Goal: Task Accomplishment & Management: Use online tool/utility

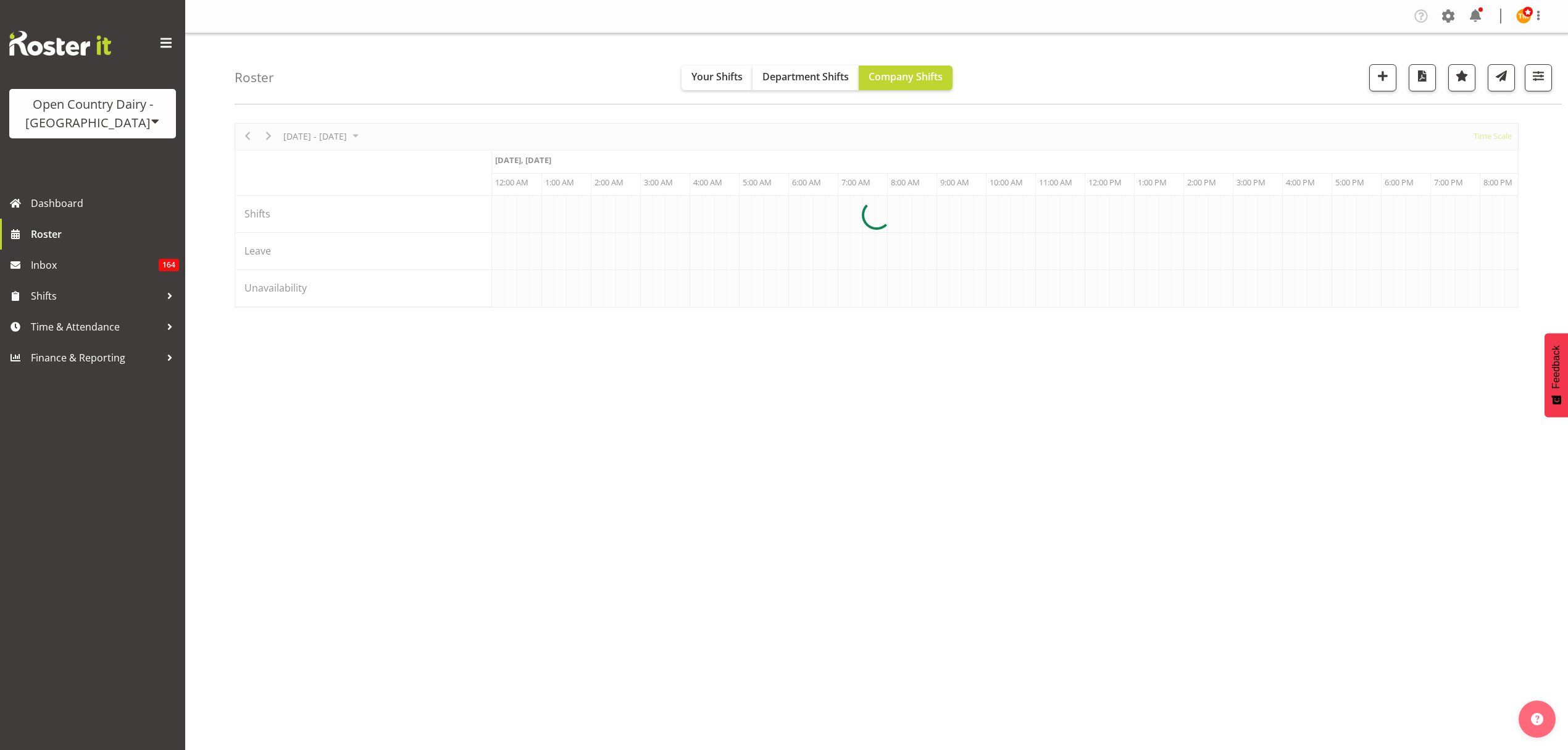
scroll to position [0, 3555]
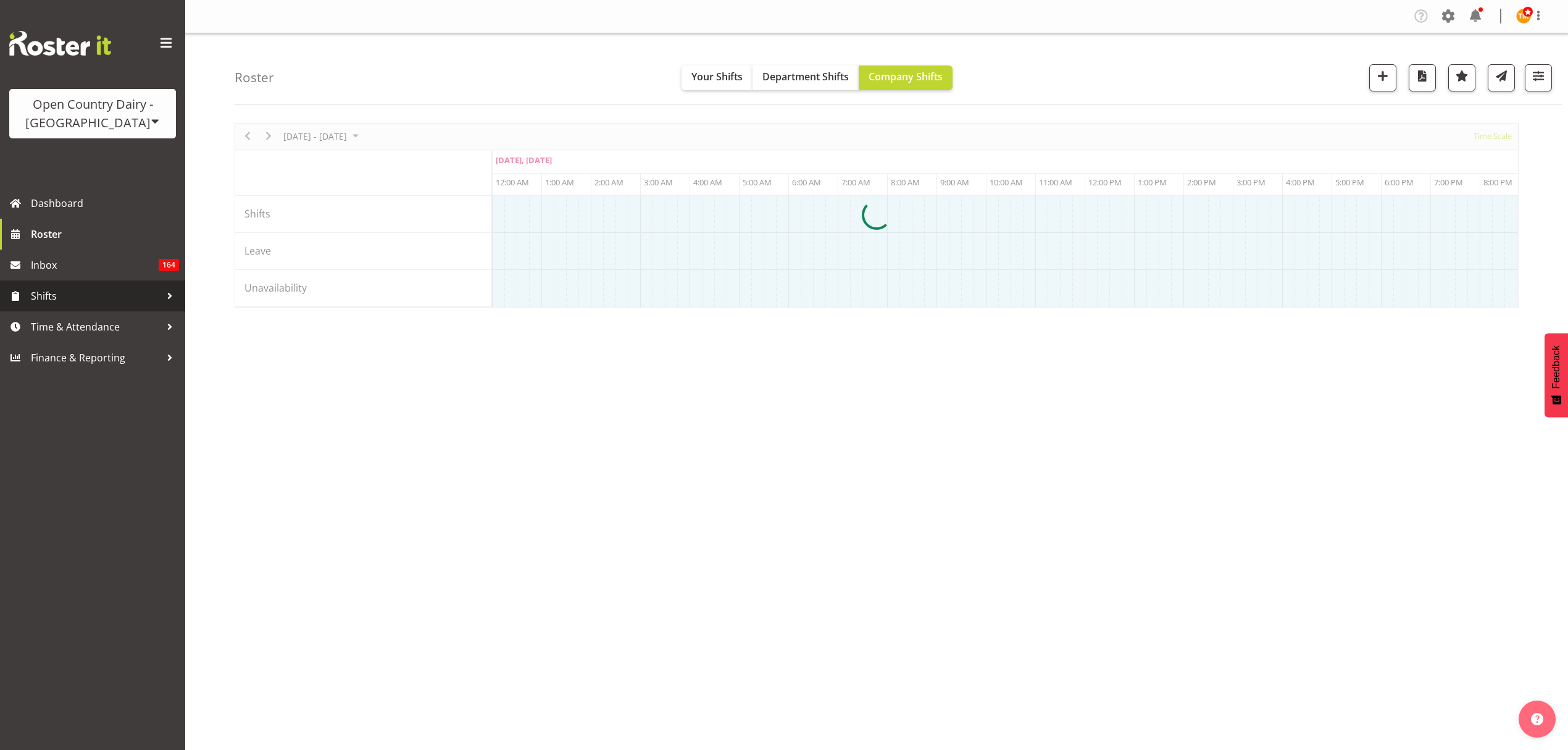
click at [137, 294] on span "Shifts" at bounding box center [96, 295] width 130 height 19
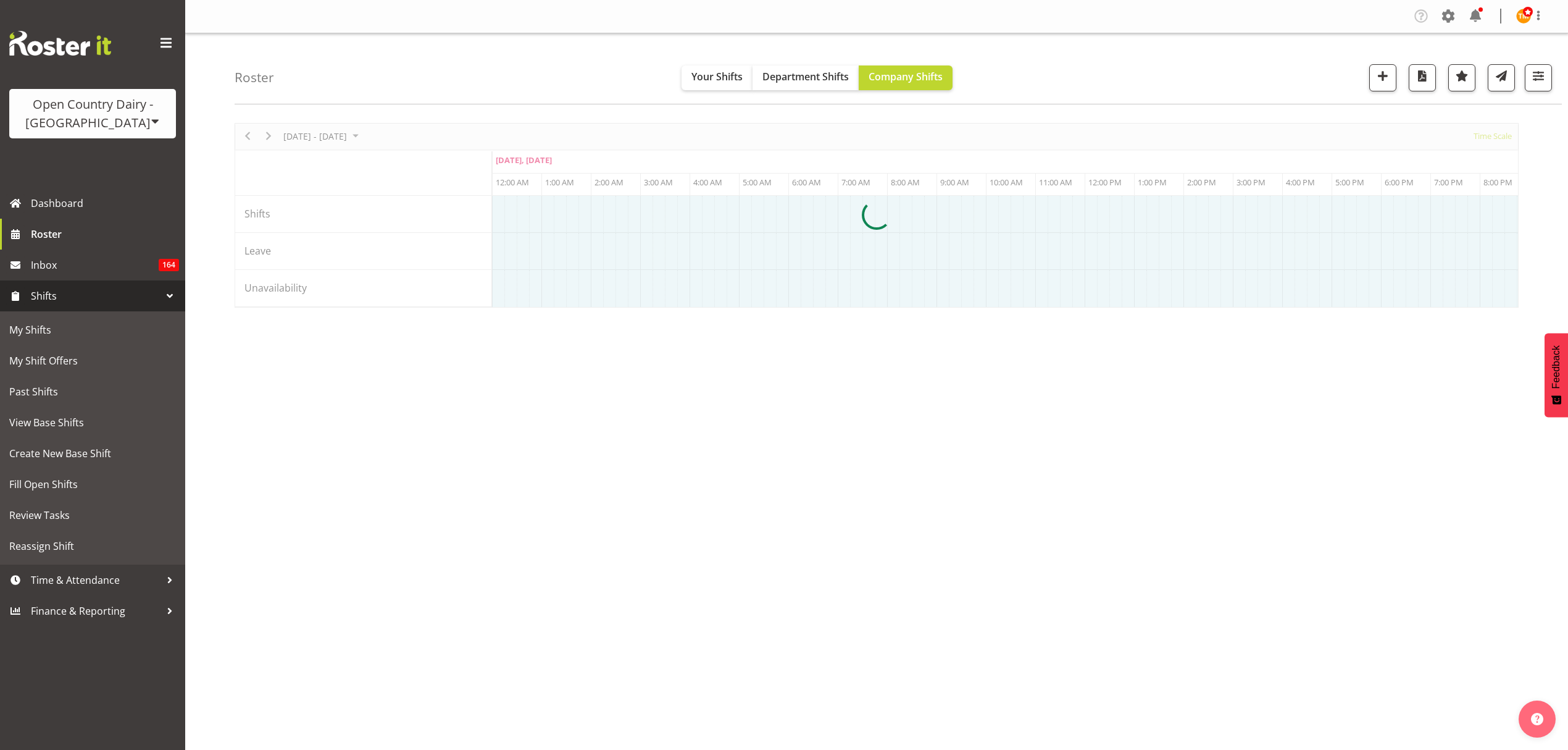
click at [161, 582] on div at bounding box center [170, 580] width 19 height 19
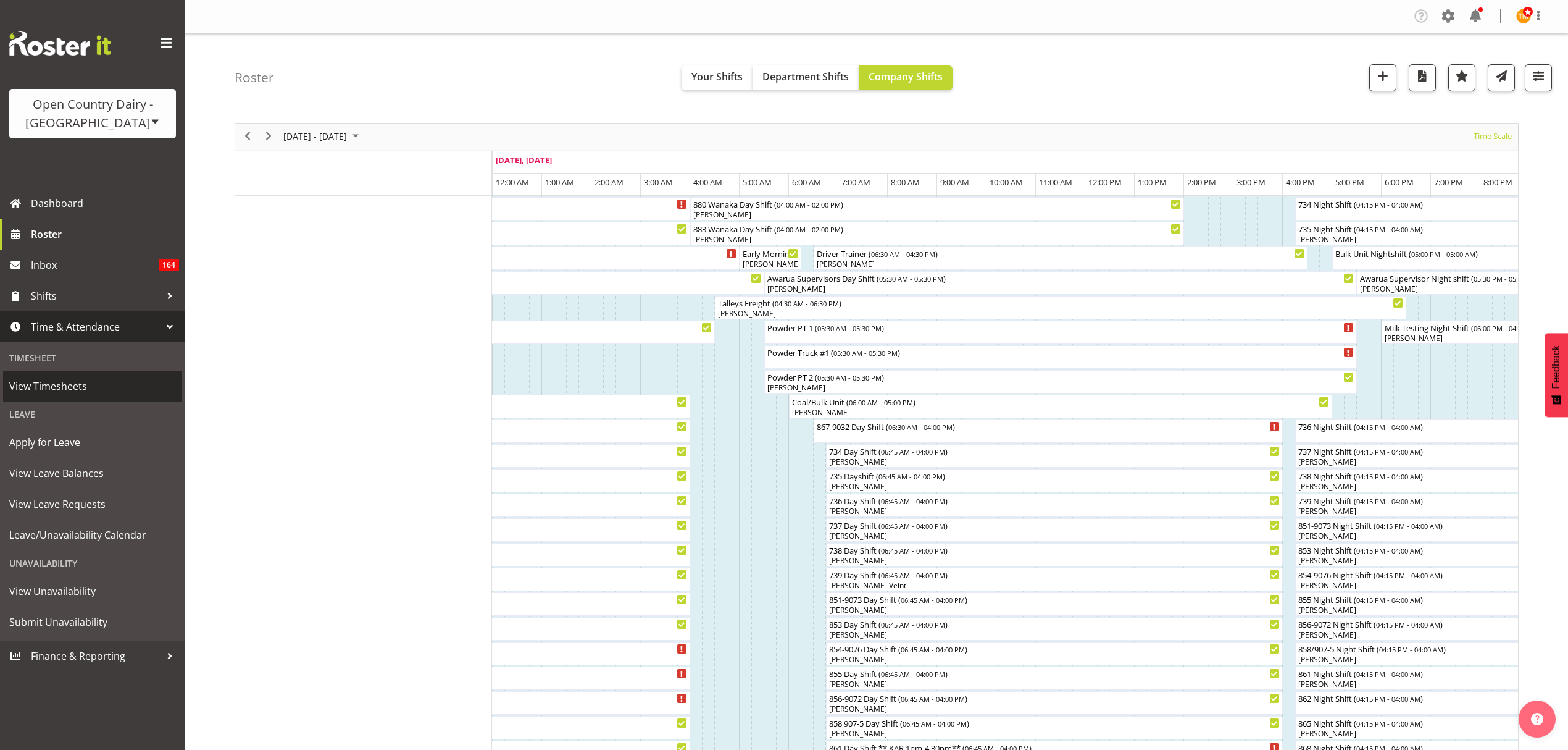
click at [61, 386] on span "View Timesheets" at bounding box center [92, 386] width 166 height 19
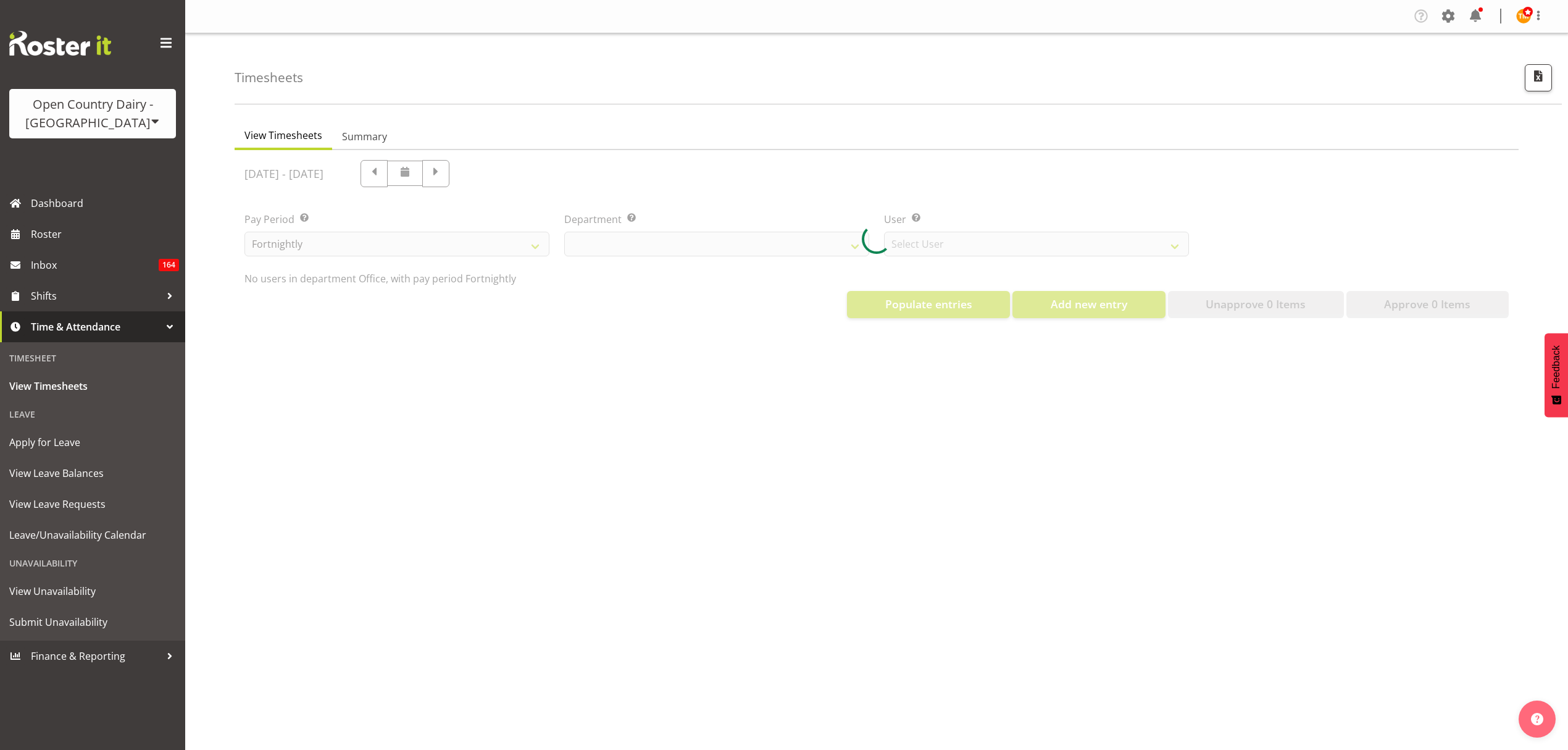
select select "699"
select select "8449"
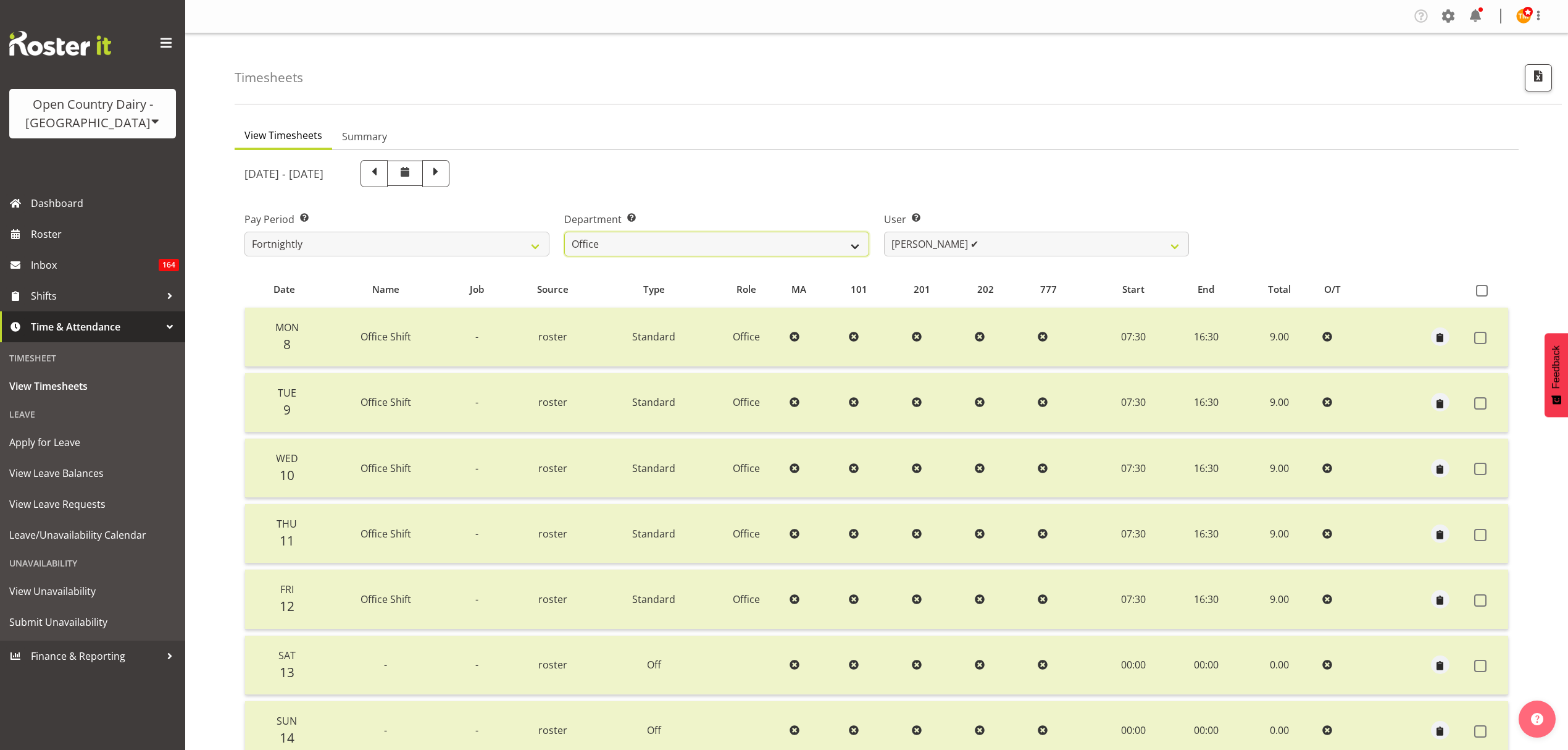
click at [737, 231] on select "734 735 736 737 738 739 851 853 854 855 856 858 861 862 865 867-9032 868 869 87…" at bounding box center [716, 244] width 305 height 24
select select "783"
click at [564, 231] on select "734 735 736 737 738 739 851 853 854 855 856 858 861 862 865 867-9032 868 869 87…" at bounding box center [716, 244] width 305 height 24
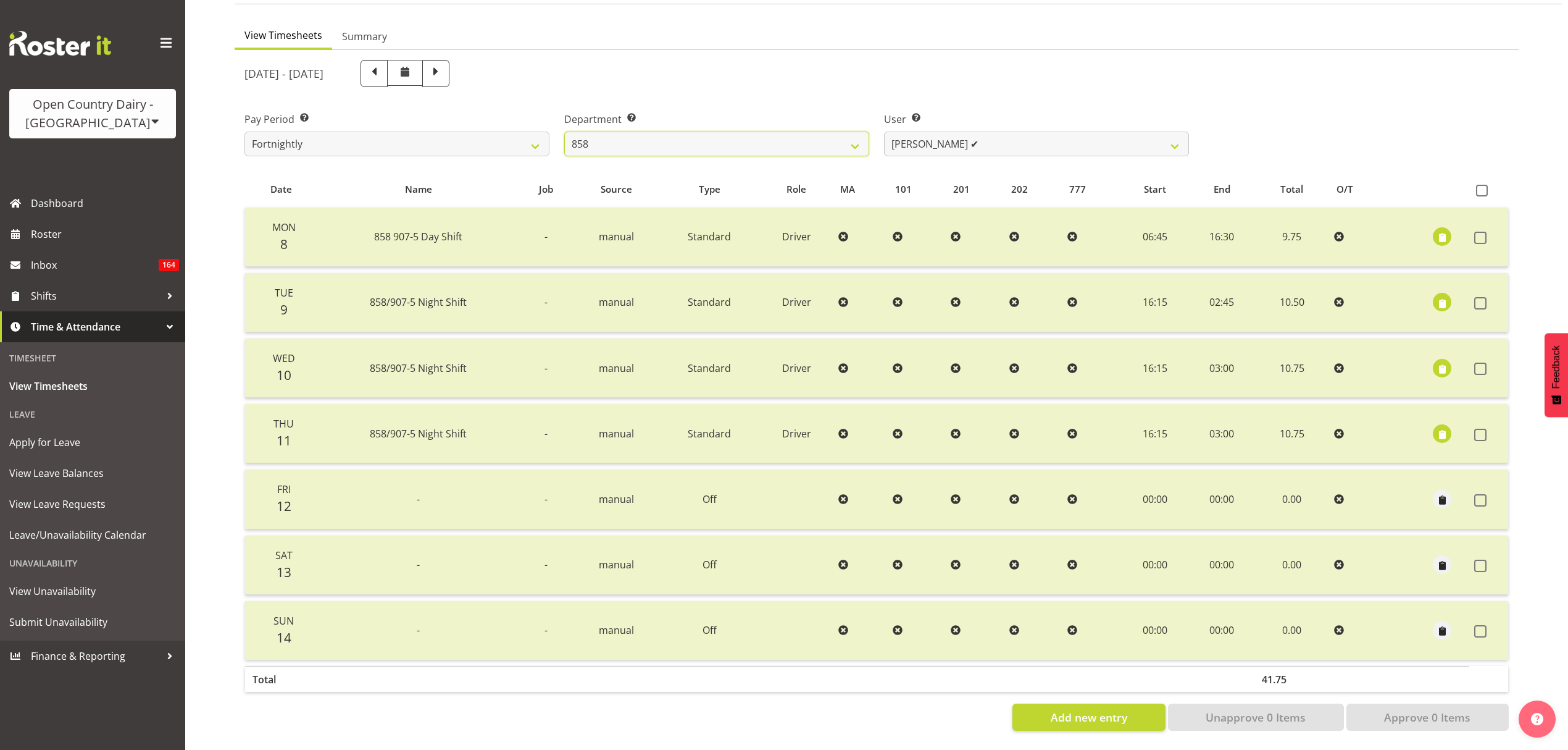
scroll to position [110, 0]
click at [922, 131] on select "[PERSON_NAME] ✔ [PERSON_NAME] ✔ [PERSON_NAME] ✔" at bounding box center [1037, 144] width 305 height 24
select select "7456"
click at [884, 131] on select "[PERSON_NAME] ✔ [PERSON_NAME] ✔ [PERSON_NAME] ✔" at bounding box center [1037, 144] width 305 height 24
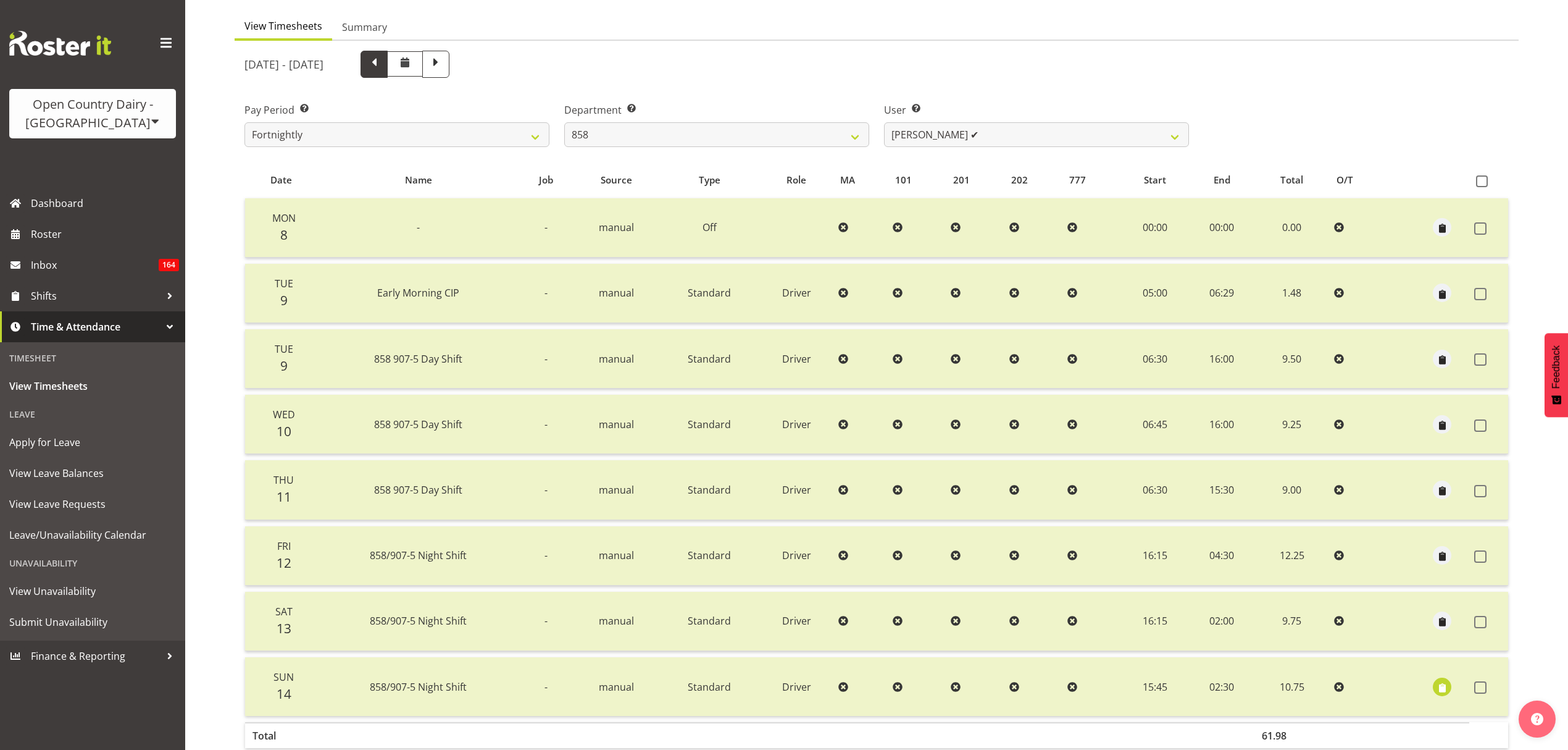
click at [388, 71] on span at bounding box center [373, 63] width 27 height 27
select select
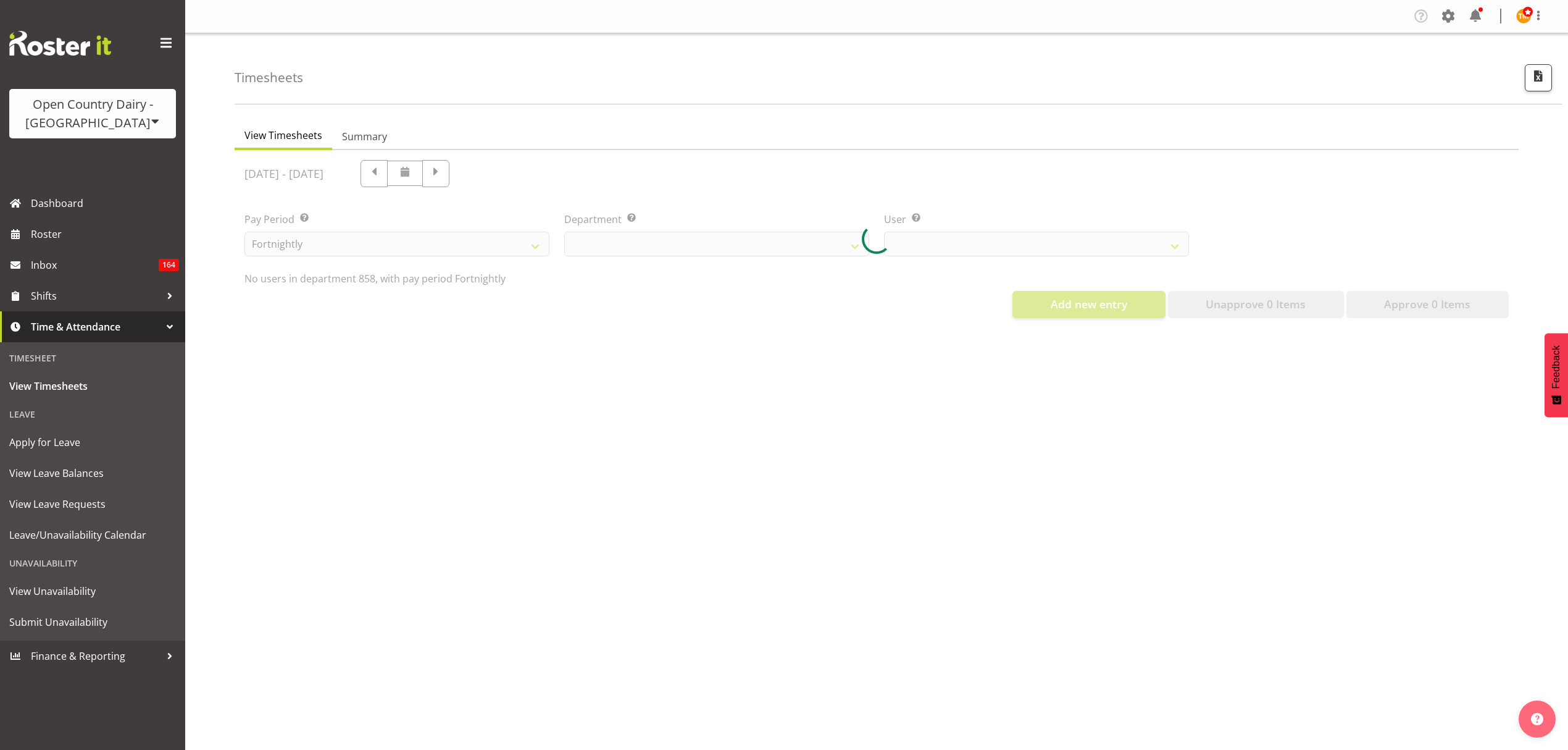
scroll to position [0, 0]
select select "783"
select select "7456"
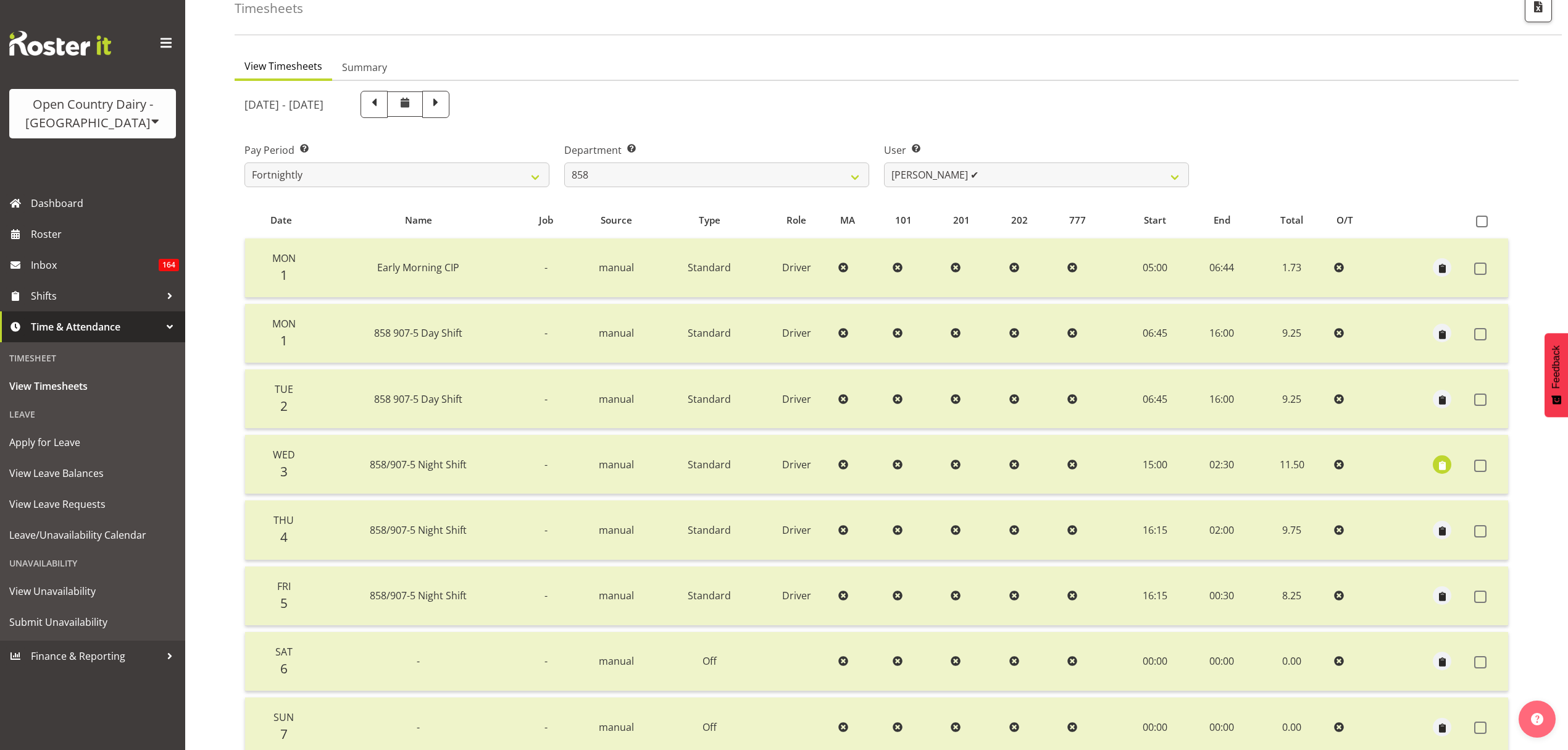
scroll to position [164, 0]
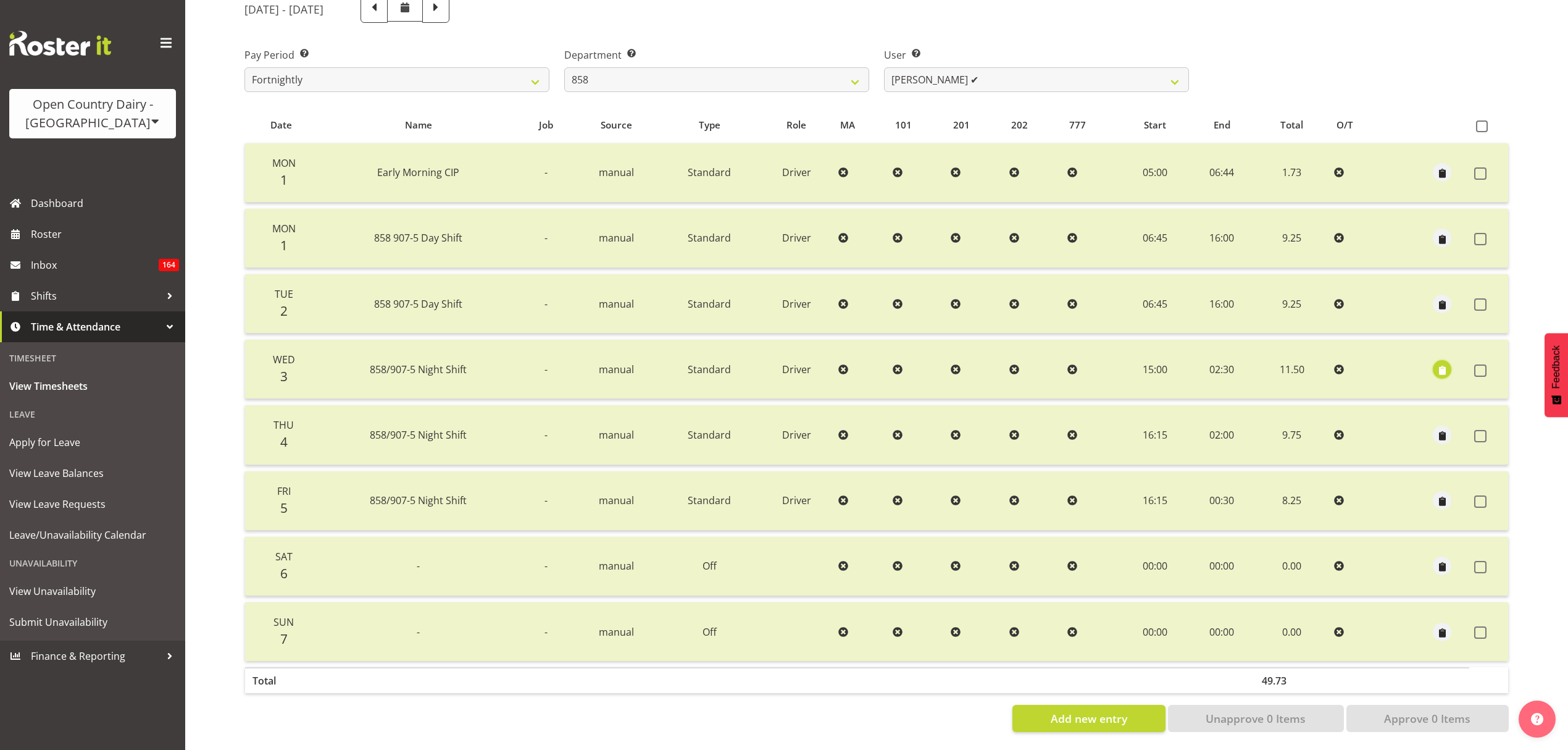
click at [1443, 369] on span "button" at bounding box center [1442, 370] width 15 height 15
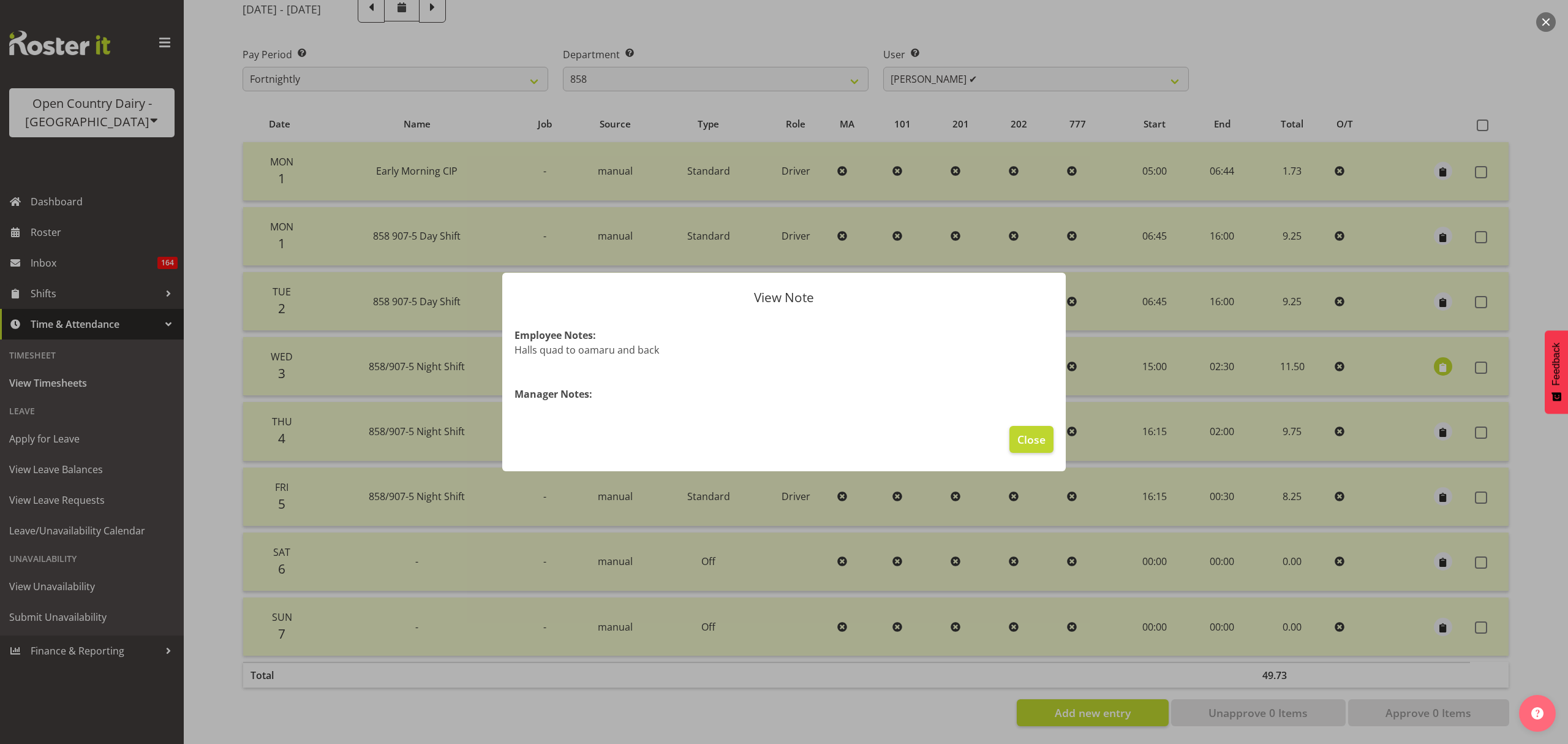
click at [1402, 363] on div at bounding box center [784, 372] width 1568 height 744
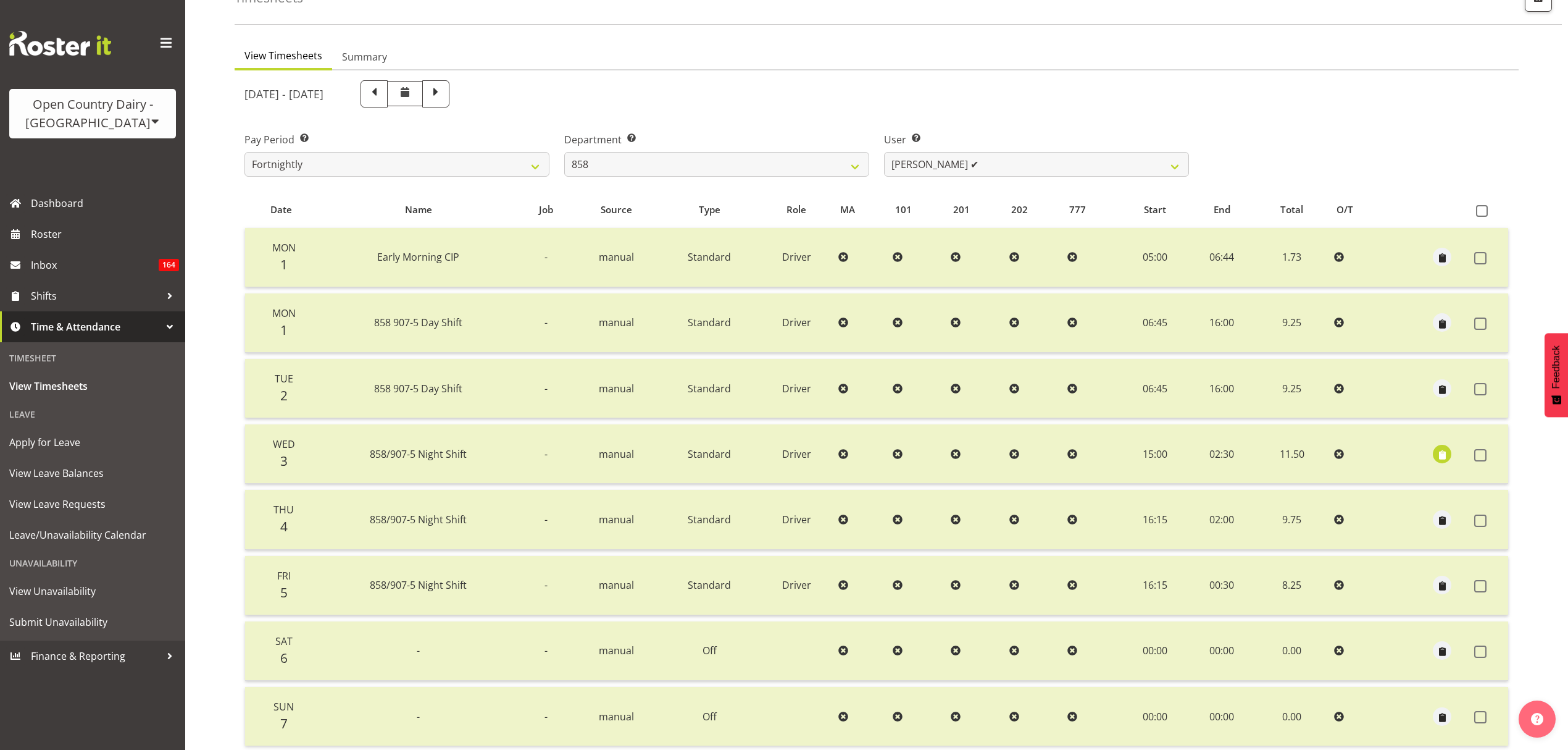
scroll to position [0, 0]
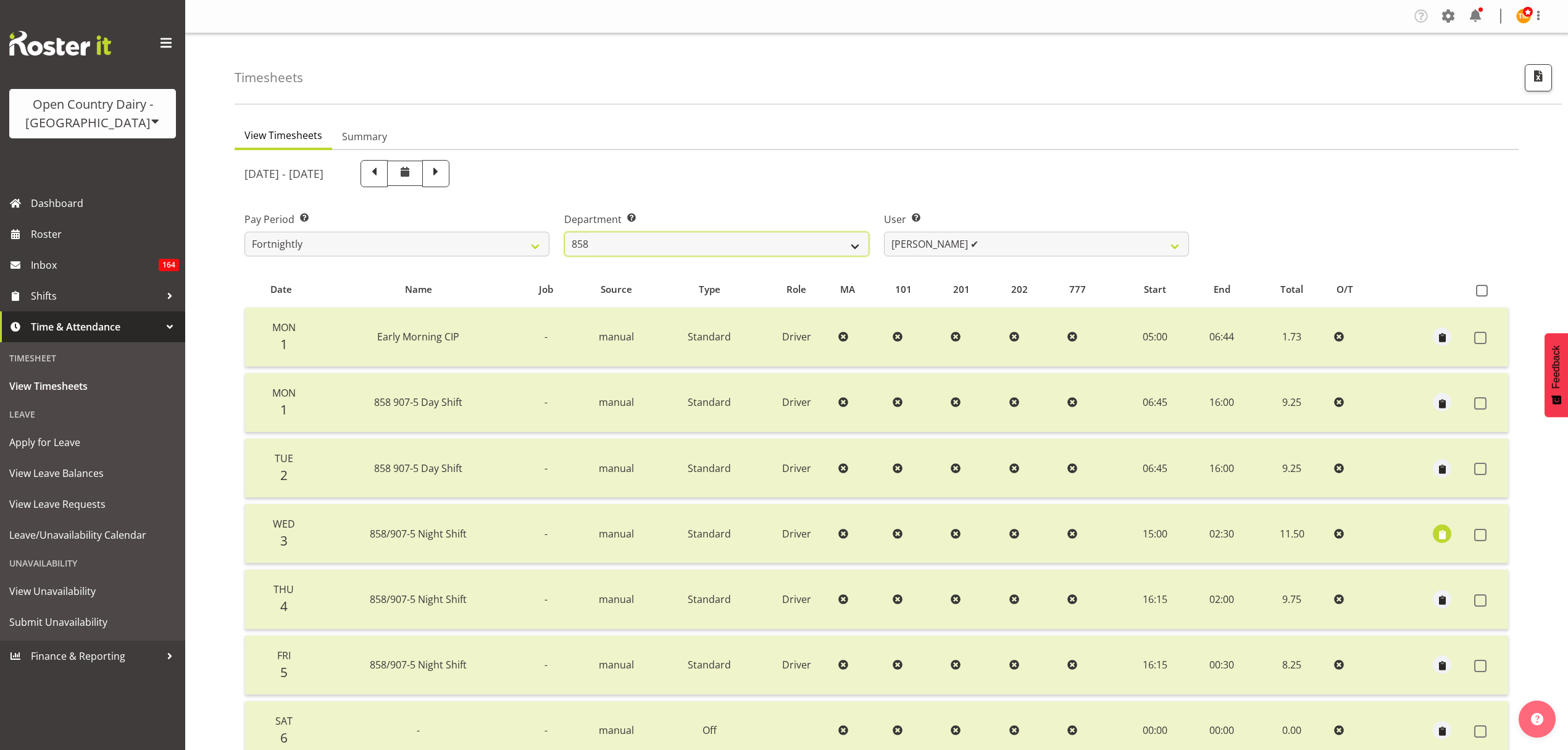
click at [689, 235] on select "734 735 736 737 738 739 851 853 854 855 856 858 861 862 865 867-9032 868 869 87…" at bounding box center [716, 244] width 305 height 24
select select "681"
click at [564, 231] on select "734 735 736 737 738 739 851 853 854 855 856 858 861 862 865 867-9032 868 869 87…" at bounding box center [716, 244] width 305 height 24
select select "7377"
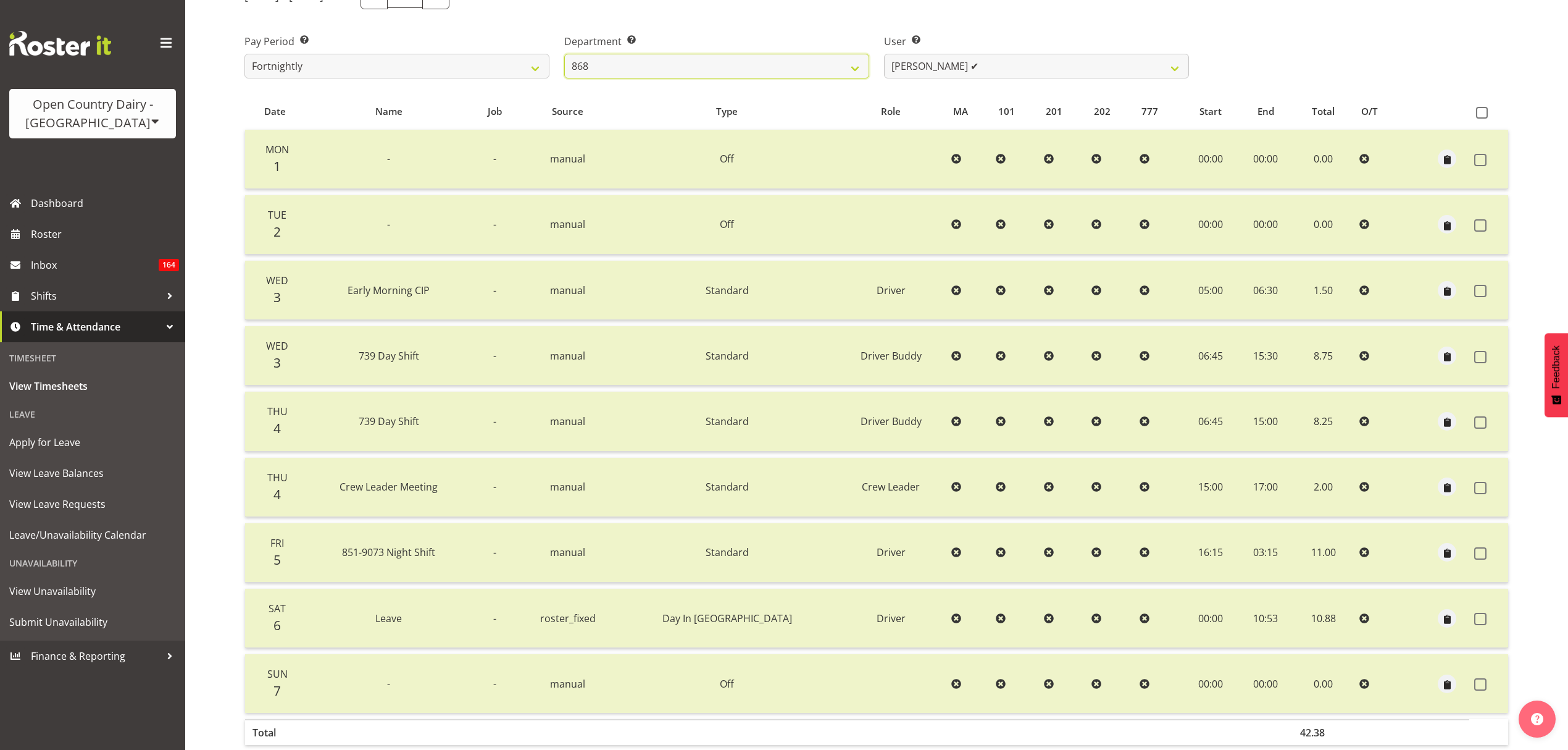
scroll to position [75, 0]
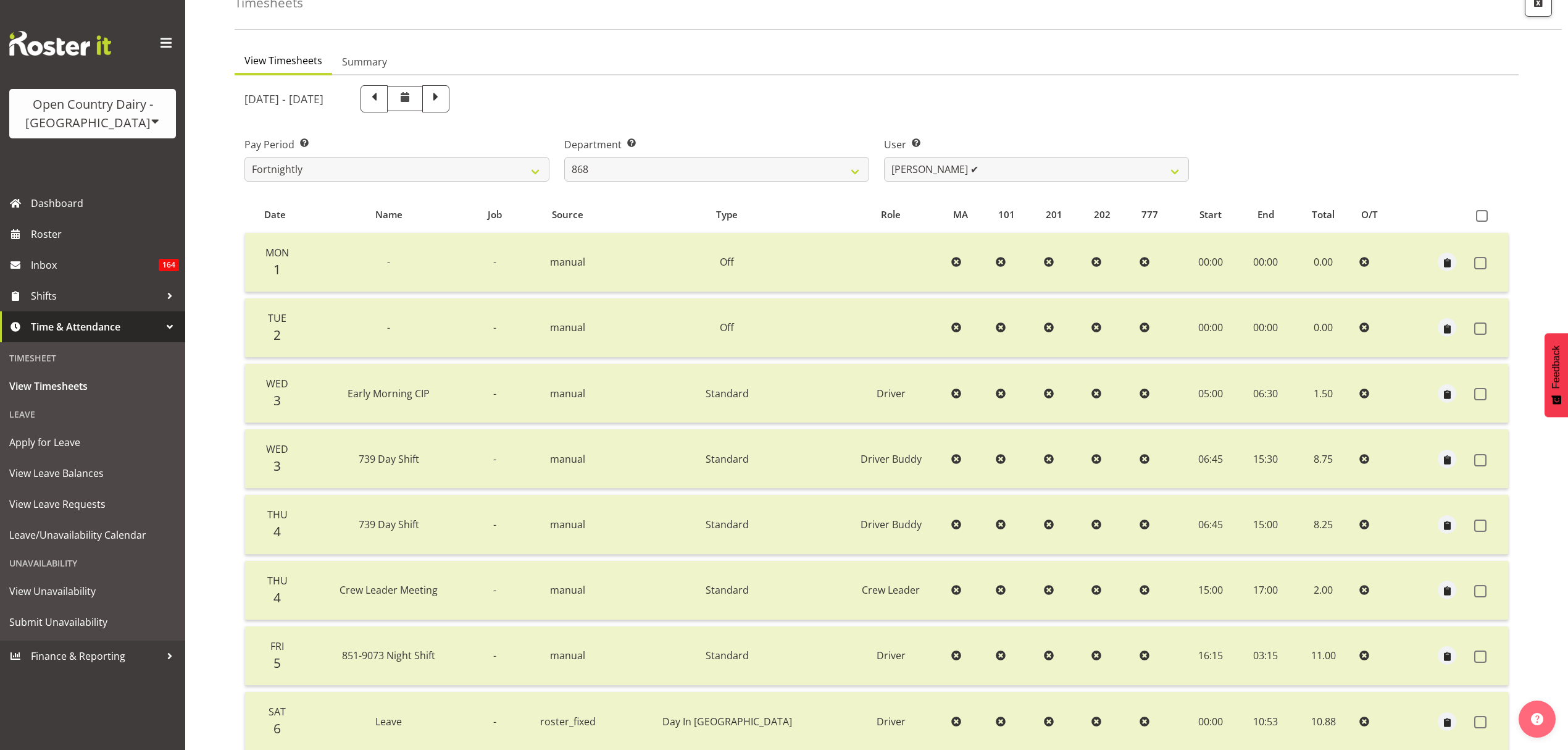
click at [682, 97] on div "[DATE] - [DATE]" at bounding box center [716, 98] width 944 height 27
click at [989, 166] on select "[PERSON_NAME] ✔ [PERSON_NAME] ✔ [PERSON_NAME] ✔ [PERSON_NAME] ✔" at bounding box center [1037, 169] width 305 height 24
click at [797, 158] on select "734 735 736 737 738 739 851 853 854 855 856 858 861 862 865 867-9032 868 869 87…" at bounding box center [716, 169] width 305 height 24
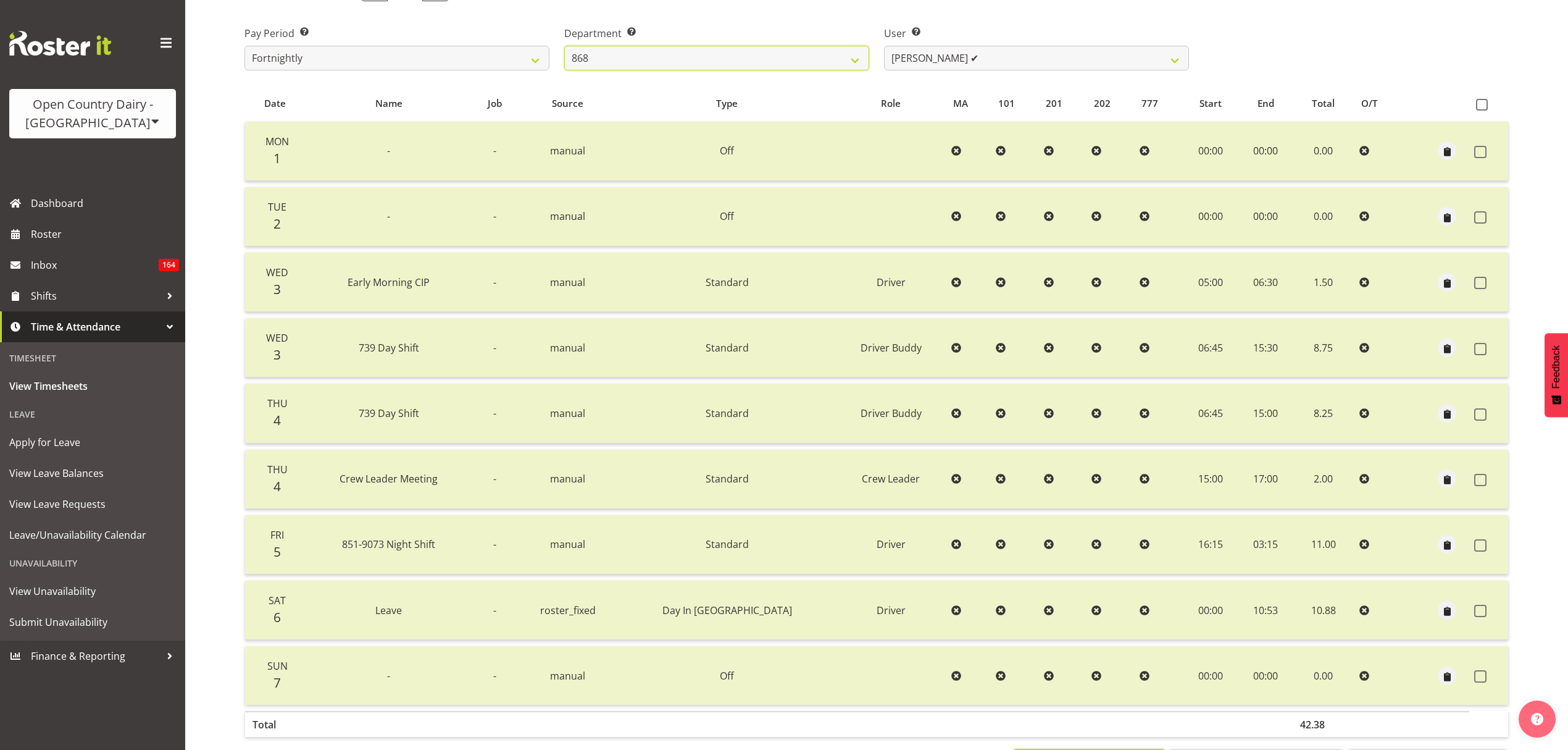
scroll to position [157, 0]
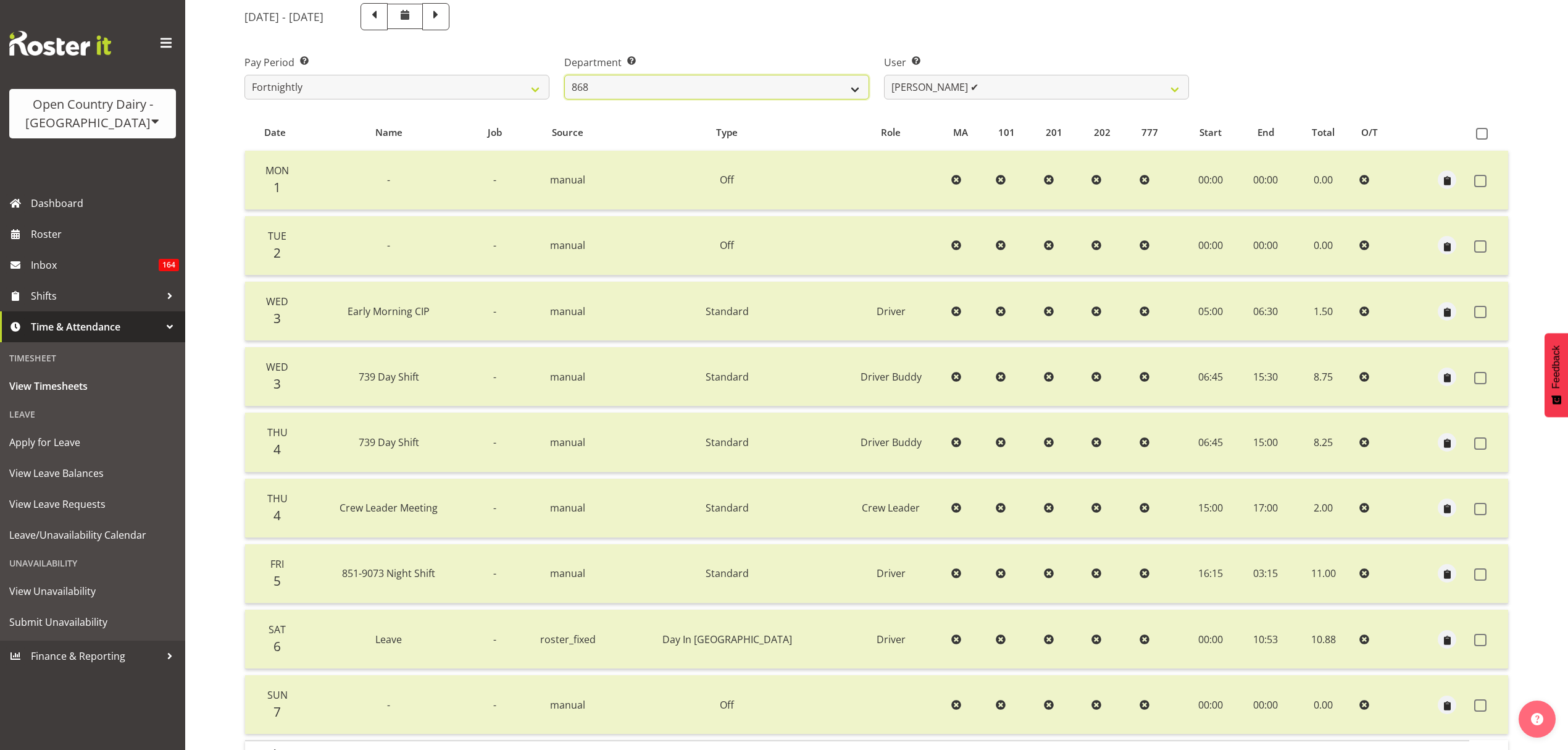
click at [783, 87] on select "734 735 736 737 738 739 851 853 854 855 856 858 861 862 865 867-9032 868 869 87…" at bounding box center [716, 87] width 305 height 24
select select "667"
click at [564, 75] on select "734 735 736 737 738 739 851 853 854 855 856 858 861 862 865 867-9032 868 869 87…" at bounding box center [716, 87] width 305 height 24
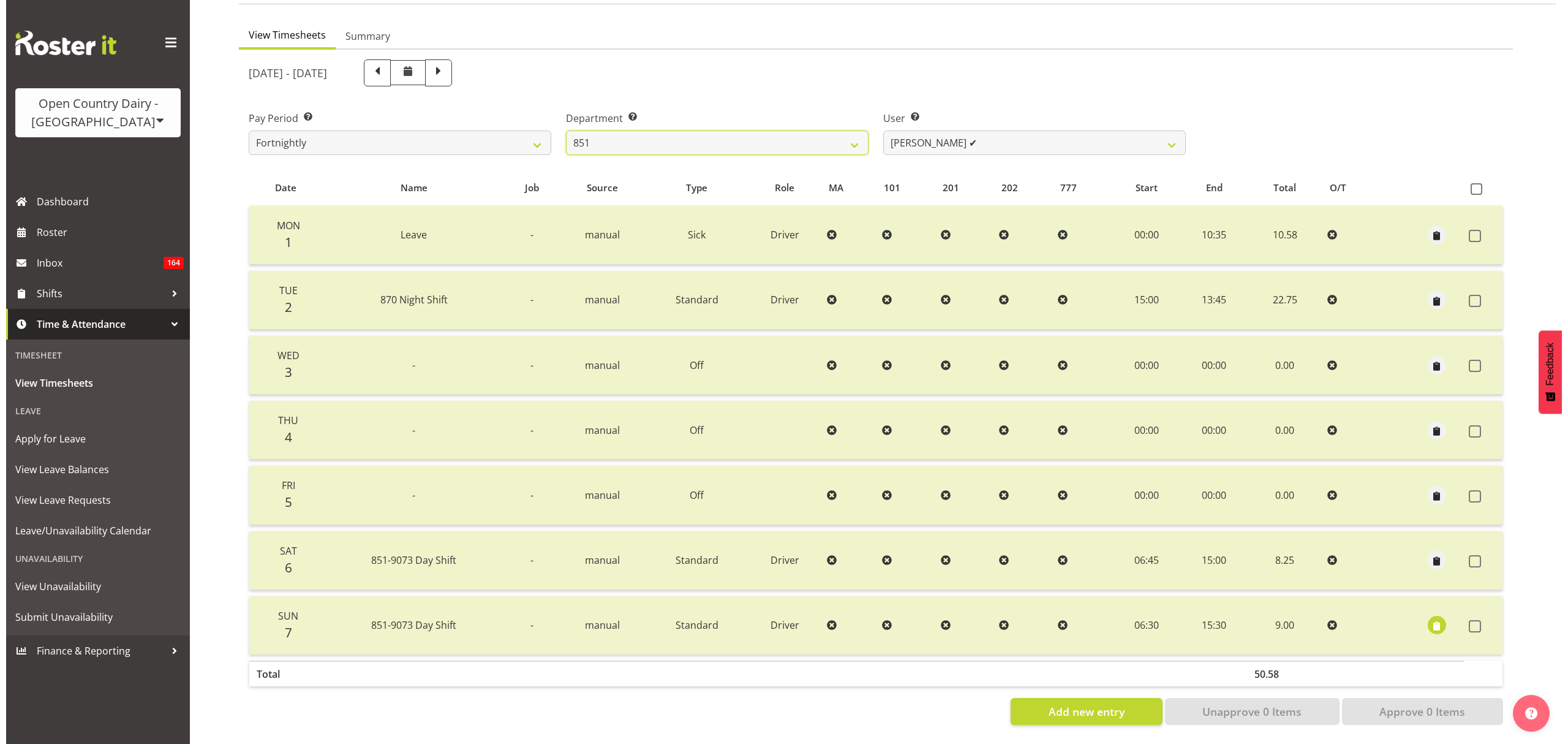
scroll to position [109, 0]
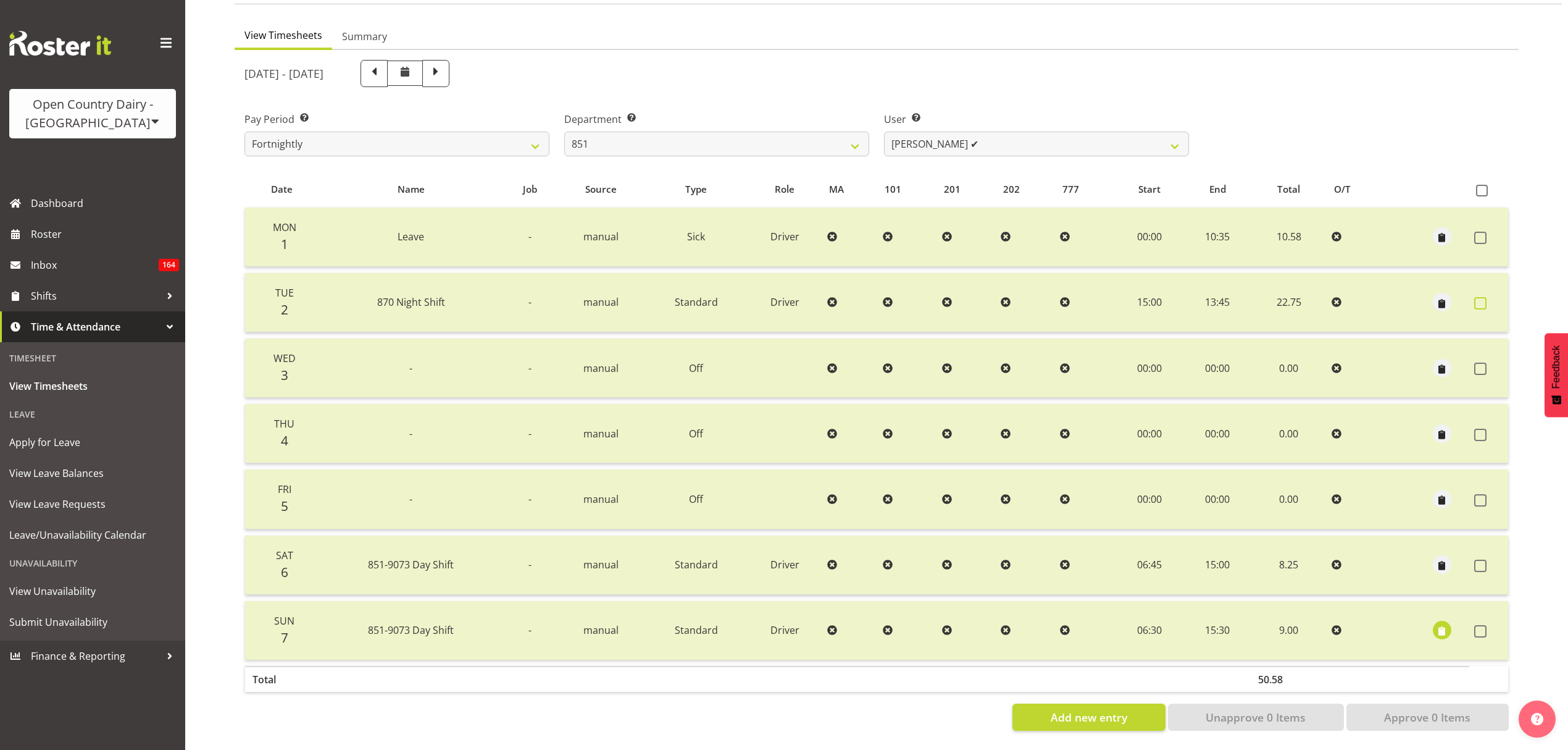
click at [1476, 297] on span at bounding box center [1480, 303] width 12 height 12
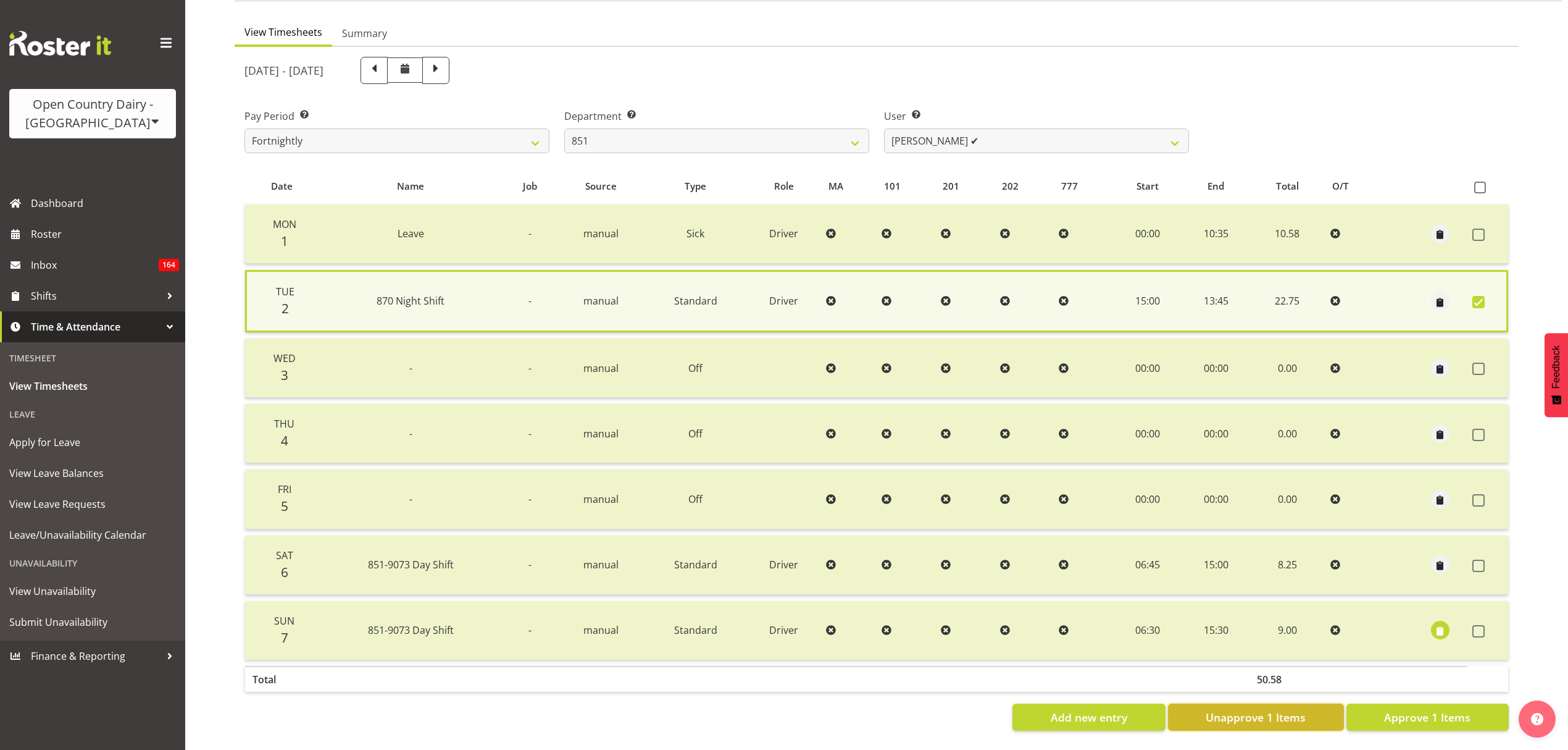
click at [1296, 704] on button "Unapprove 1 Items" at bounding box center [1256, 717] width 176 height 27
checkbox input "false"
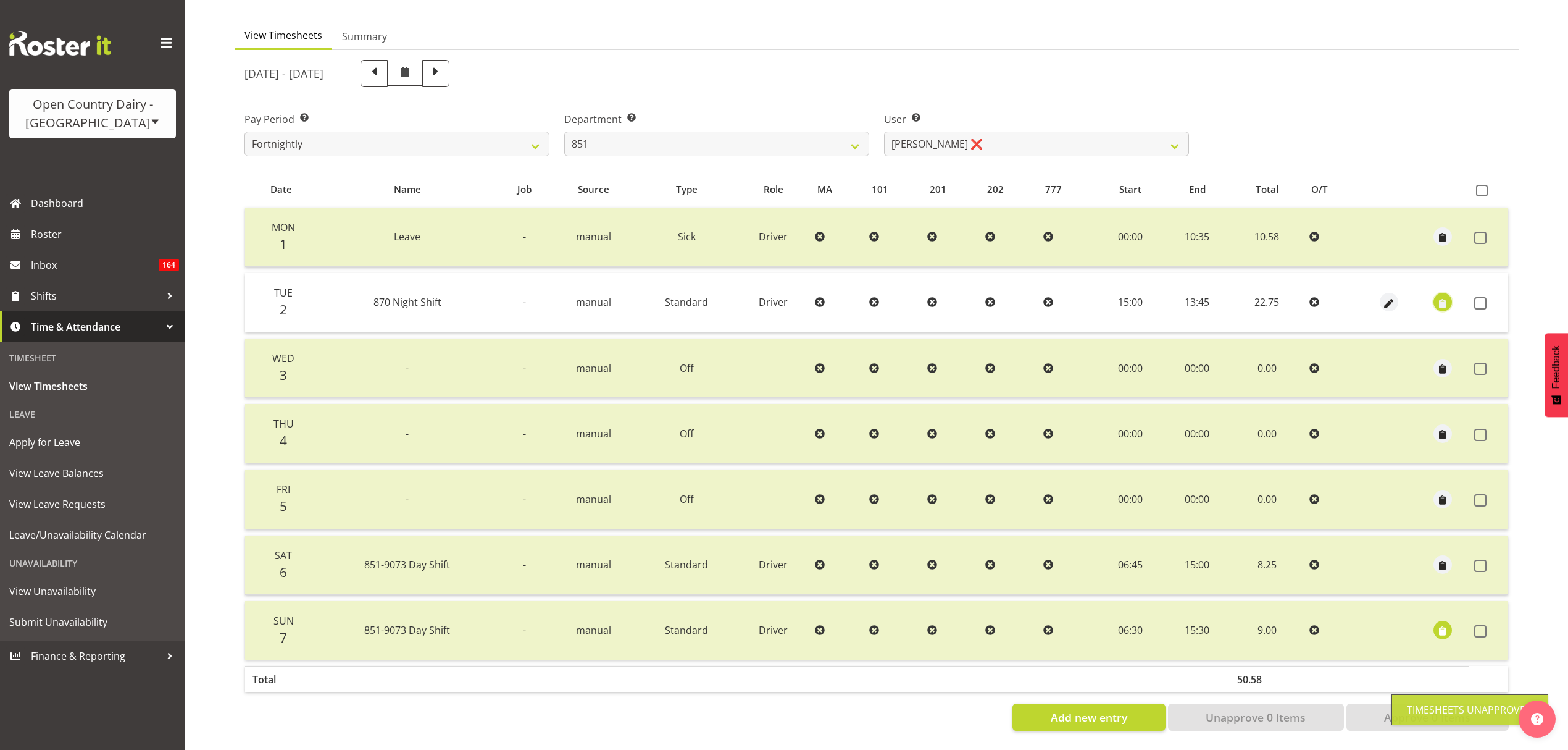
click at [1436, 296] on span "button" at bounding box center [1442, 304] width 15 height 15
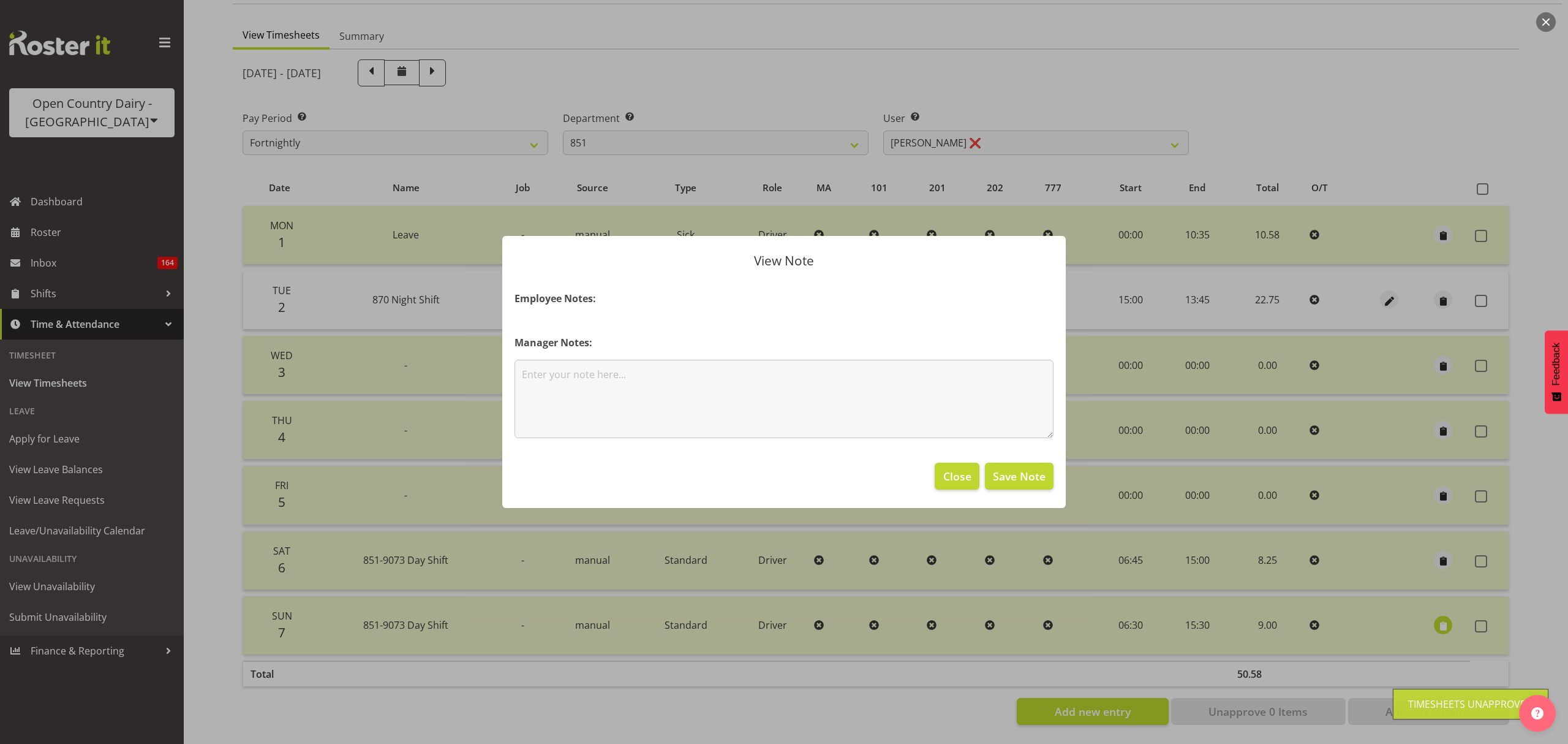
click at [1401, 295] on div at bounding box center [784, 372] width 1568 height 744
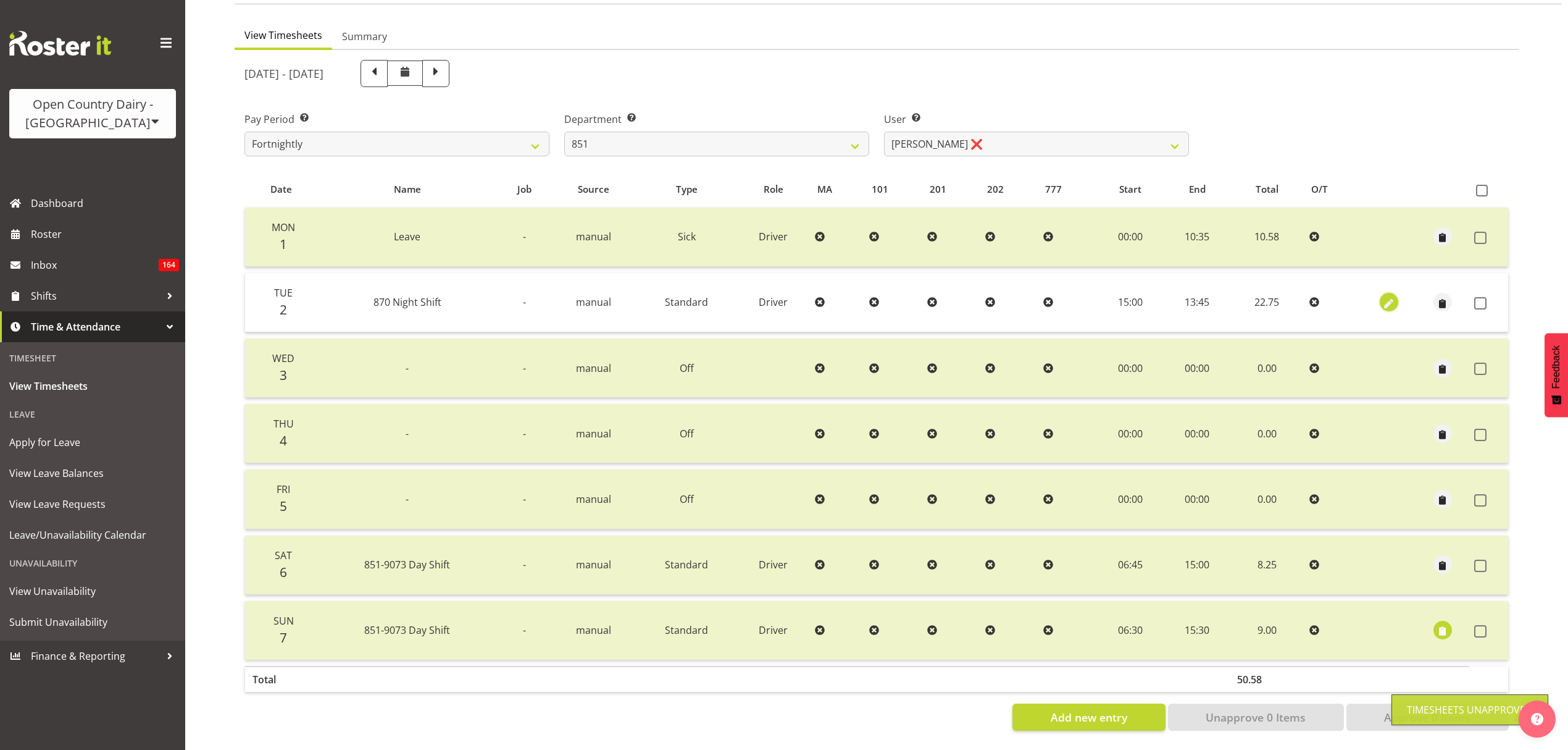
click at [1394, 296] on span "button" at bounding box center [1390, 304] width 15 height 15
select select "Standard"
select select "683"
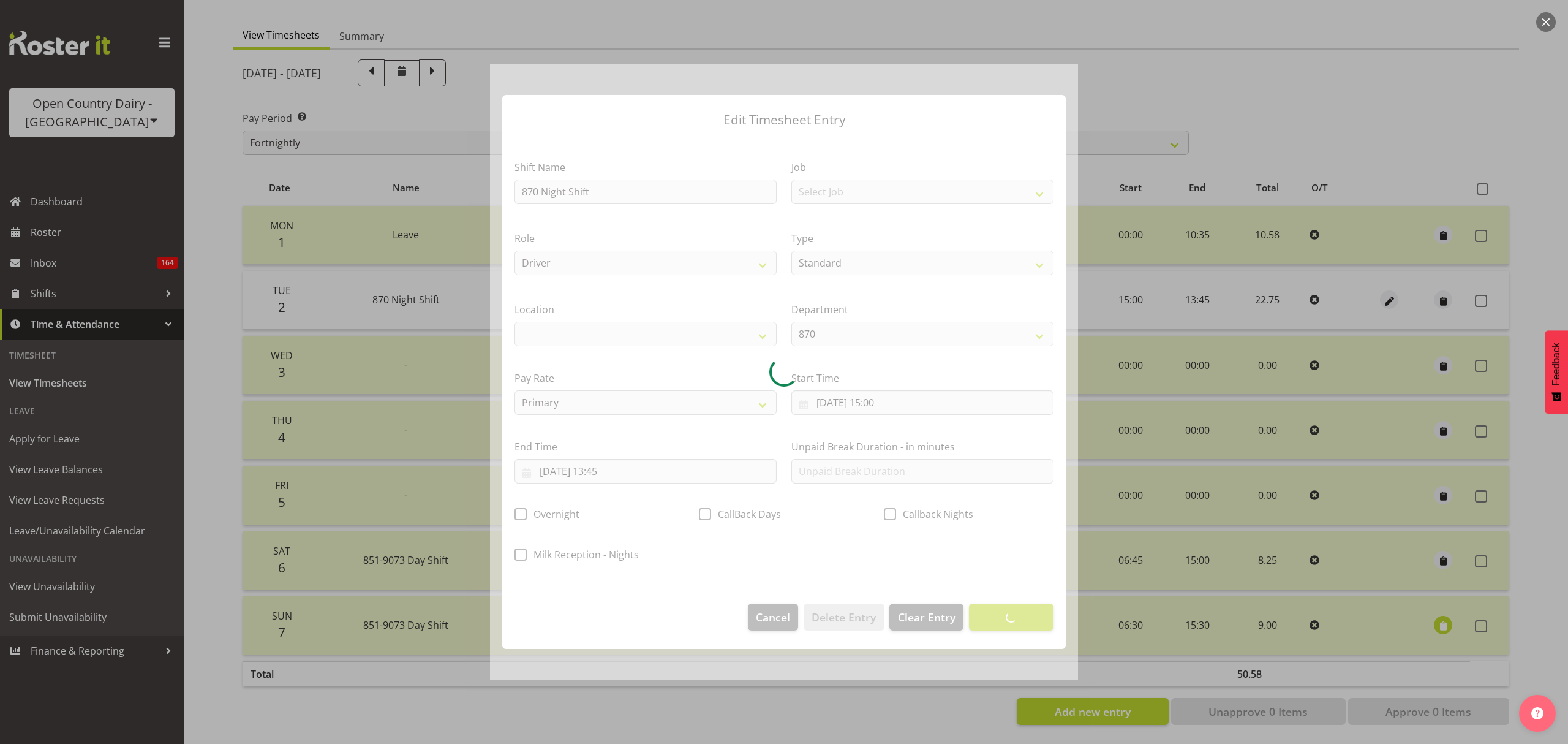
select select
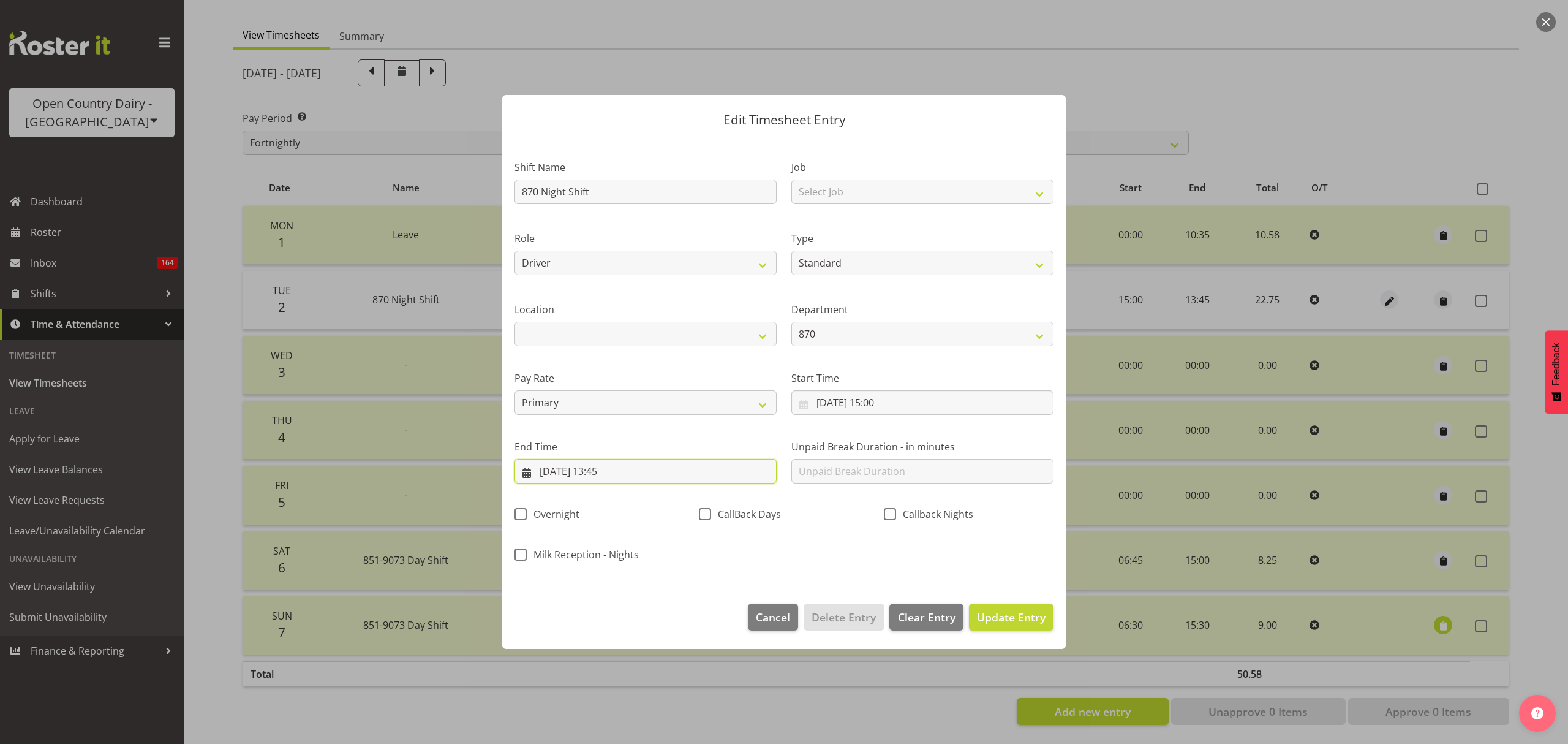
click at [693, 467] on input "[DATE] 13:45" at bounding box center [646, 471] width 262 height 24
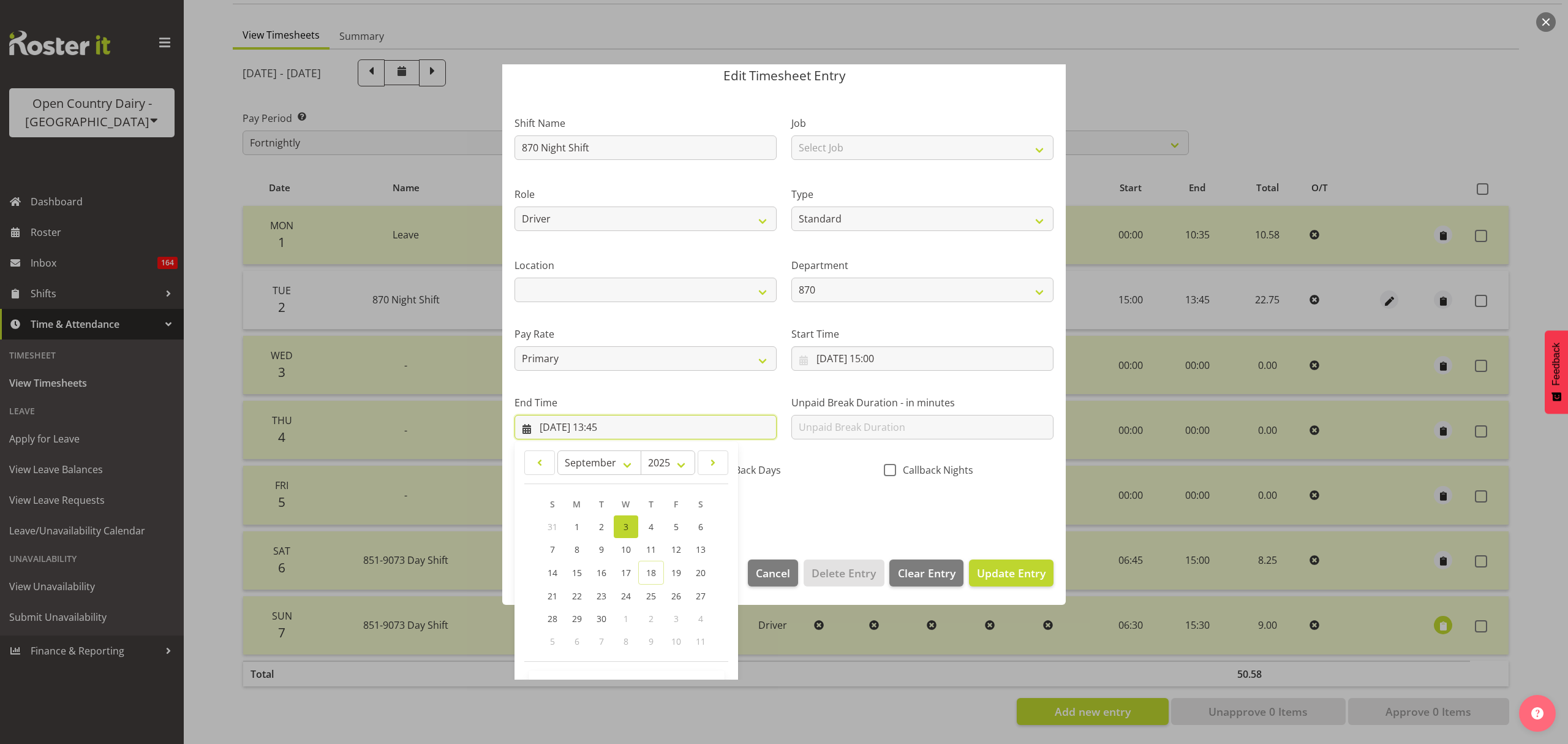
scroll to position [83, 0]
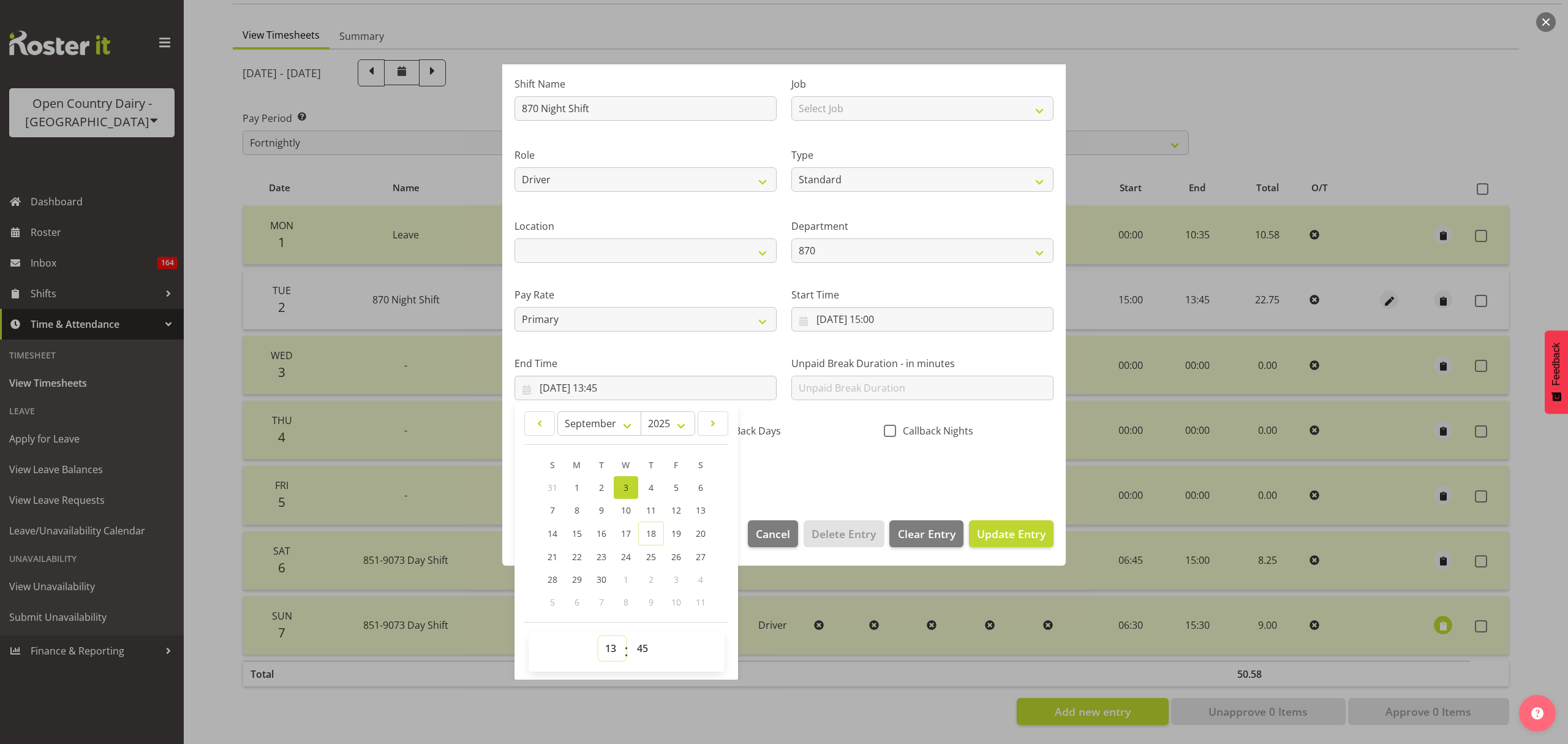
click at [605, 650] on select "00 01 02 03 04 05 06 07 08 09 10 11 12 13 14 15 16 17 18 19 20 21 22 23" at bounding box center [612, 648] width 27 height 24
select select "1"
click at [598, 637] on select "00 01 02 03 04 05 06 07 08 09 10 11 12 13 14 15 16 17 18 19 20 21 22 23" at bounding box center [612, 648] width 27 height 24
type input "[DATE] 01:45"
click at [842, 476] on div "Shift Name 870 Night Shift Job Select Job Connecting /unconnecting Trailers Dri…" at bounding box center [784, 274] width 554 height 429
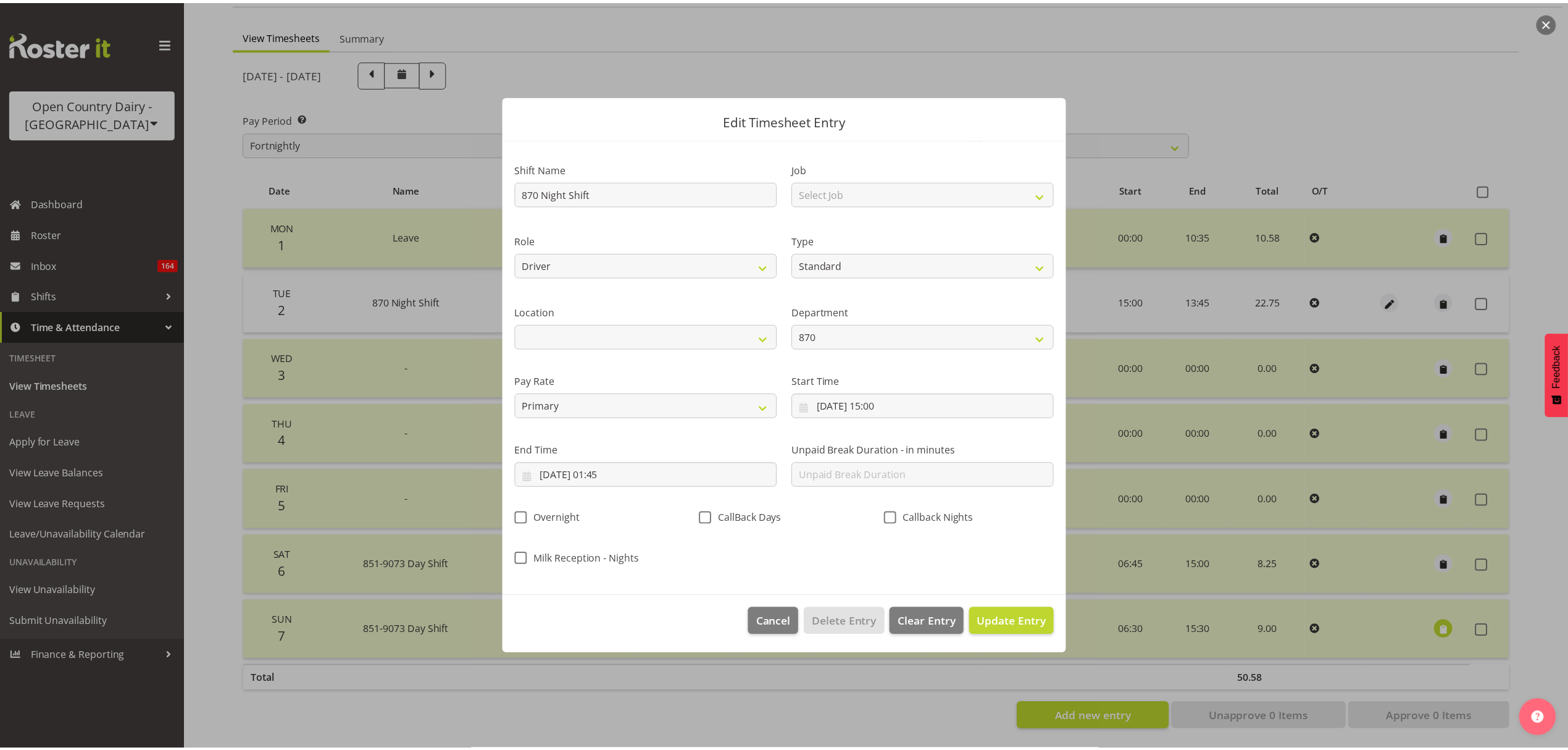
scroll to position [0, 0]
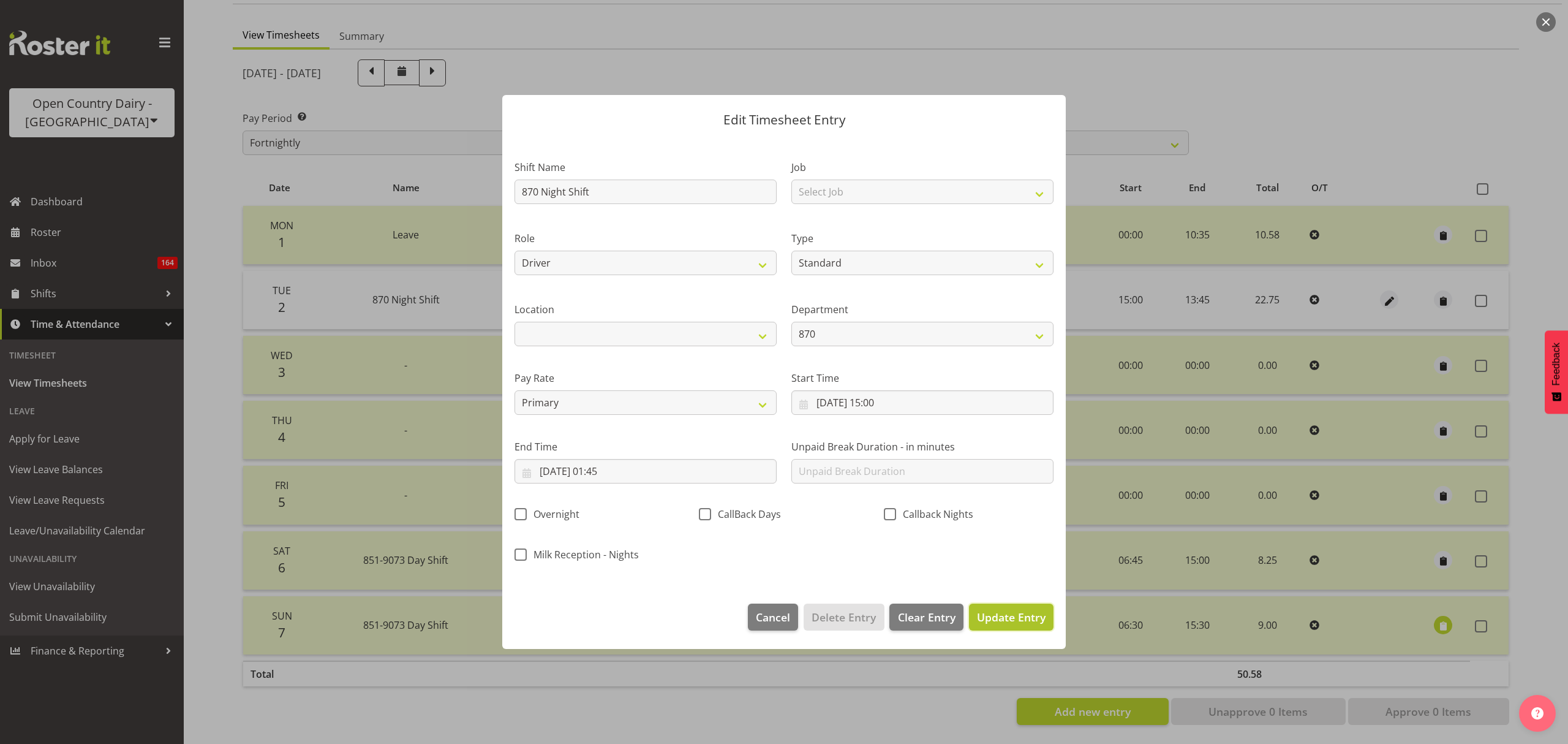
click at [1016, 614] on span "Update Entry" at bounding box center [1011, 617] width 68 height 14
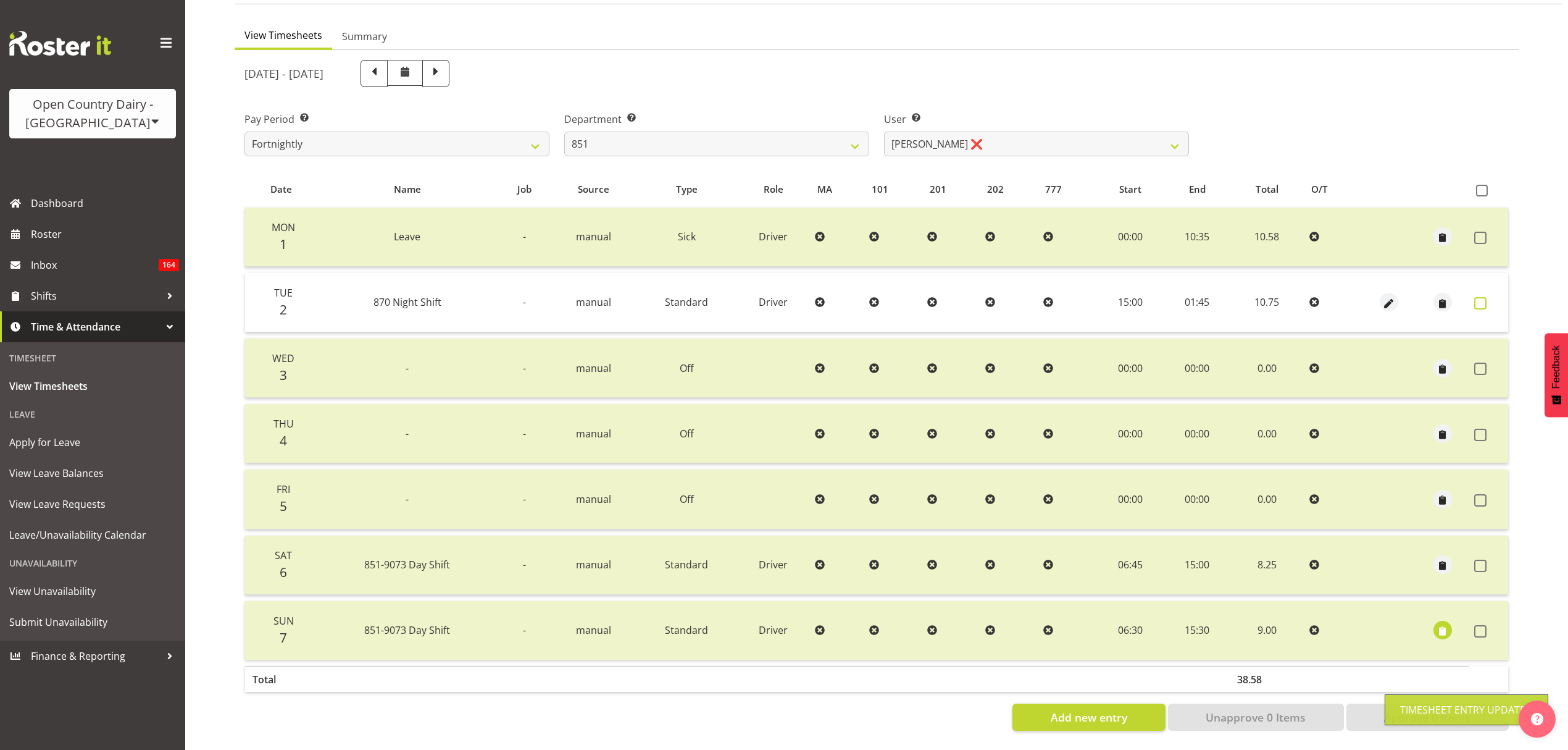
click at [1476, 297] on span at bounding box center [1480, 303] width 12 height 12
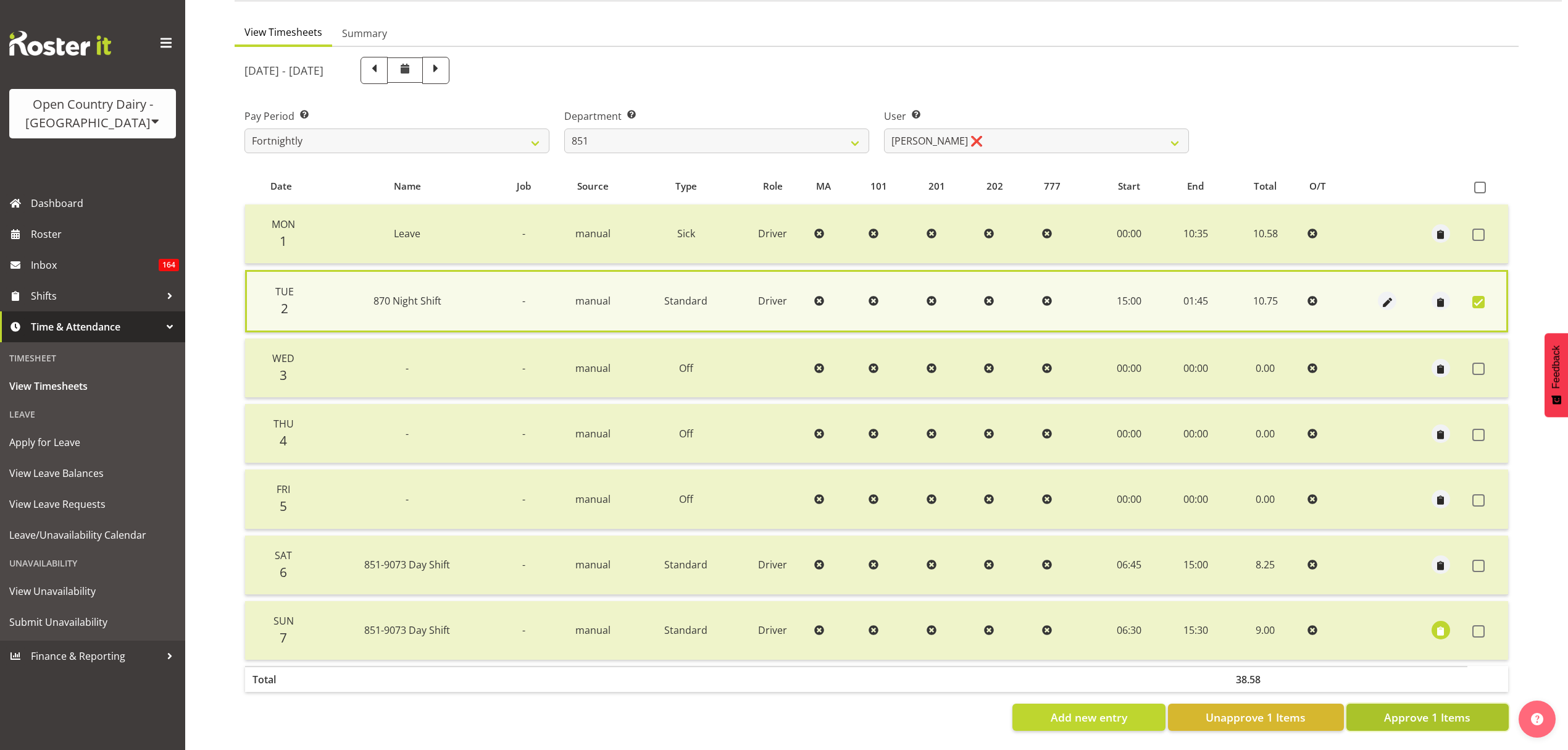
click at [1406, 709] on span "Approve 1 Items" at bounding box center [1427, 718] width 87 height 16
checkbox input "false"
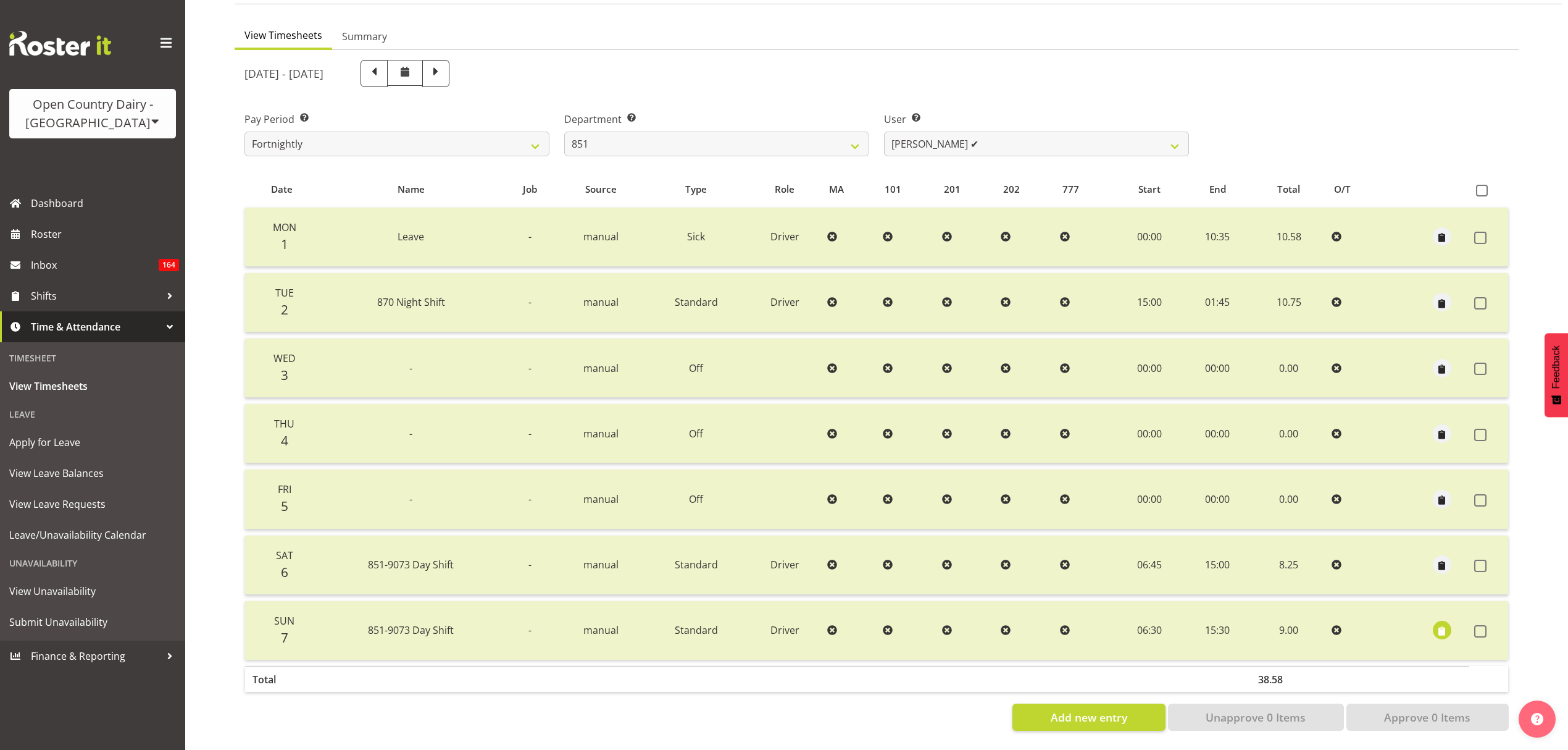
click at [655, 151] on div "Department Select which department you would like to view. 734 735 736 737 738 …" at bounding box center [716, 128] width 320 height 69
click at [650, 135] on select "734 735 736 737 738 739 851 853 854 855 856 858 861 862 865 867-9032 868 869 87…" at bounding box center [716, 144] width 305 height 24
select select "783"
click at [564, 131] on select "734 735 736 737 738 739 851 853 854 855 856 858 861 862 865 867-9032 868 869 87…" at bounding box center [716, 144] width 305 height 24
click at [388, 75] on span at bounding box center [373, 73] width 27 height 27
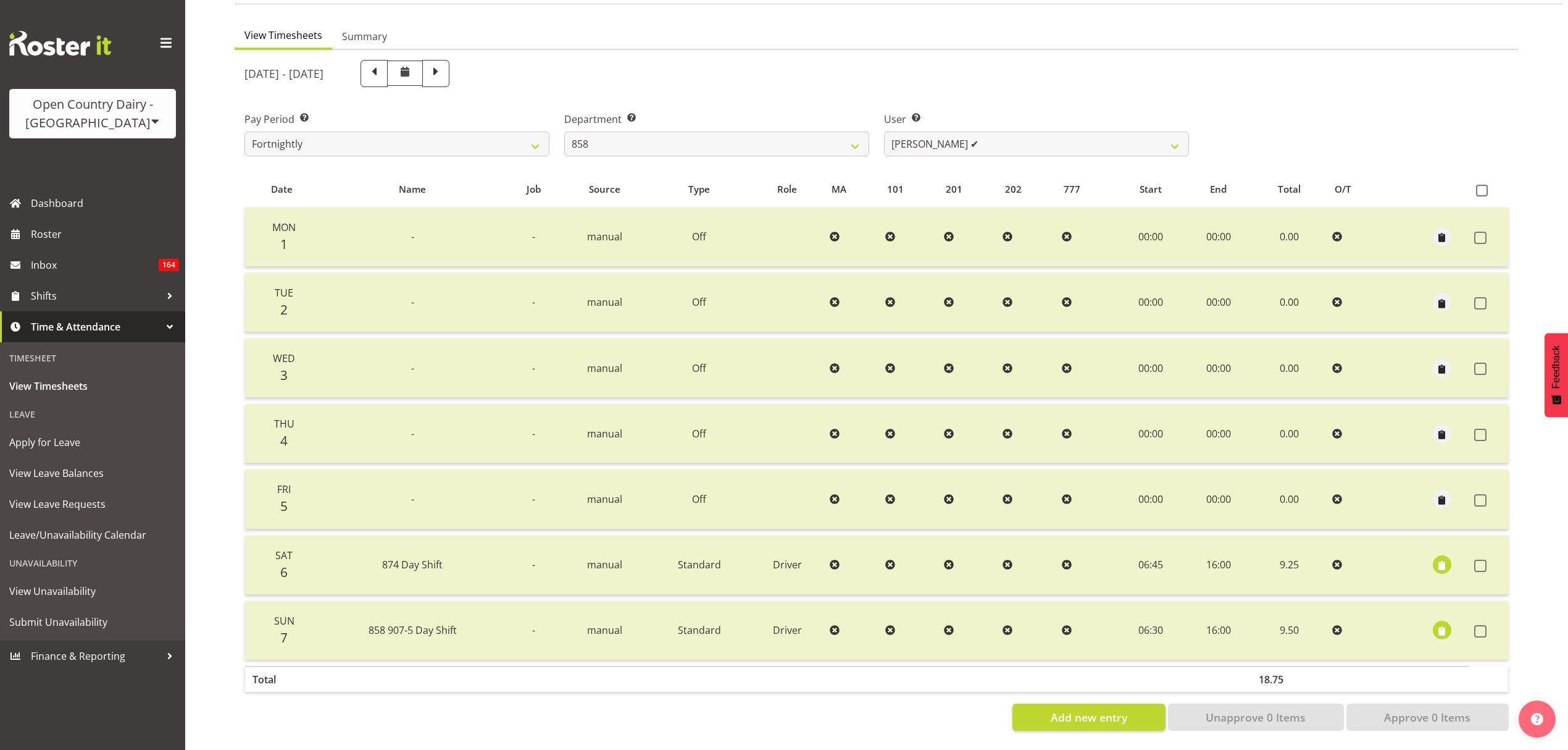
select select
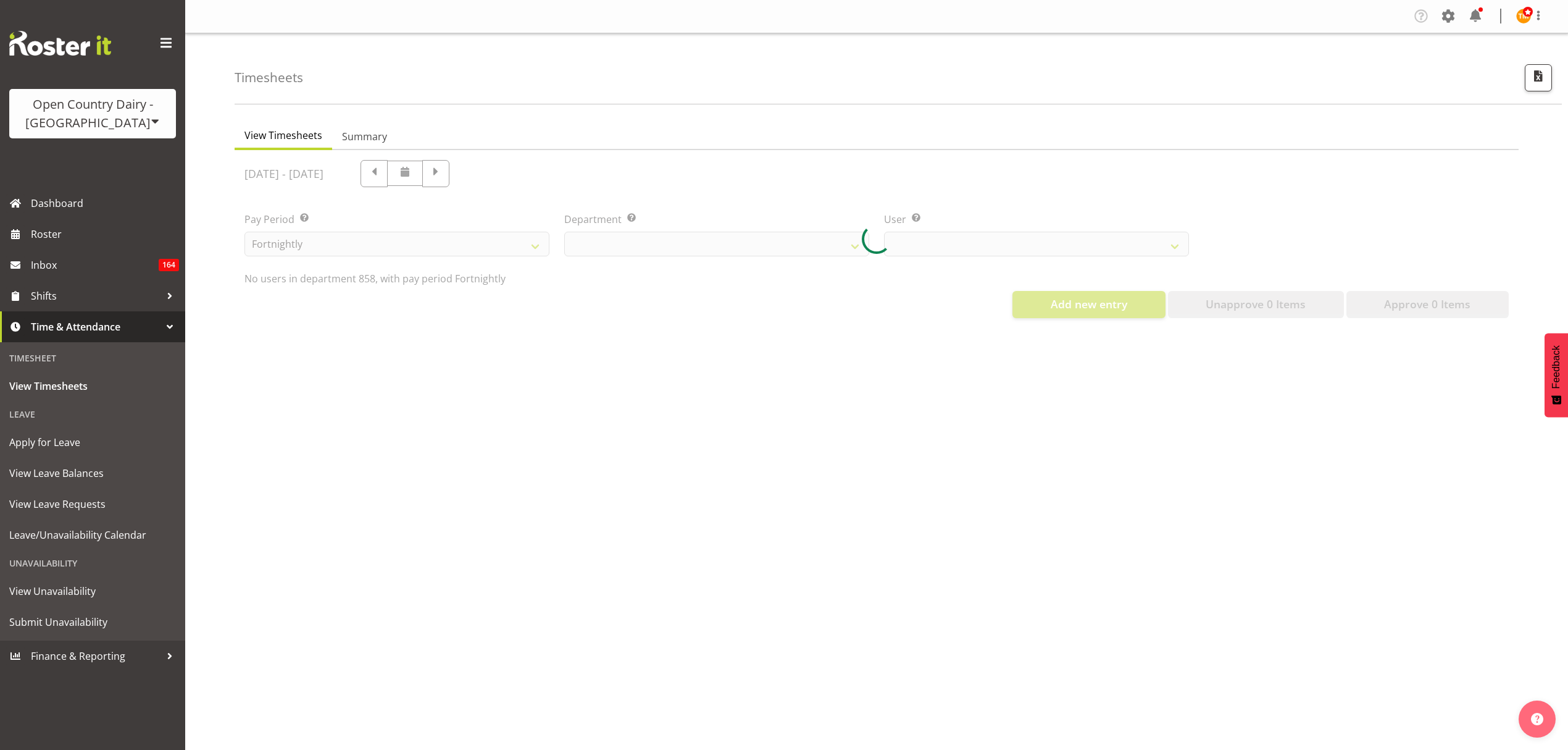
scroll to position [0, 0]
select select "783"
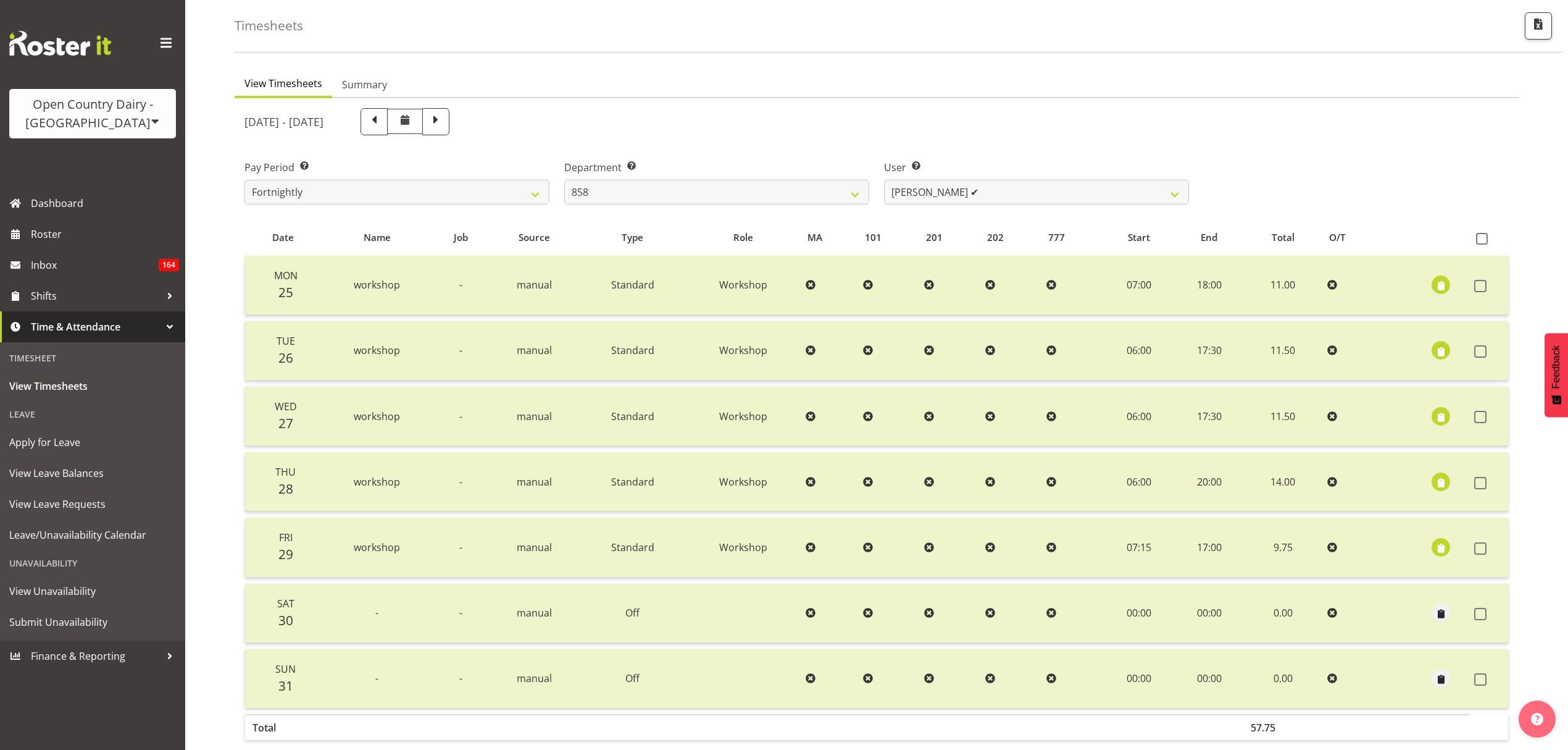
scroll to position [110, 0]
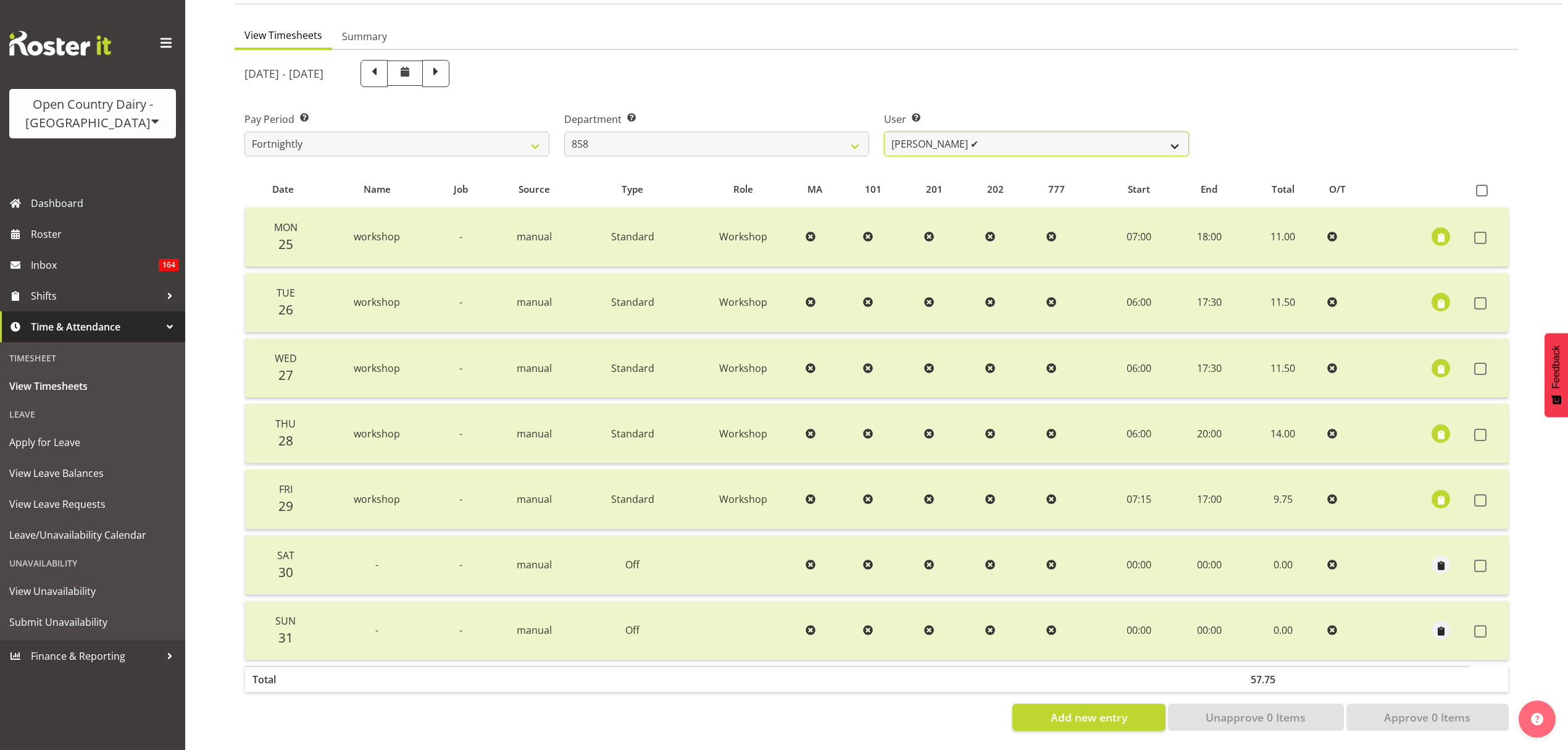
click at [889, 131] on select "[PERSON_NAME] ✔ [PERSON_NAME] ✔ [PERSON_NAME] ✔" at bounding box center [1037, 144] width 305 height 24
select select "7456"
click at [884, 131] on select "[PERSON_NAME] ✔ [PERSON_NAME] ✔ [PERSON_NAME] ✔" at bounding box center [1037, 144] width 305 height 24
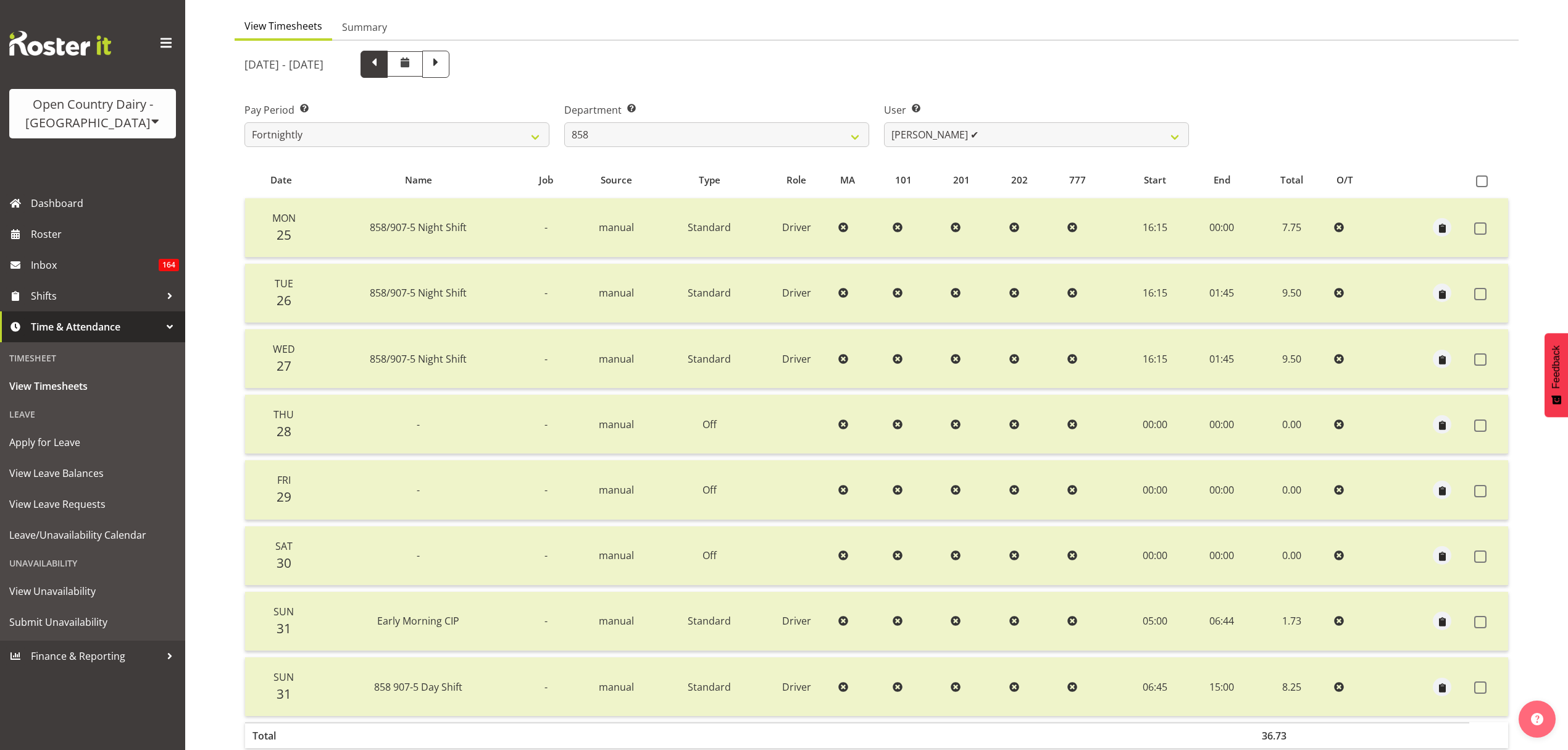
click at [388, 72] on span at bounding box center [373, 63] width 27 height 27
select select
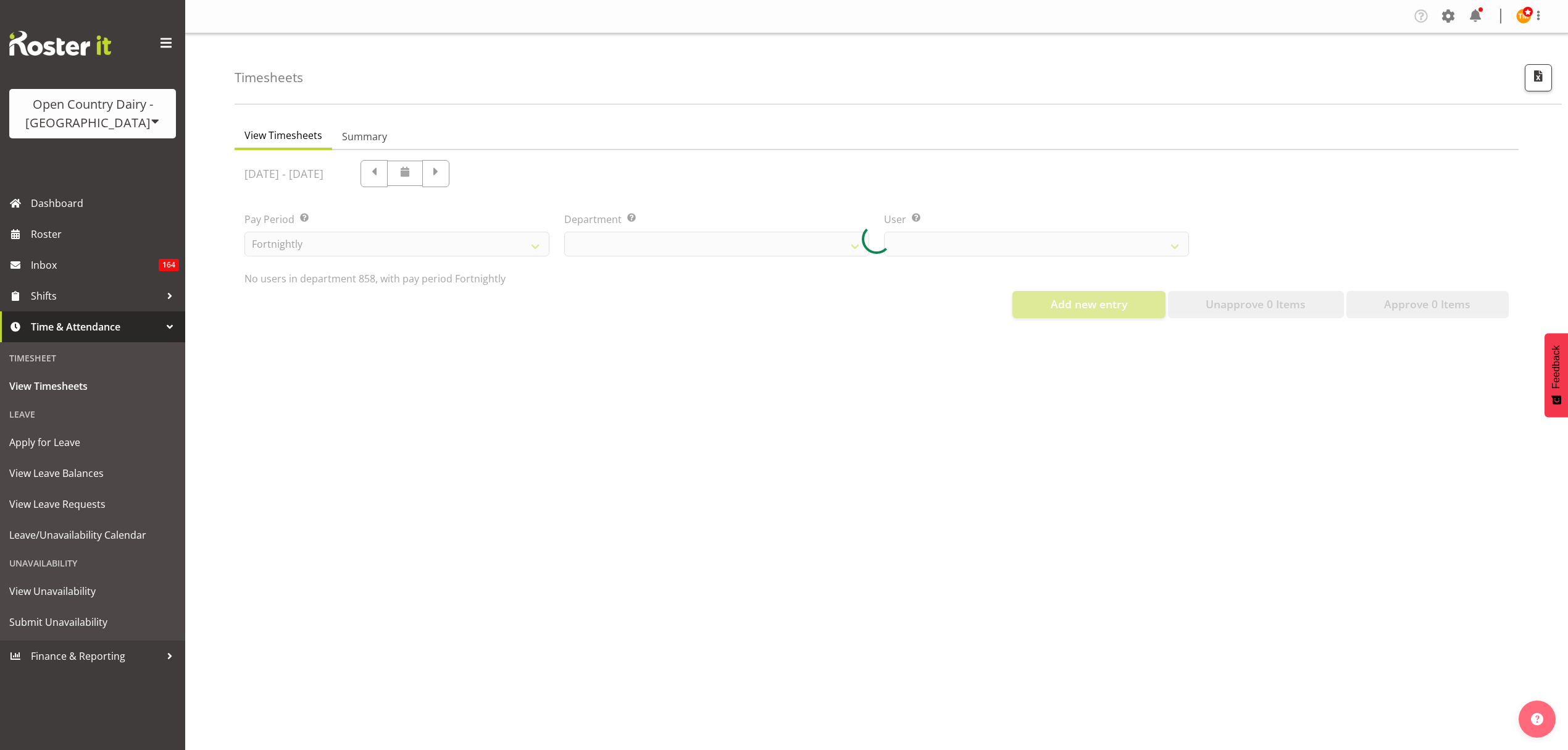
scroll to position [0, 0]
select select "783"
select select "7456"
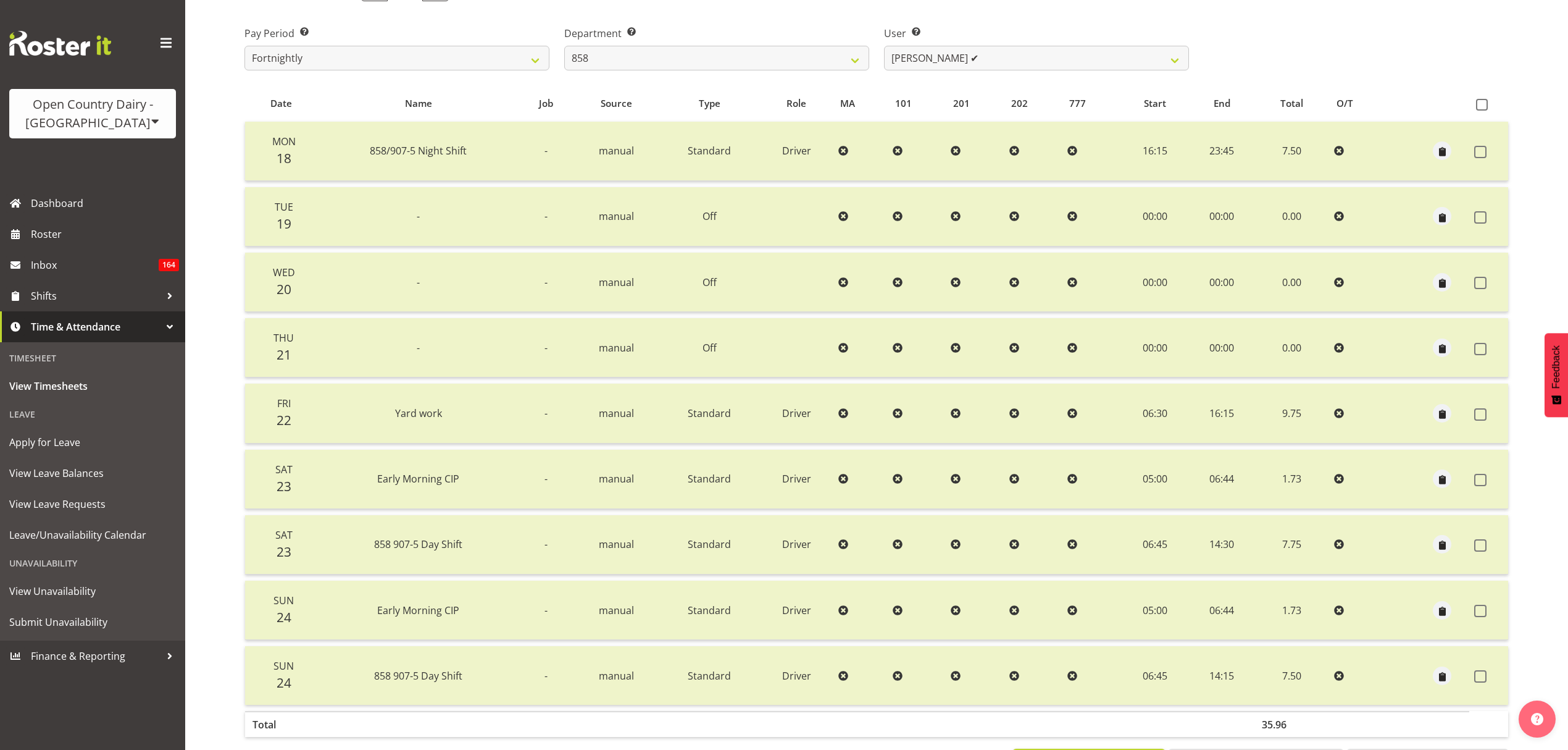
scroll to position [157, 0]
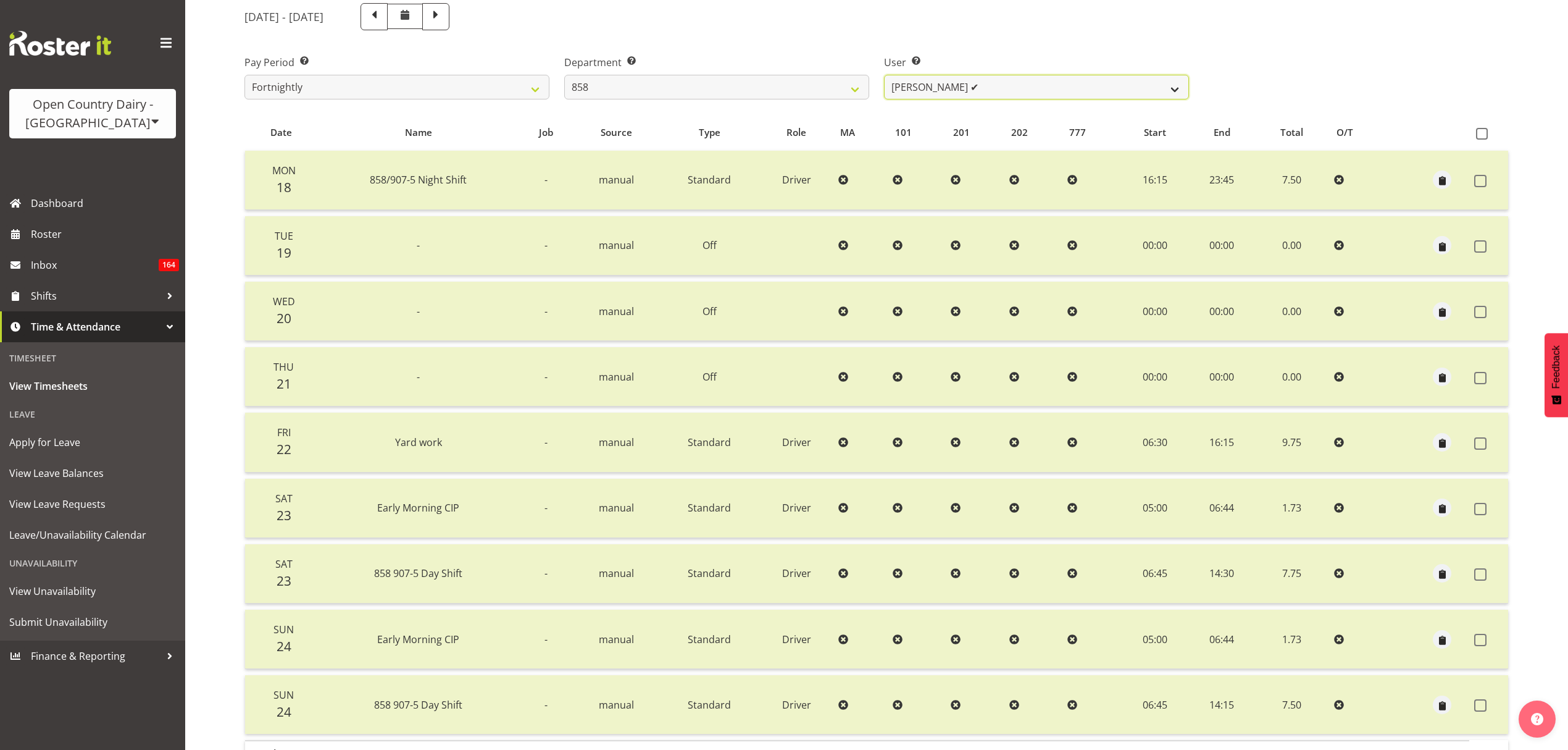
click at [930, 87] on select "[PERSON_NAME] ✔ [PERSON_NAME] ✔ [PERSON_NAME] ✔" at bounding box center [1037, 87] width 305 height 24
click at [930, 88] on select "[PERSON_NAME] ✔ [PERSON_NAME] ✔ [PERSON_NAME] ✔" at bounding box center [1037, 87] width 305 height 24
click at [854, 88] on select "734 735 736 737 738 739 851 853 854 855 856 858 861 862 865 867-9032 868 869 87…" at bounding box center [716, 87] width 305 height 24
select select "667"
click at [564, 75] on select "734 735 736 737 738 739 851 853 854 855 856 858 861 862 865 867-9032 868 869 87…" at bounding box center [716, 87] width 305 height 24
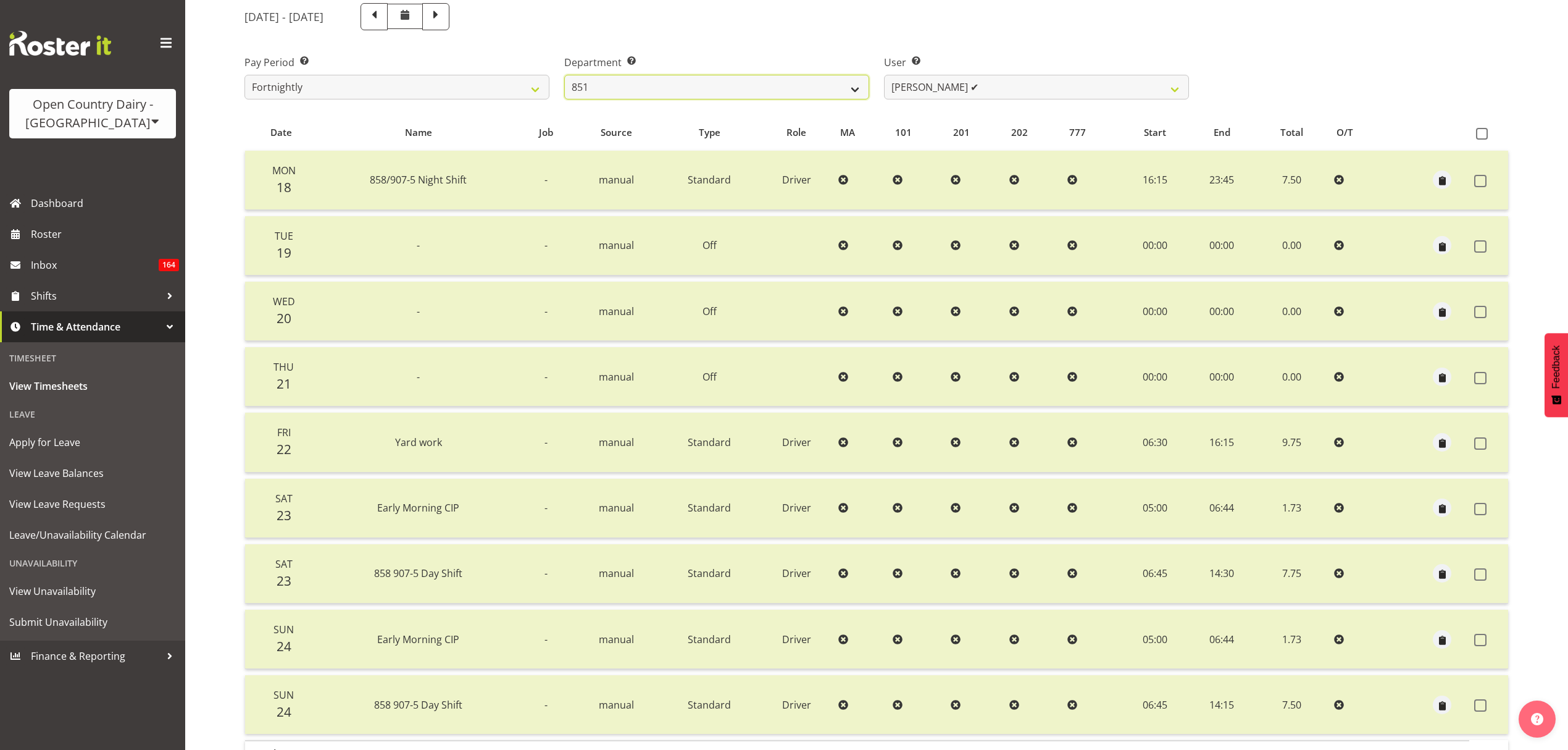
select select "7420"
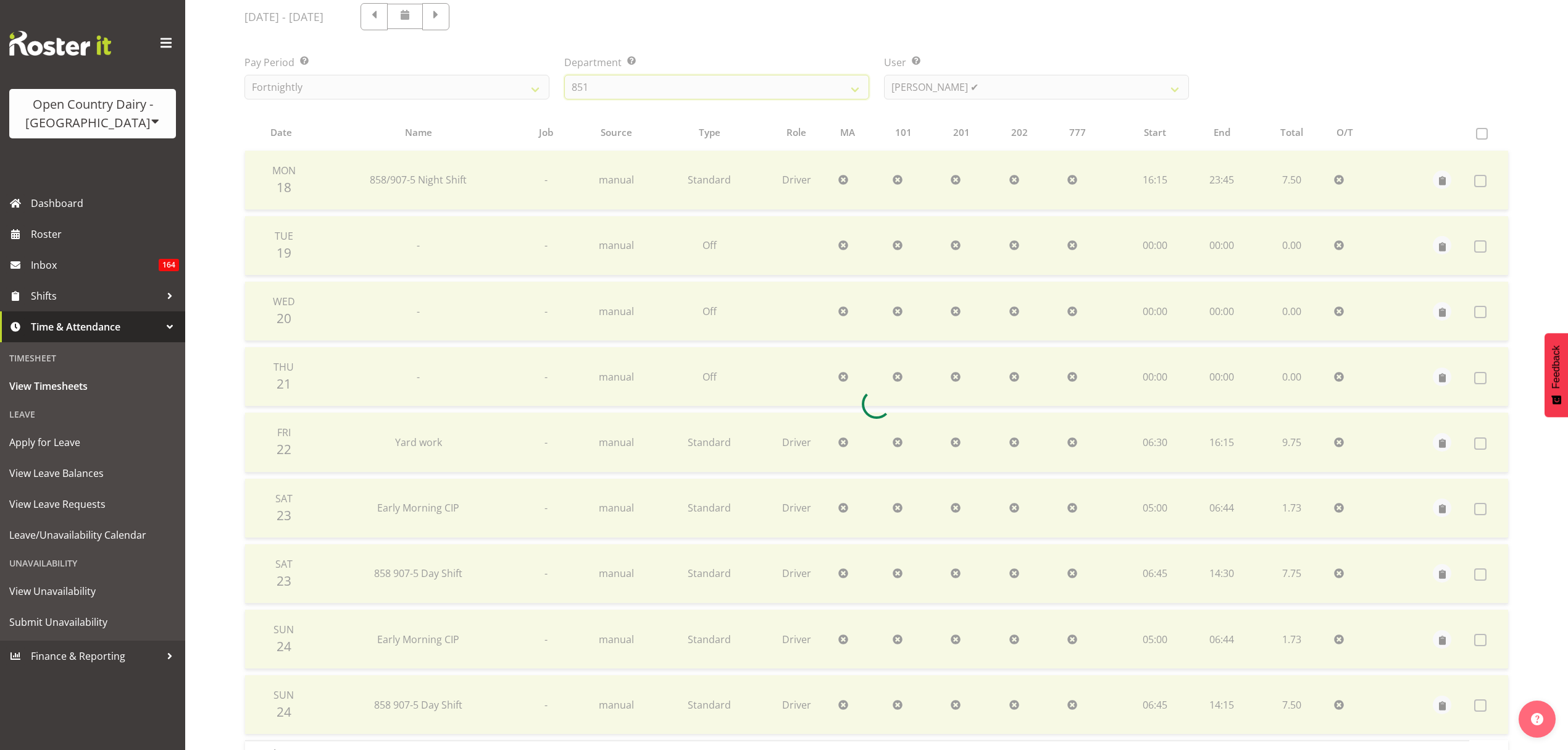
scroll to position [110, 0]
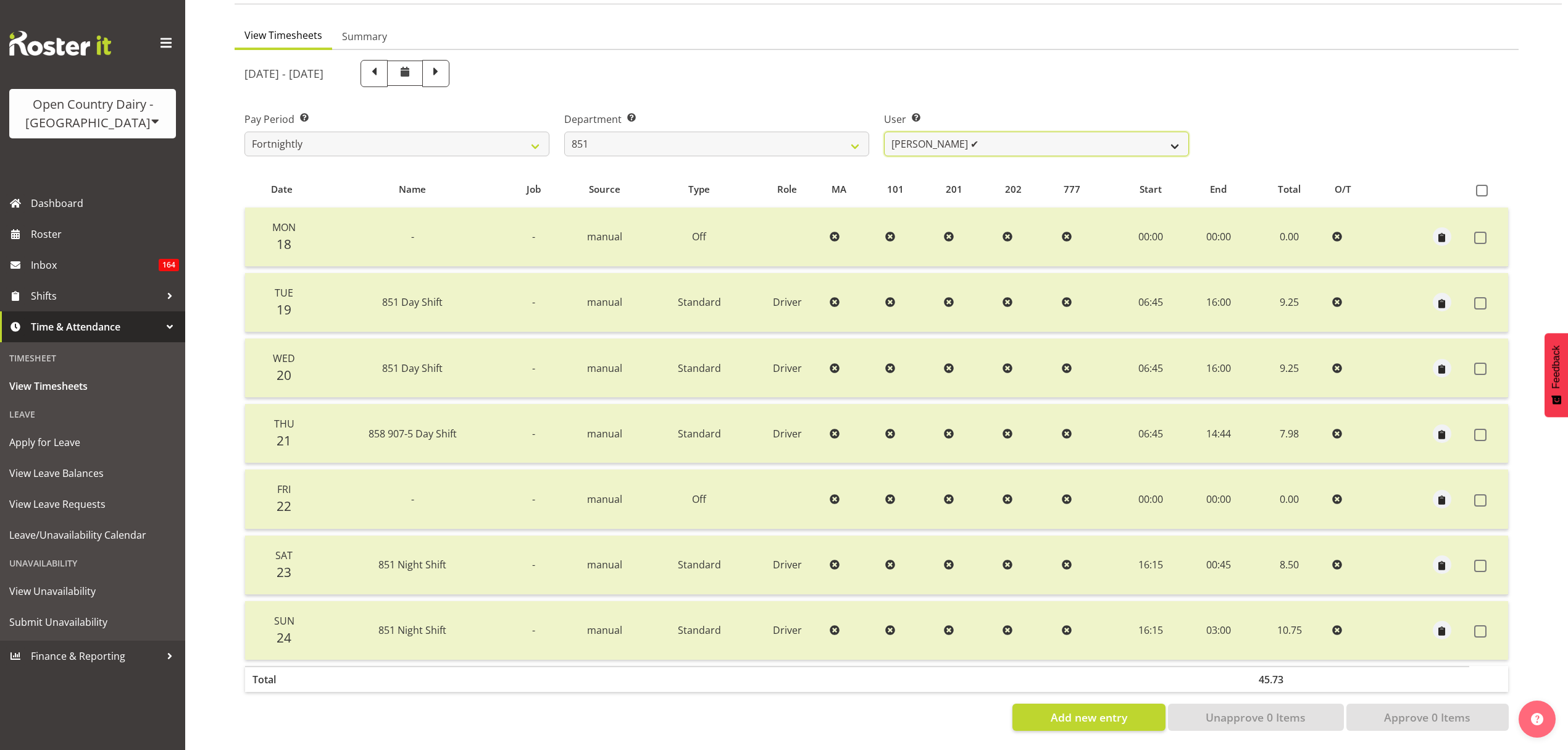
click at [912, 131] on select "[PERSON_NAME] ✔ [PERSON_NAME] ✔ [PERSON_NAME] ✔" at bounding box center [1037, 144] width 305 height 24
click at [862, 131] on select "734 735 736 737 738 739 851 853 854 855 856 858 861 862 865 867-9032 868 869 87…" at bounding box center [716, 144] width 305 height 24
select select "681"
click at [564, 131] on select "734 735 736 737 738 739 851 853 854 855 856 858 861 862 865 867-9032 868 869 87…" at bounding box center [716, 144] width 305 height 24
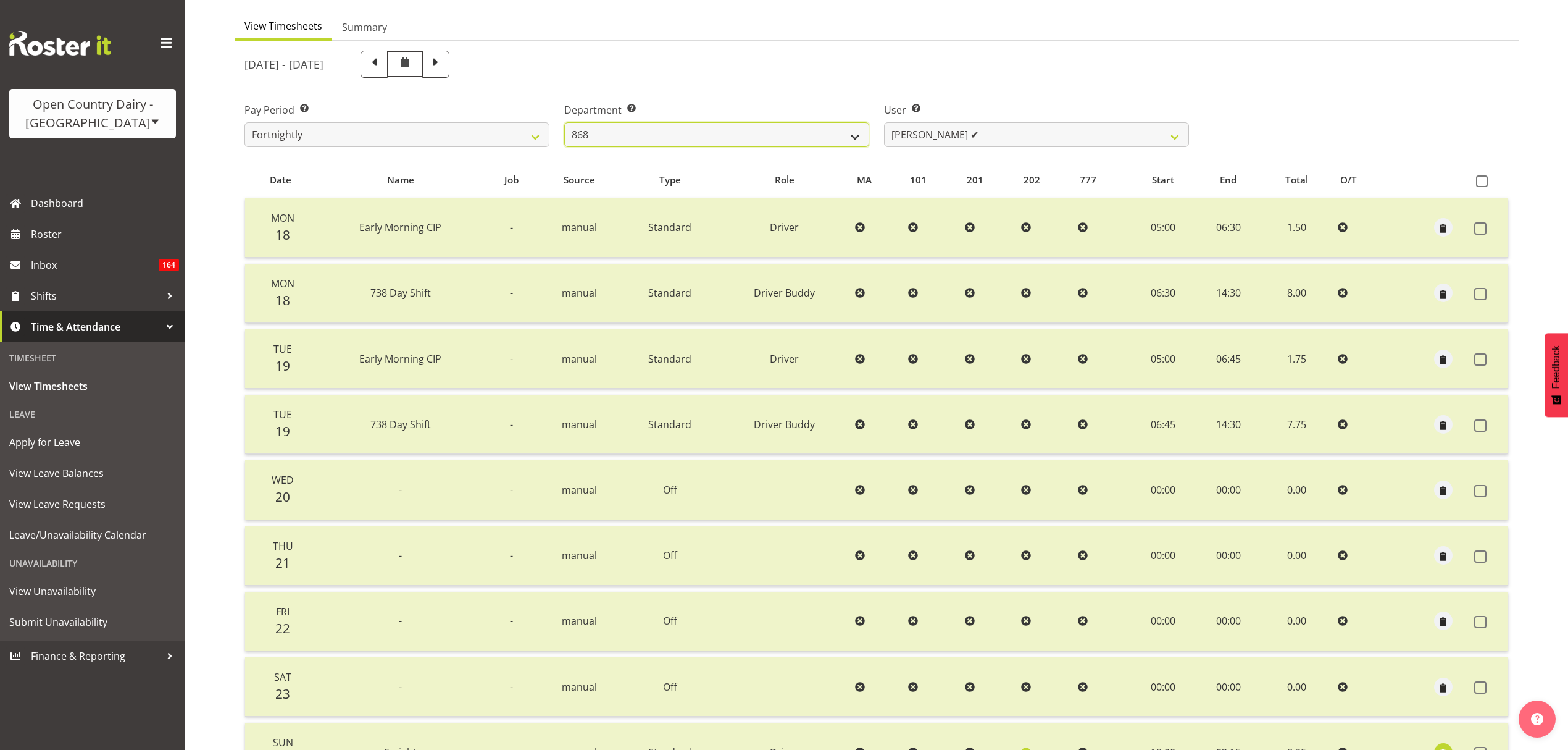
scroll to position [239, 0]
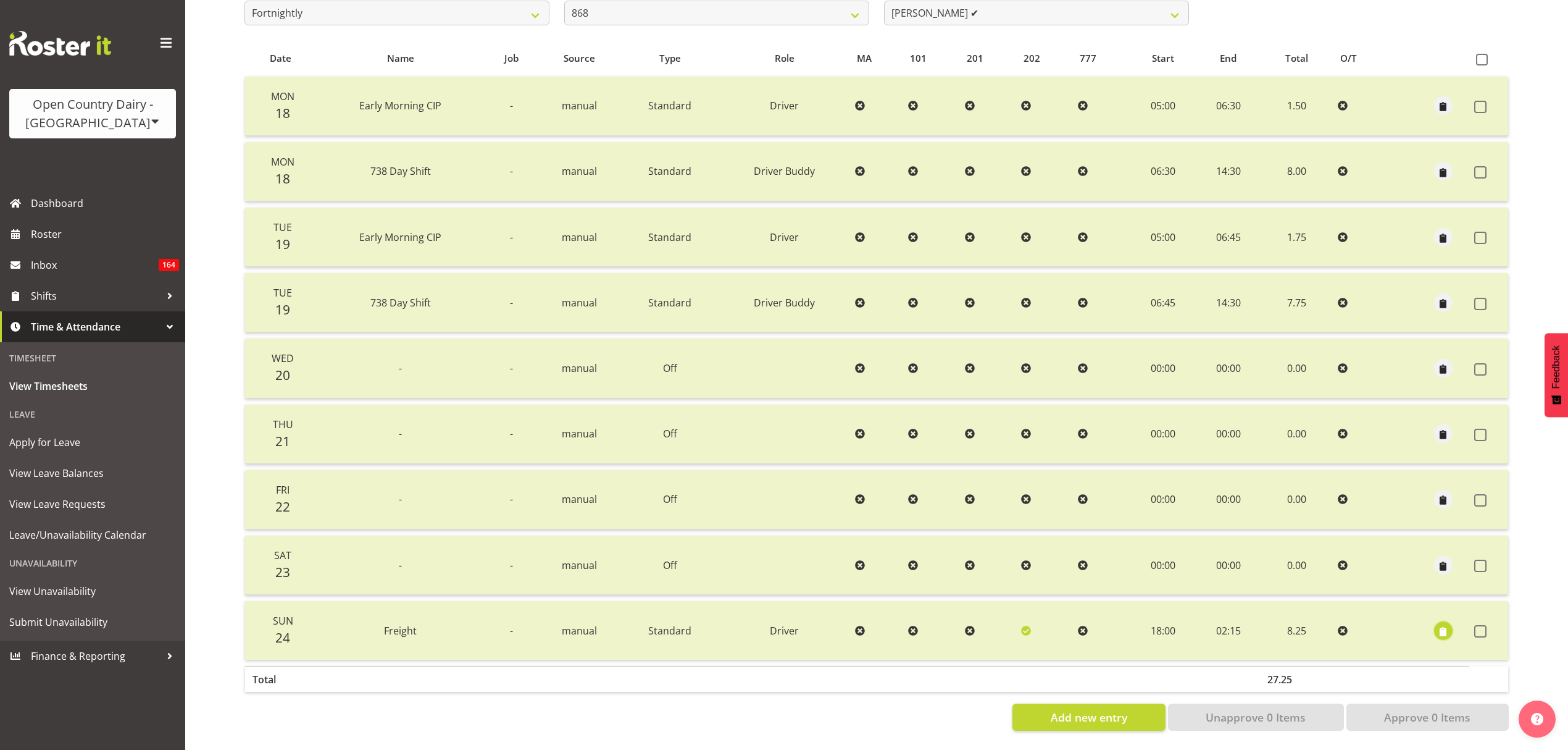
click at [1439, 624] on span "button" at bounding box center [1443, 631] width 15 height 15
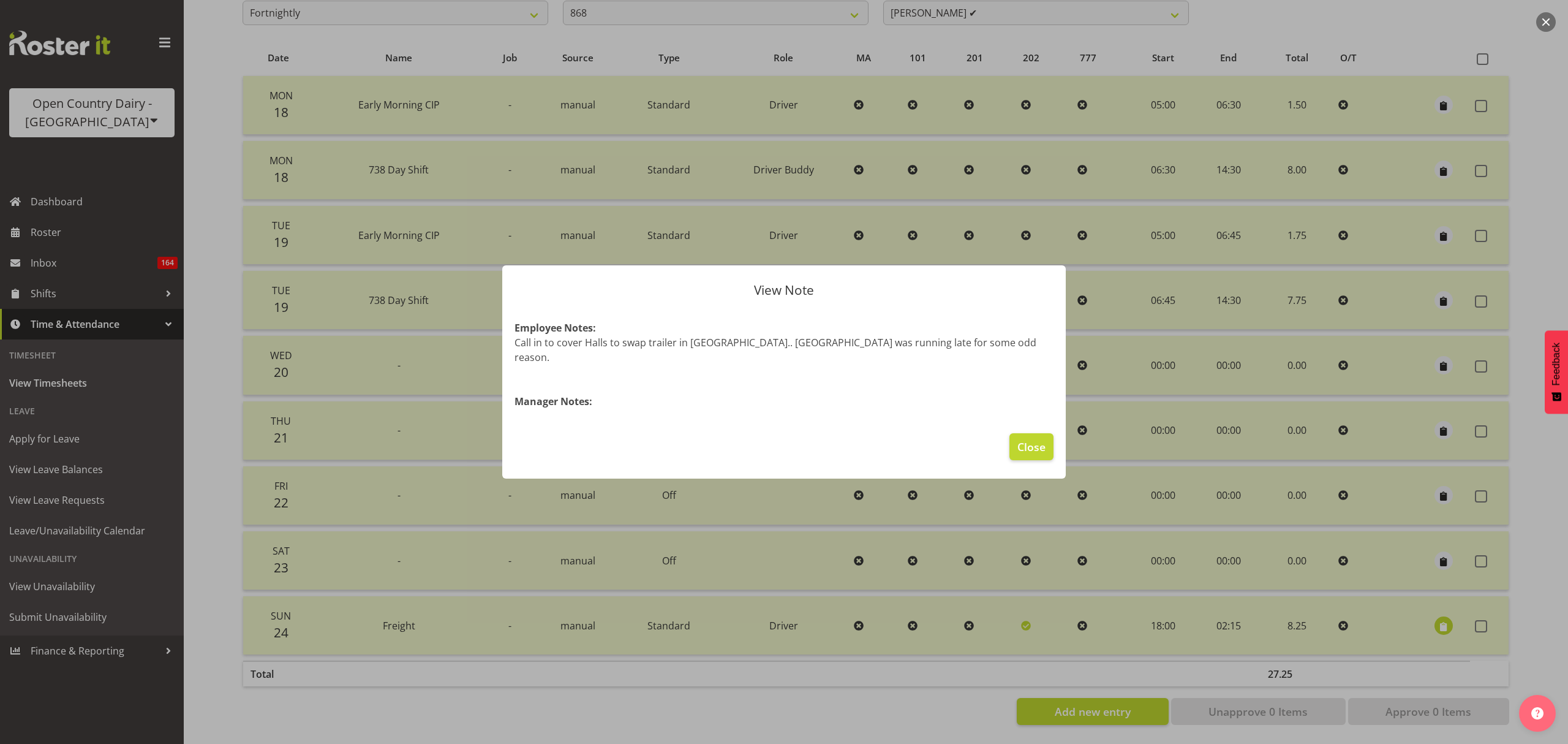
click at [1362, 591] on div at bounding box center [784, 372] width 1568 height 744
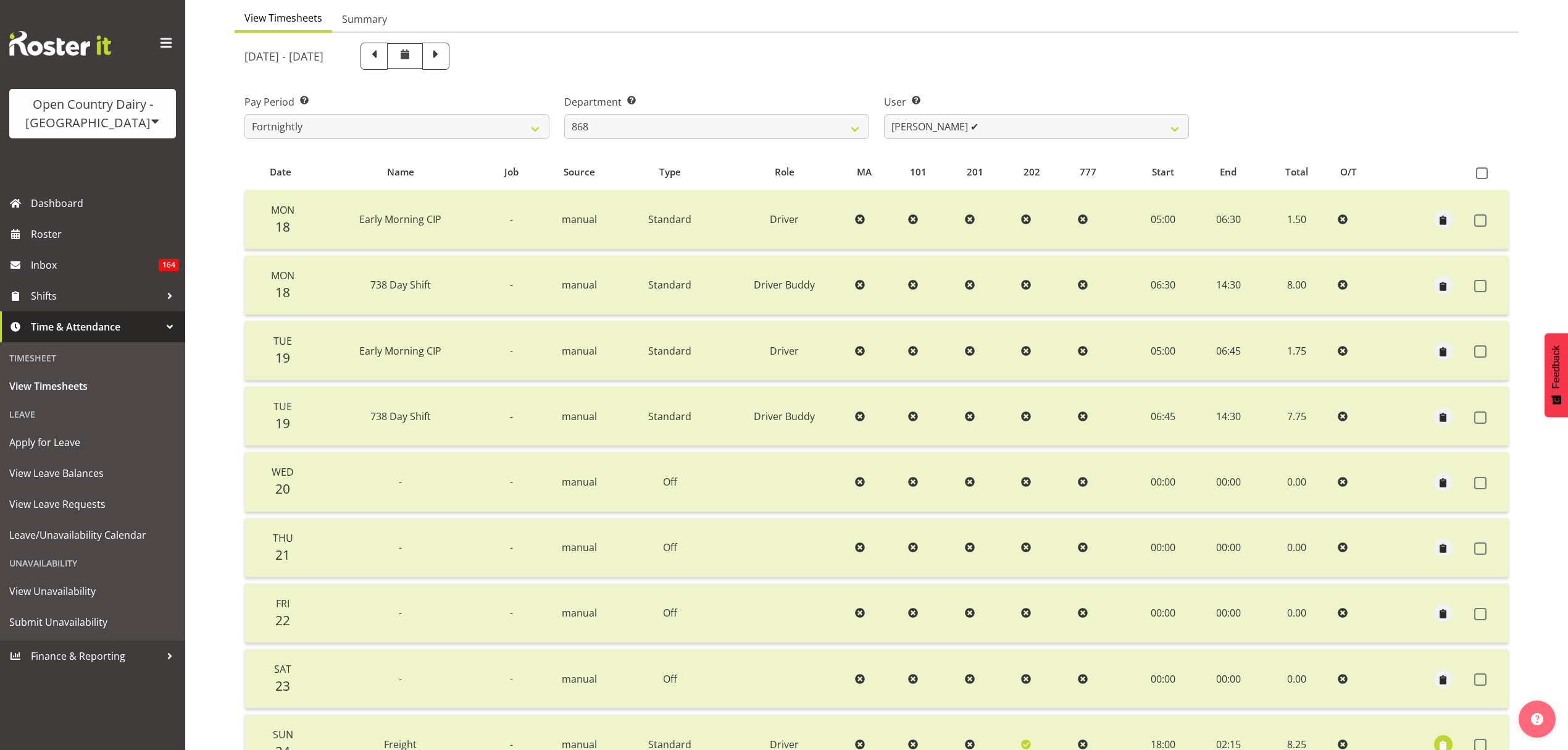
scroll to position [0, 0]
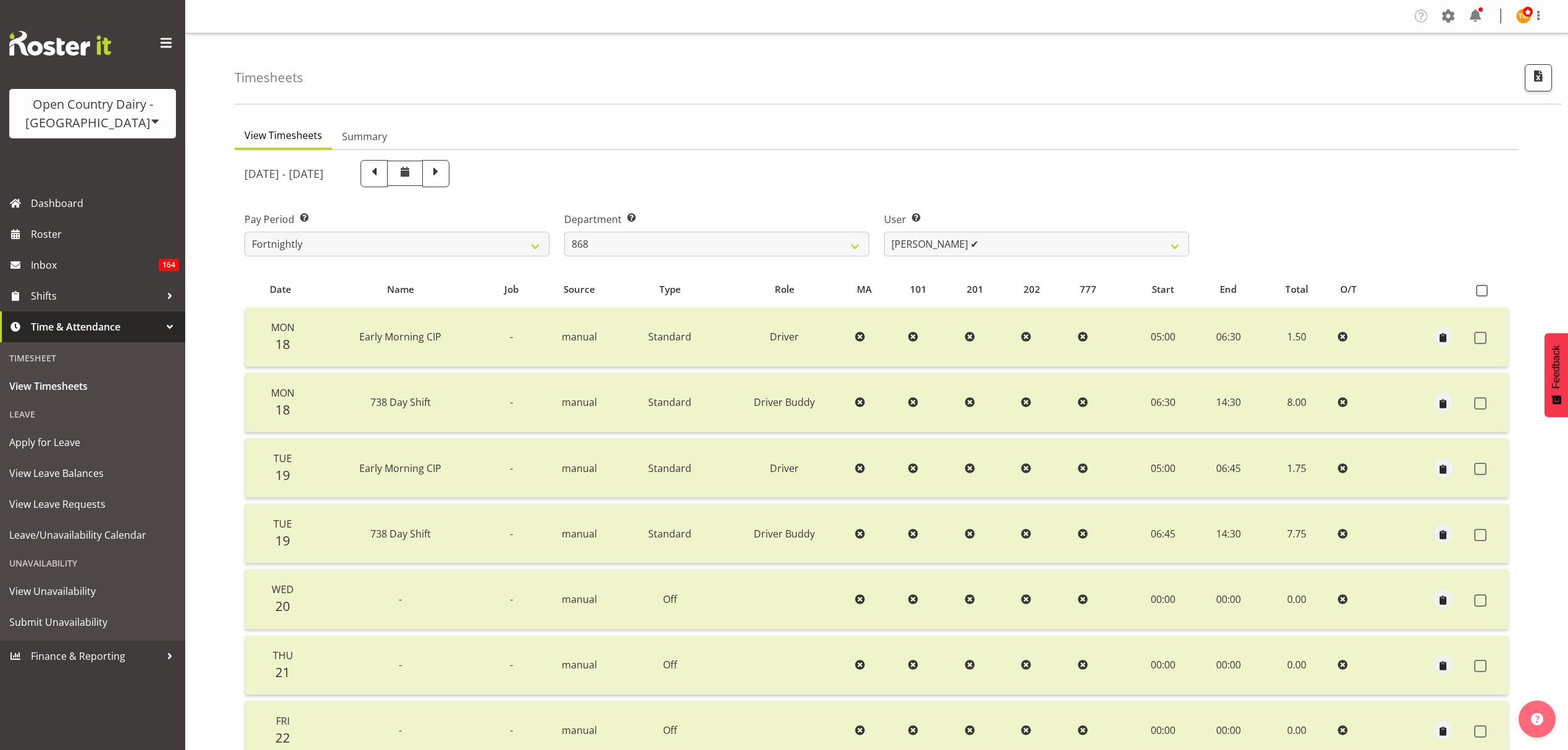
click at [785, 114] on div "View Timesheets Summary [DATE] - [DATE] Pay Period Select which pay period you …" at bounding box center [901, 547] width 1334 height 868
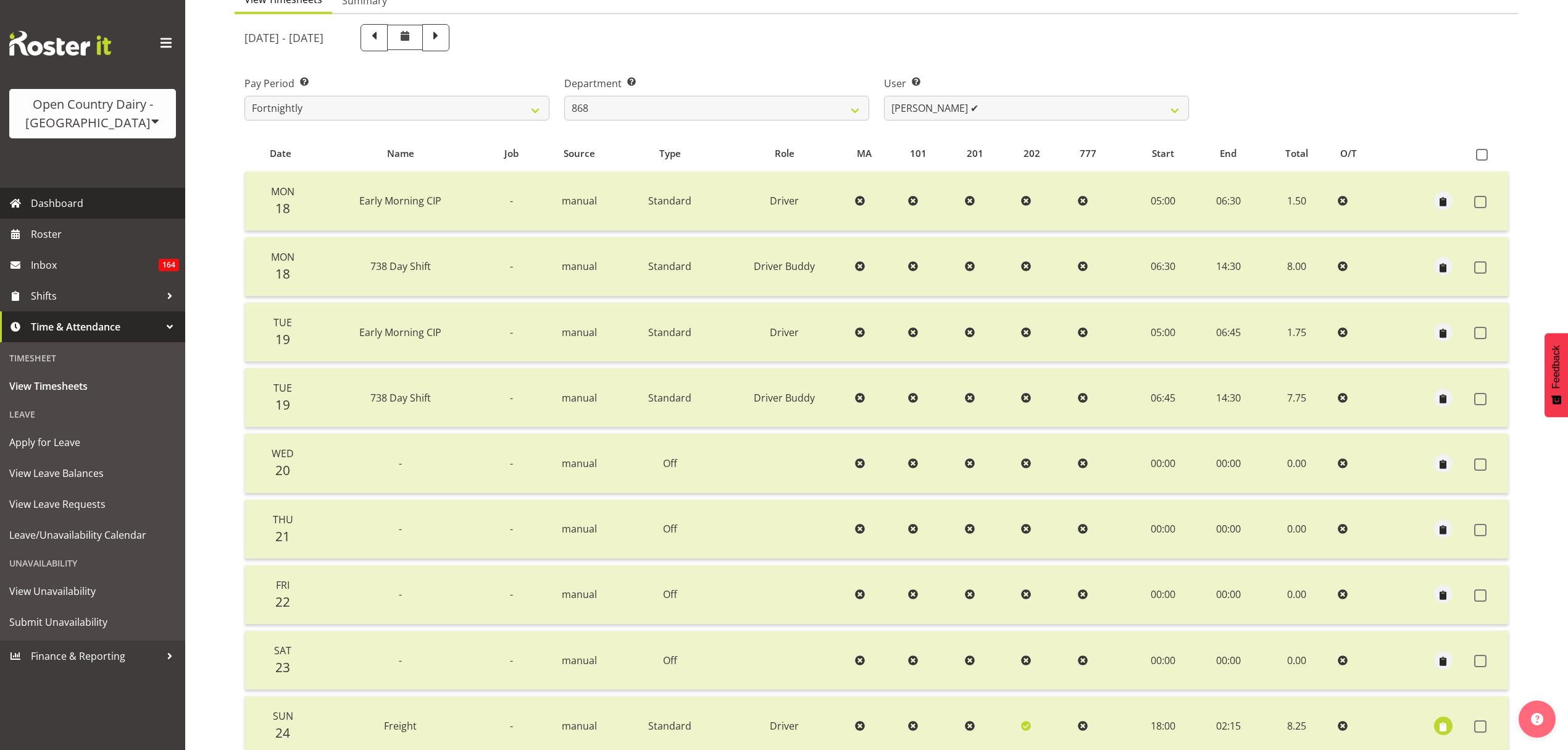
scroll to position [75, 0]
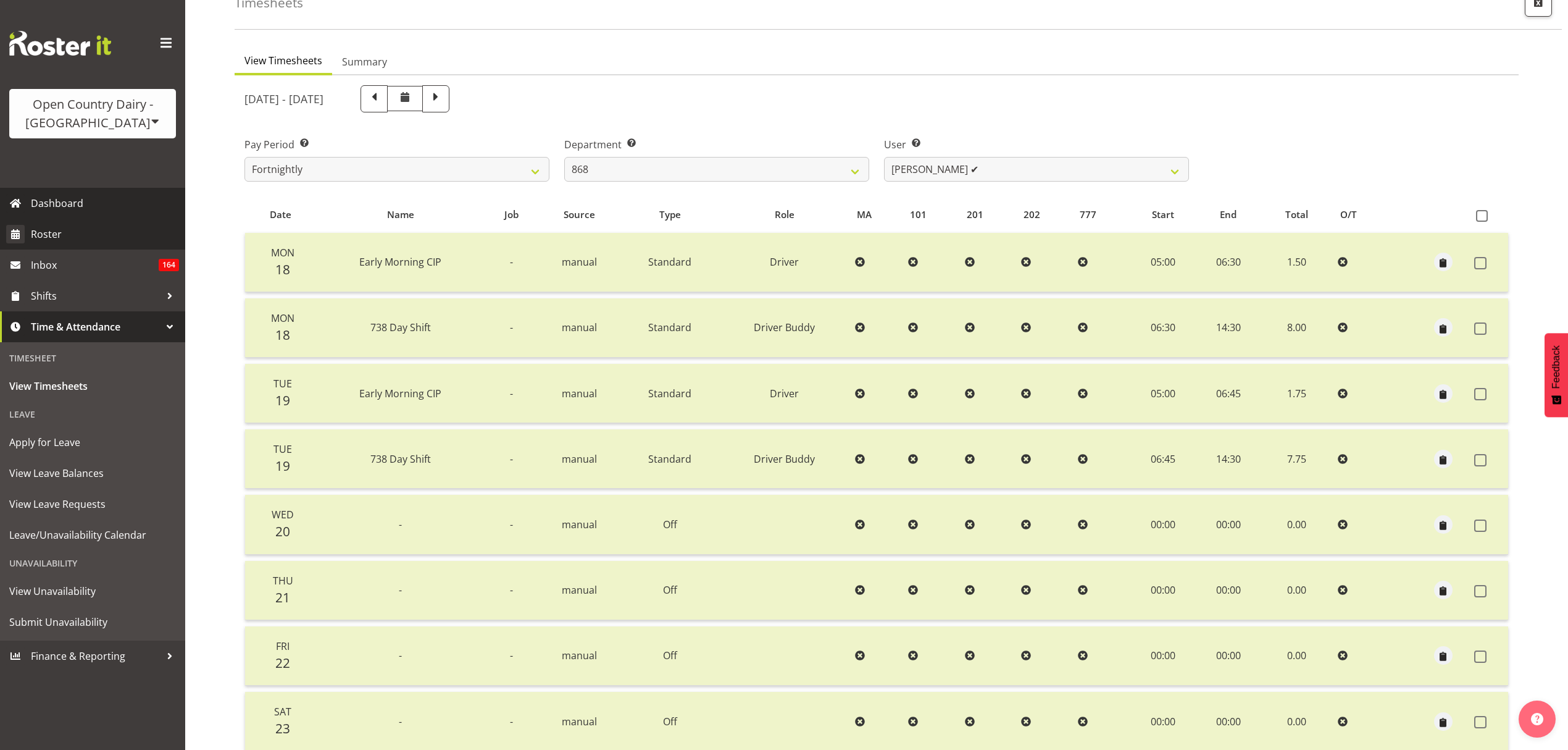
click at [45, 228] on span "Roster" at bounding box center [105, 234] width 148 height 19
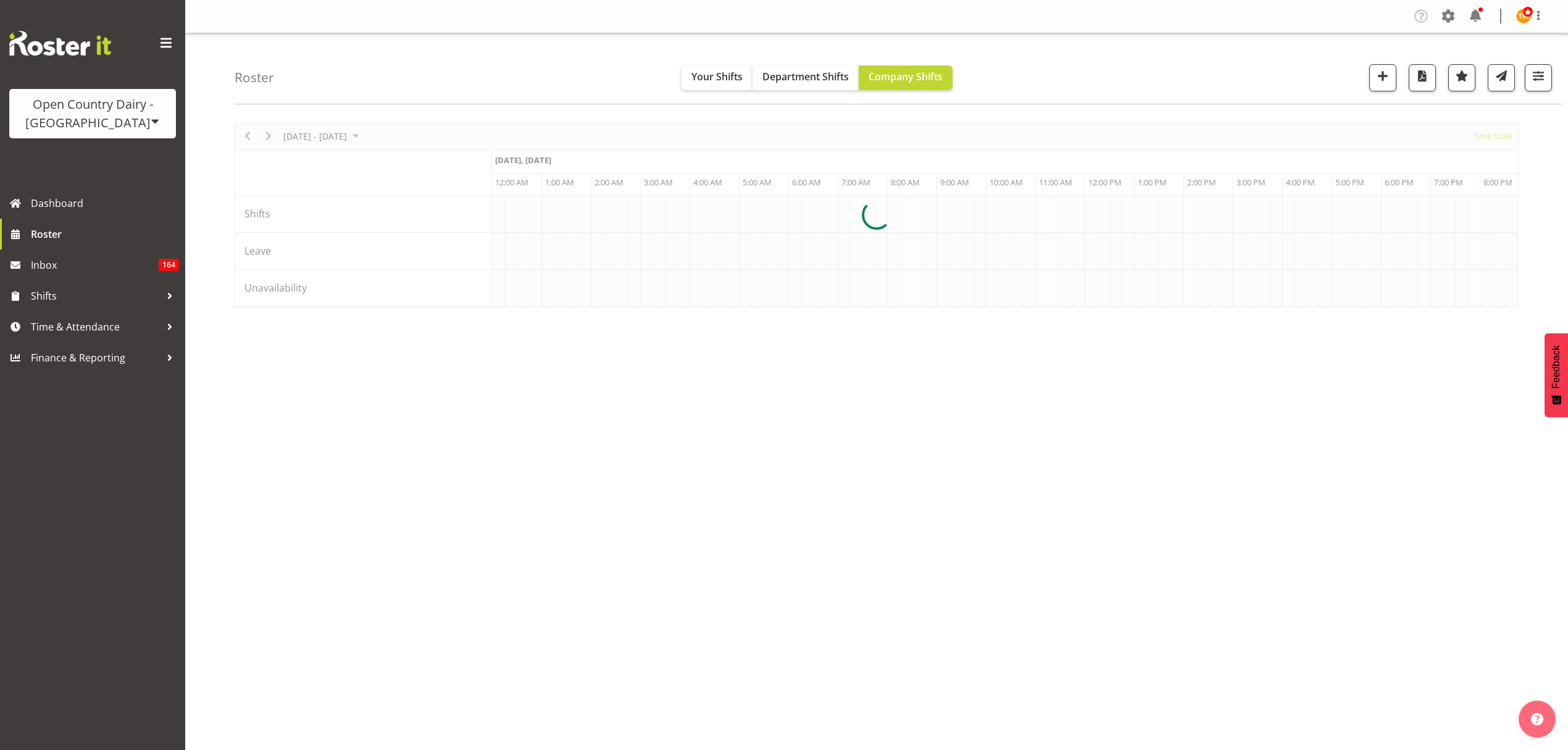
scroll to position [0, 3555]
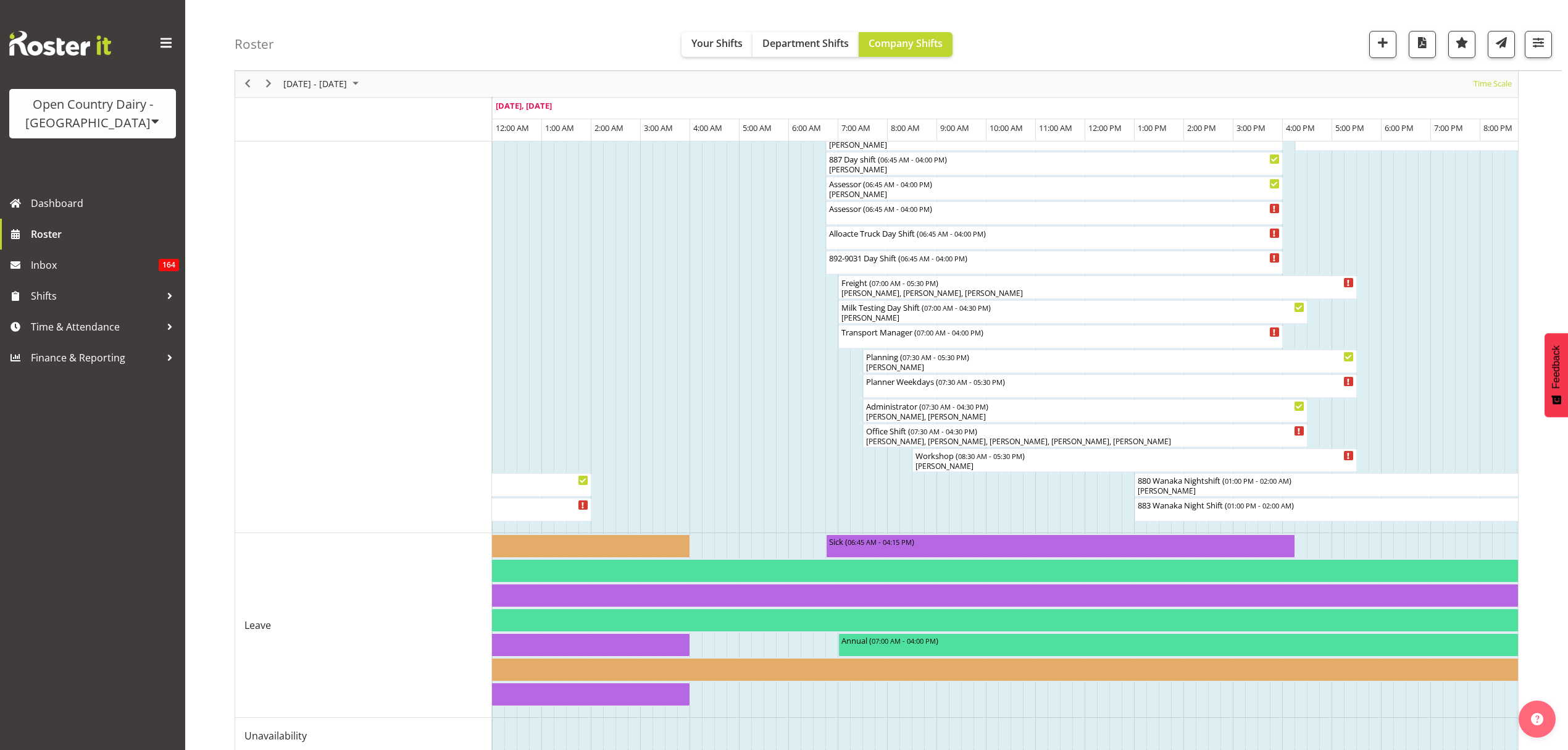
scroll to position [912, 0]
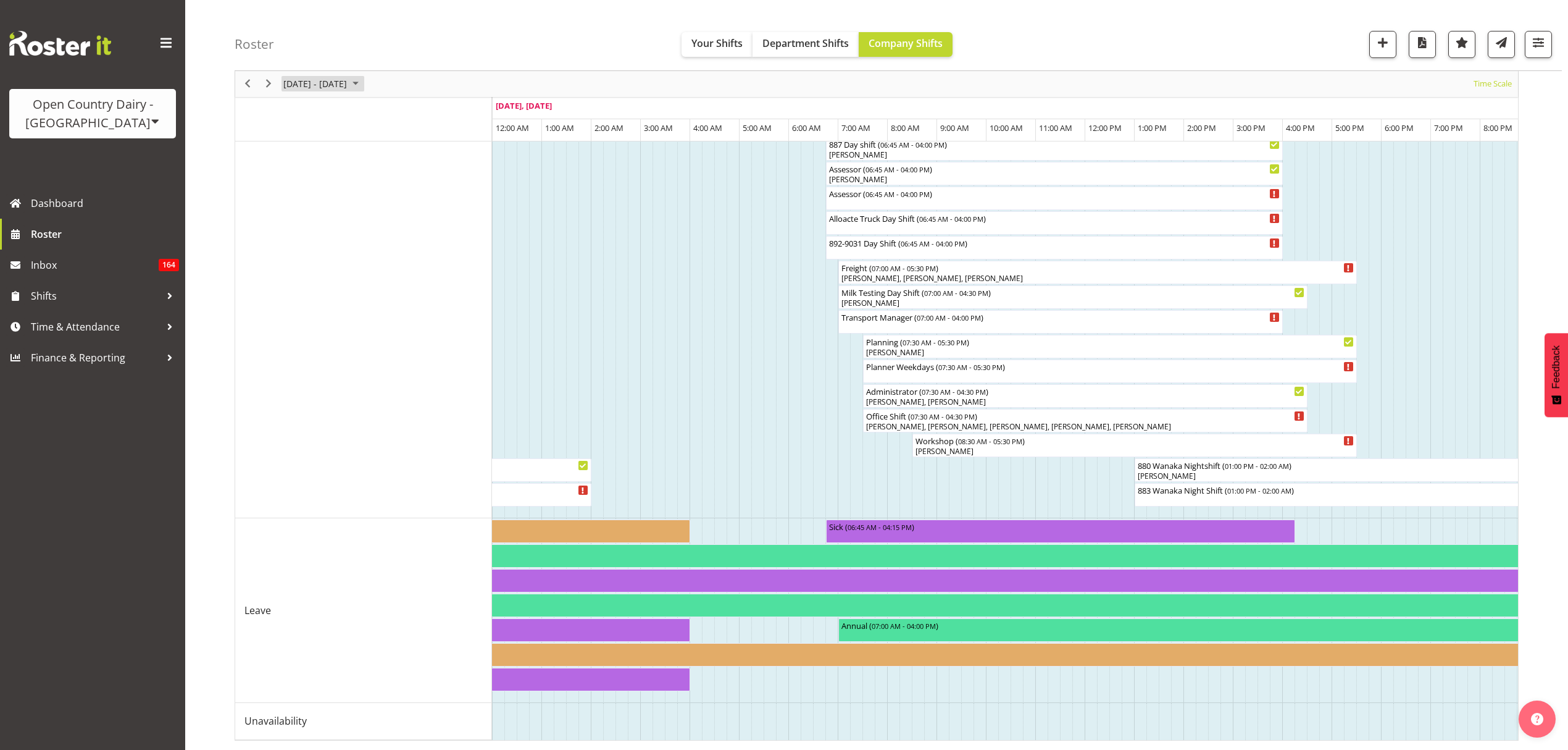
click at [316, 77] on span "September 15 - 21, 2025" at bounding box center [315, 84] width 66 height 15
click at [410, 221] on span "28" at bounding box center [415, 220] width 19 height 19
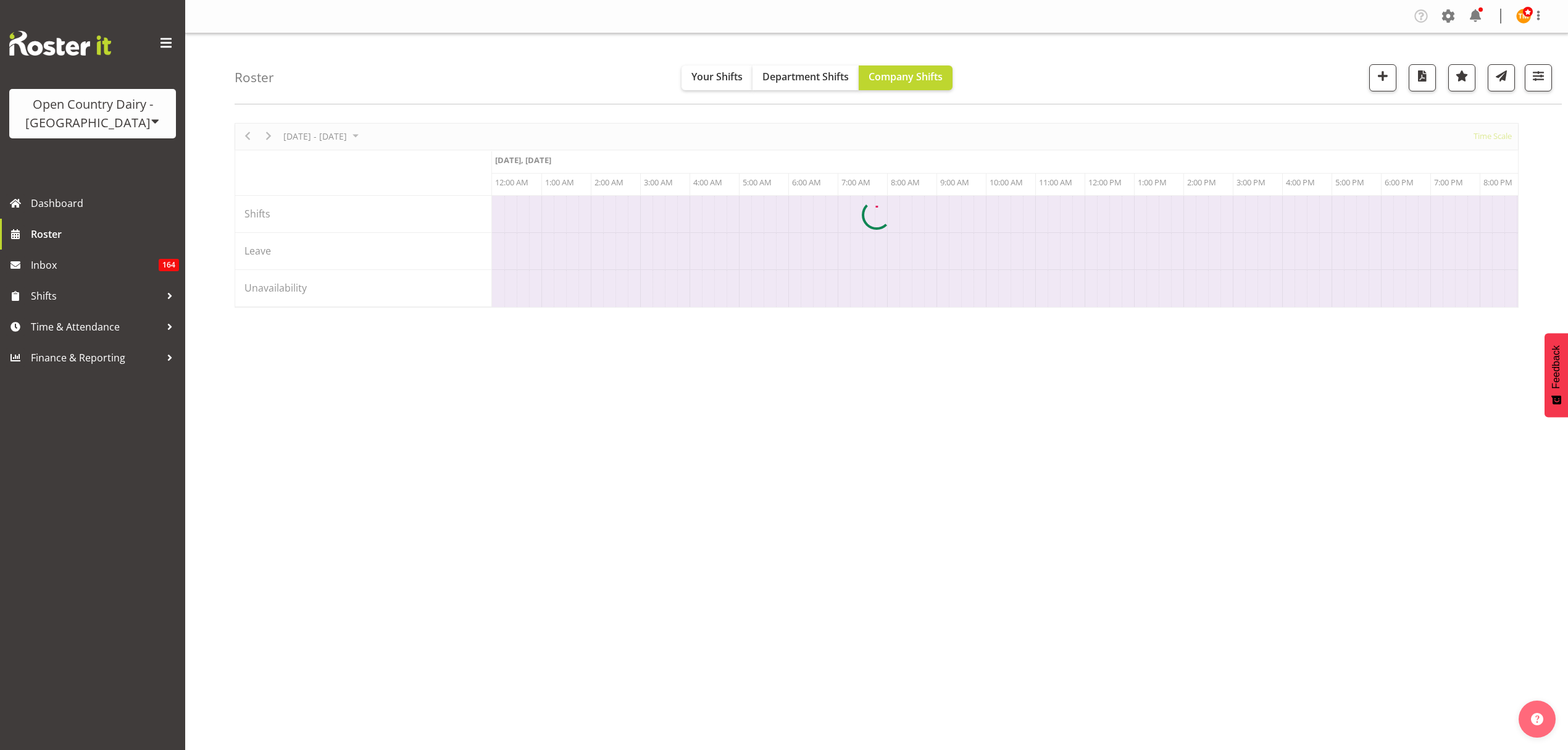
scroll to position [0, 0]
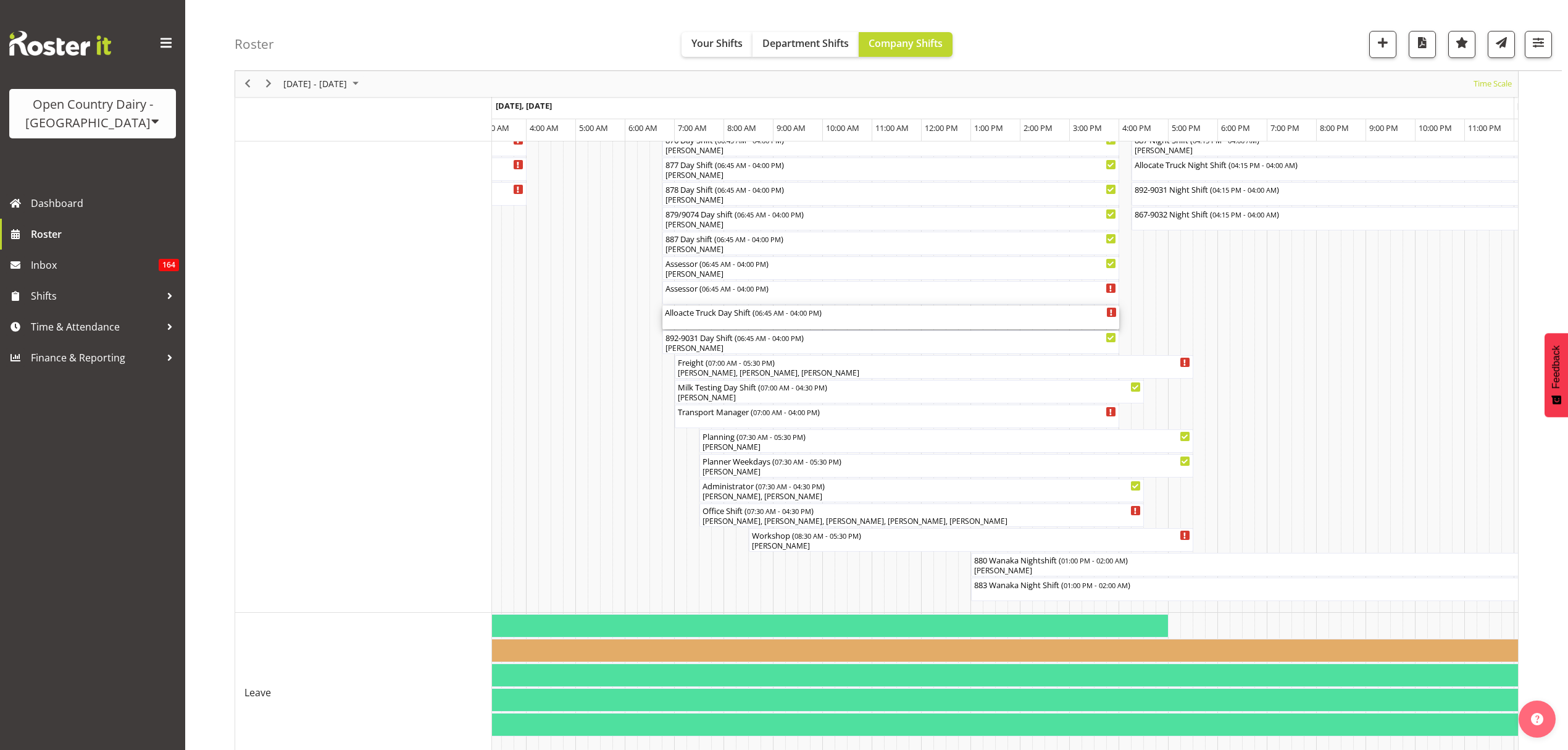
click at [872, 324] on div "Alloacte Truck Day Shift ( 06:45 AM - 04:00 PM )" at bounding box center [891, 317] width 452 height 24
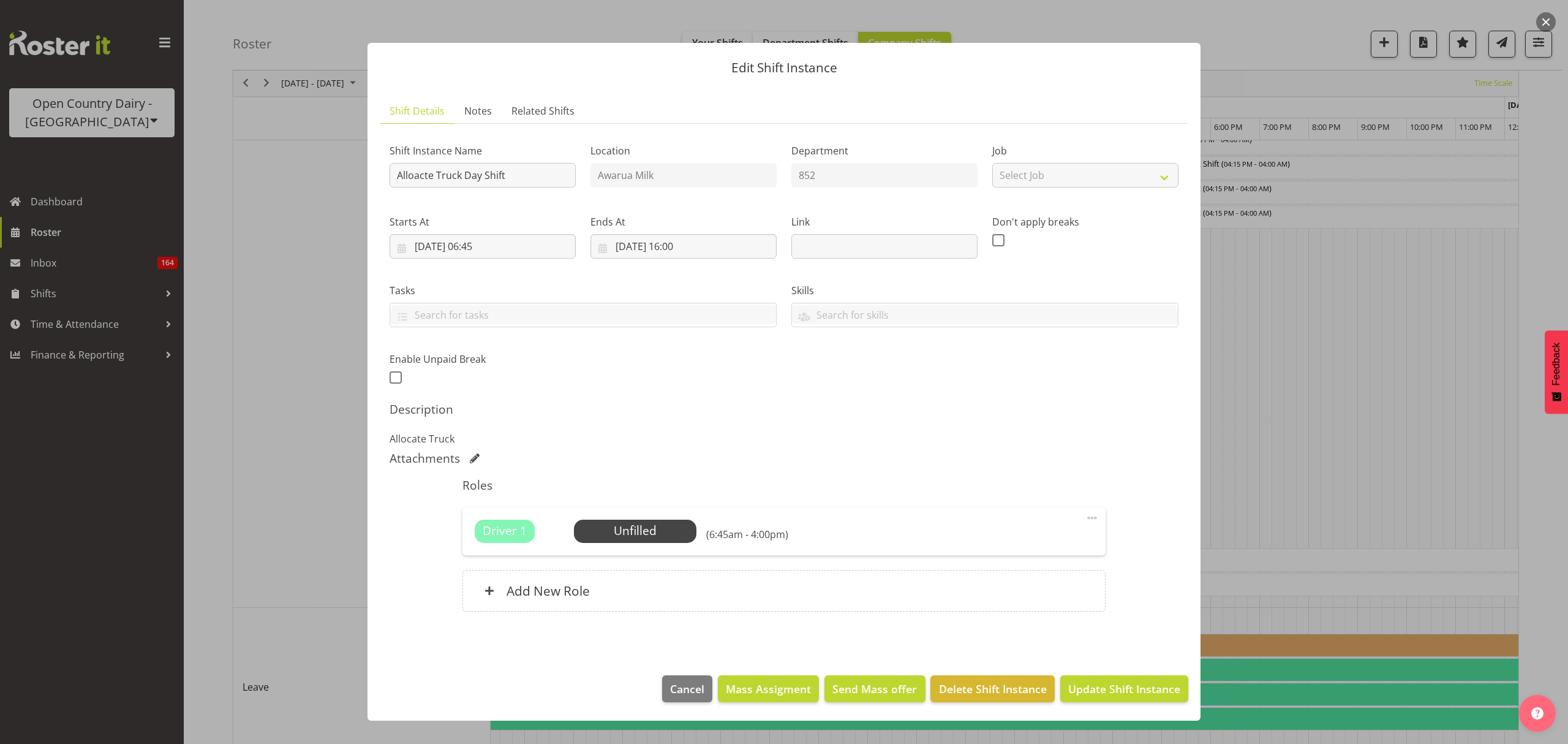
click at [1347, 394] on div at bounding box center [784, 372] width 1568 height 744
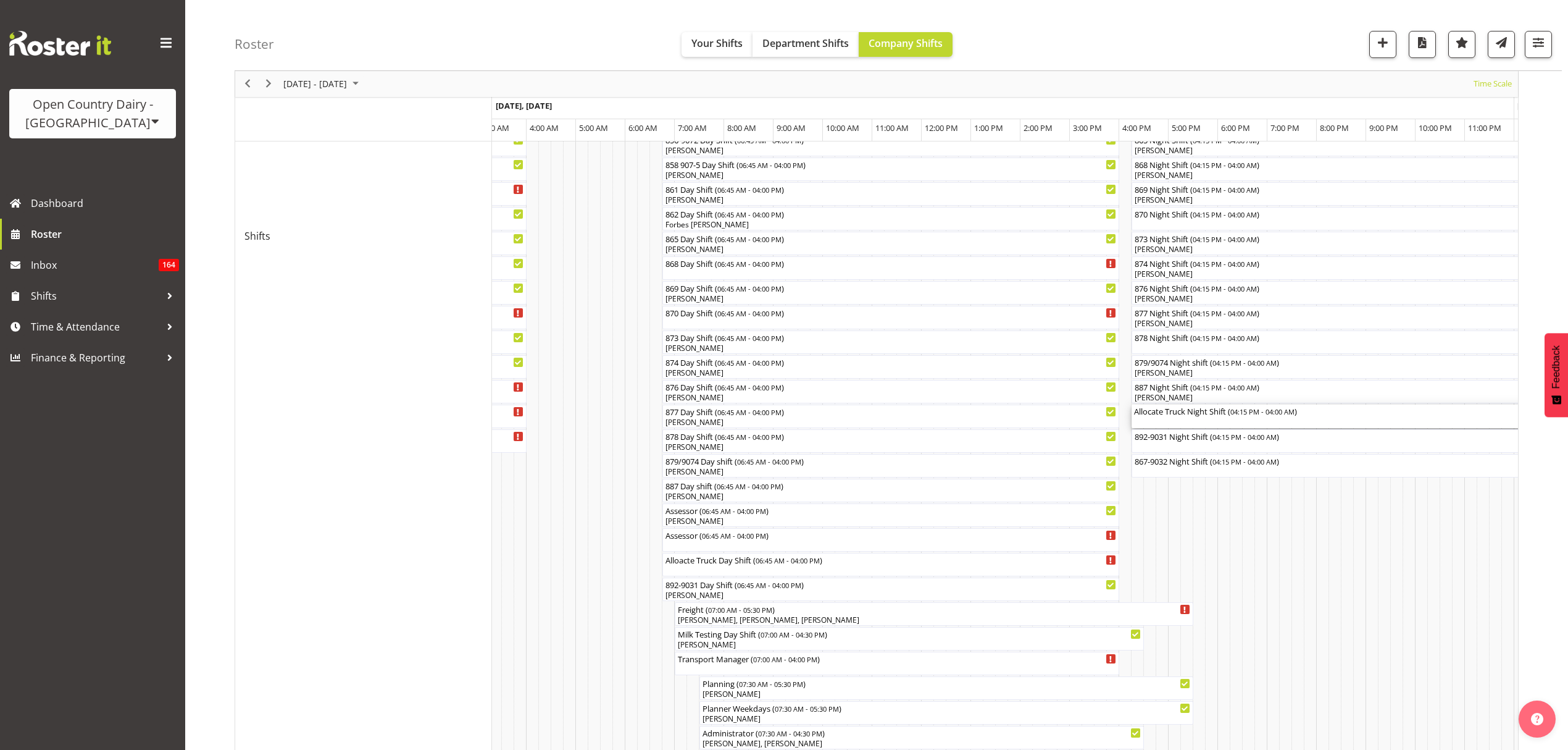
click at [1212, 418] on div "Allocate Truck Night Shift ( 04:15 PM - 04:00 AM )" at bounding box center [1421, 416] width 575 height 24
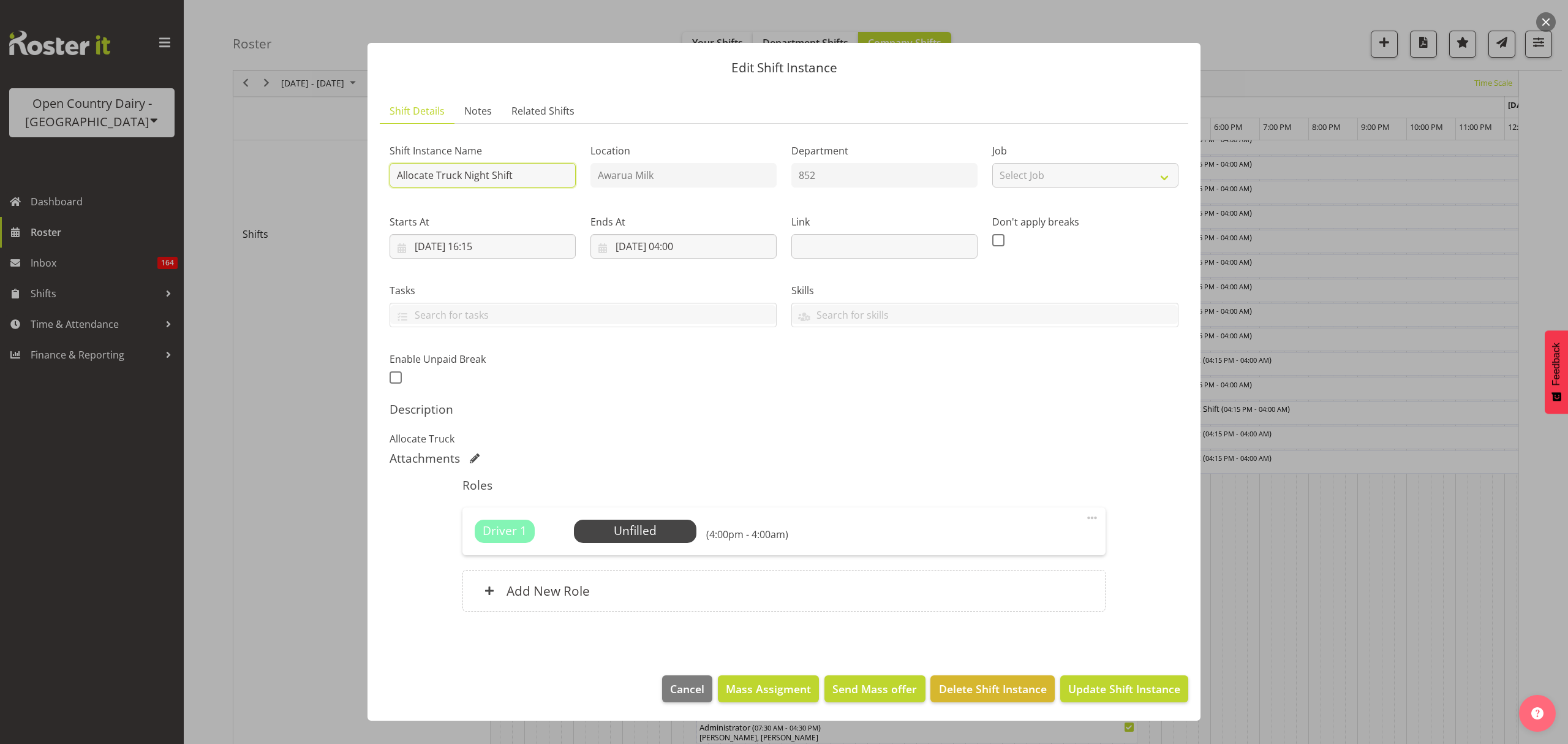
drag, startPoint x: 527, startPoint y: 180, endPoint x: 347, endPoint y: 180, distance: 180.0
click at [347, 180] on div "Edit Shift Instance Shift Details Notes Related Shifts Shift Instance Name Allo…" at bounding box center [784, 372] width 1568 height 744
type input "HALLS NIGHT RUN COVER"
click at [495, 253] on input "26/09/2025, 16:15" at bounding box center [482, 246] width 186 height 24
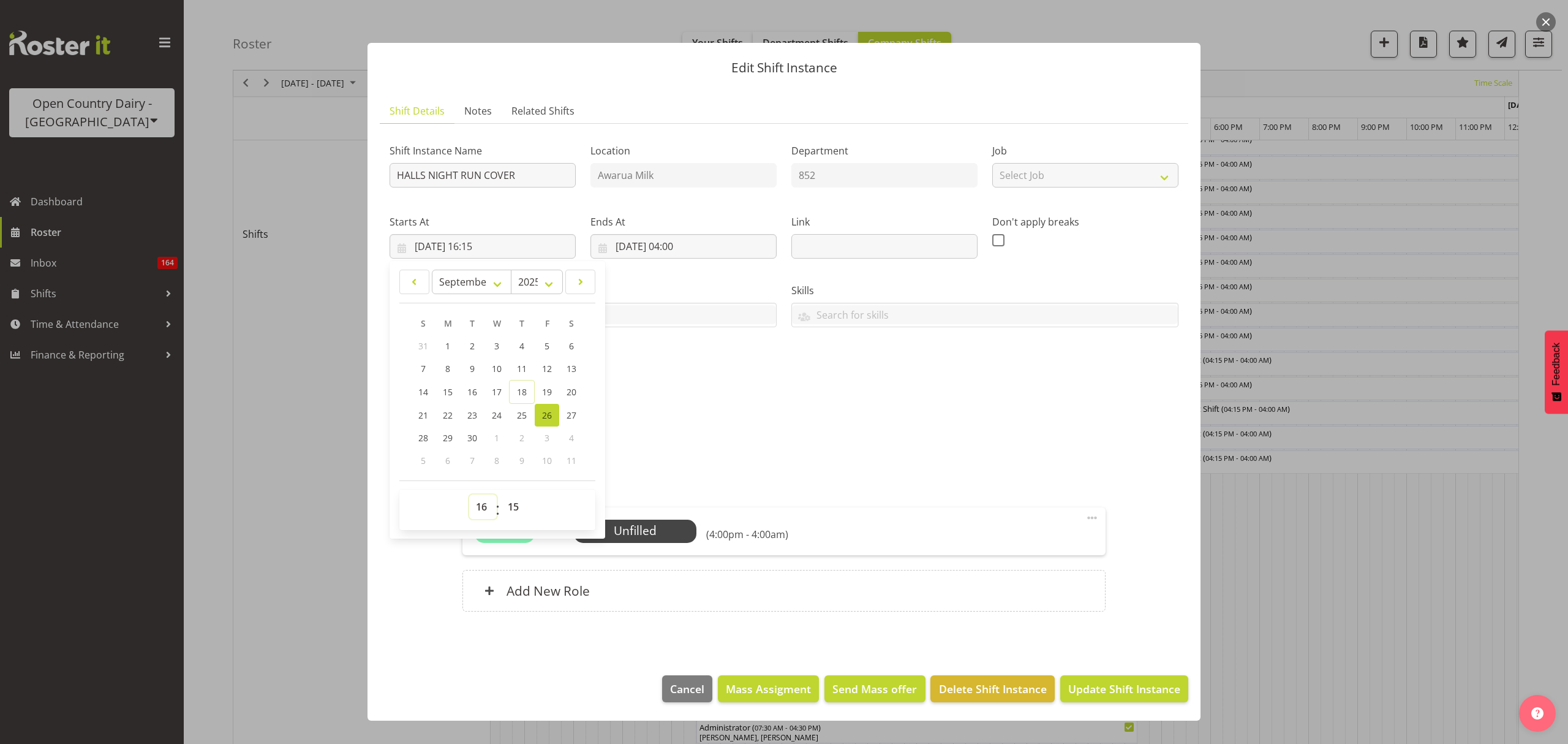
click at [481, 510] on select "00 01 02 03 04 05 06 07 08 09 10 11 12 13 14 15 16 17 18 19 20 21 22 23" at bounding box center [483, 506] width 27 height 24
select select "15"
click at [469, 495] on select "00 01 02 03 04 05 06 07 08 09 10 11 12 13 14 15 16 17 18 19 20 21 22 23" at bounding box center [483, 506] width 27 height 24
type input "26/09/2025, 15:15"
click at [657, 400] on div "Shift Instance Name HALLS NIGHT RUN COVER Location Awarua Milk Department 852 J…" at bounding box center [784, 380] width 789 height 493
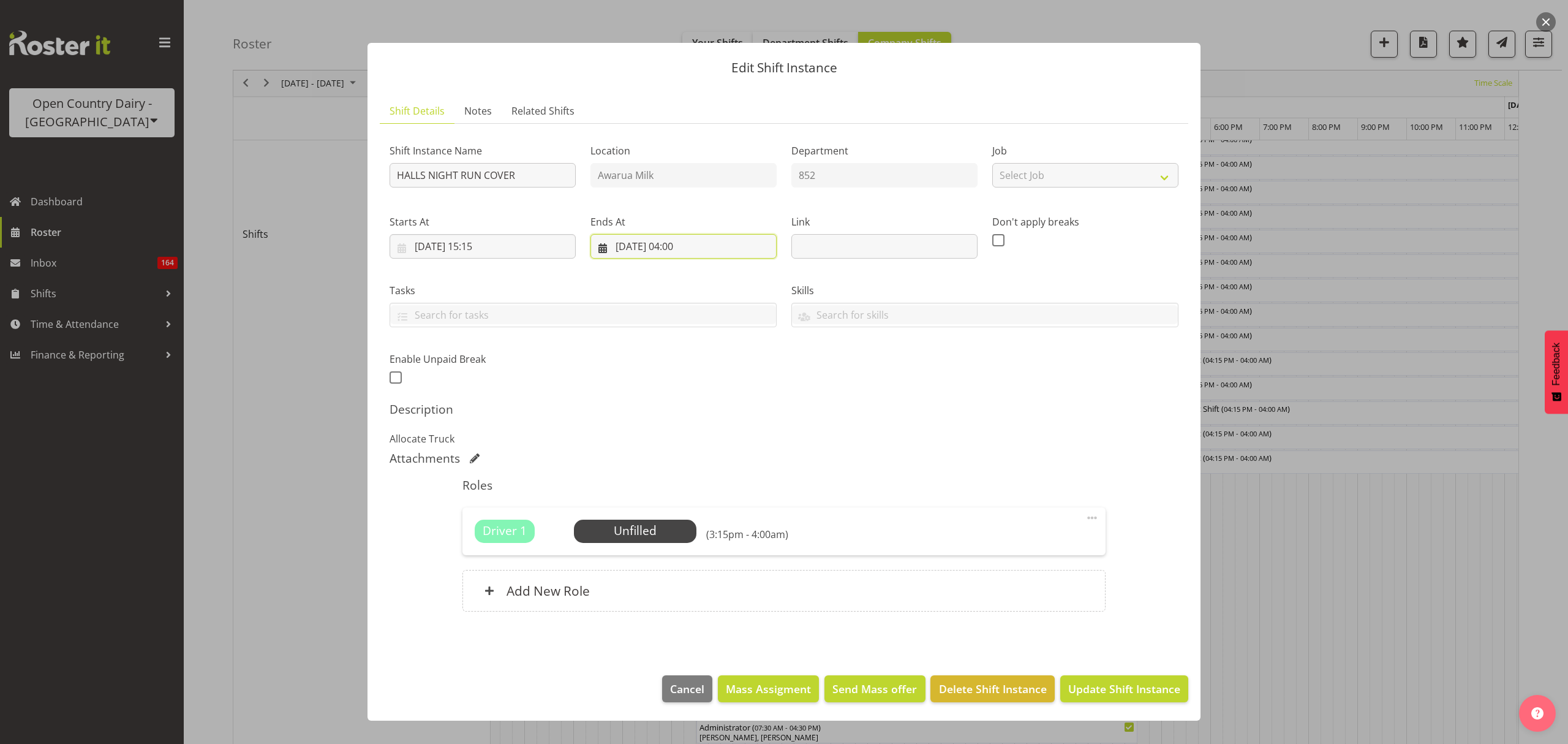
click at [684, 254] on input "27/09/2025, 04:00" at bounding box center [683, 246] width 186 height 24
click at [674, 507] on select "00 01 02 03 04 05 06 07 08 09 10 11 12 13 14 15 16 17 18 19 20 21 22 23" at bounding box center [683, 506] width 27 height 24
select select "3"
click at [670, 495] on select "00 01 02 03 04 05 06 07 08 09 10 11 12 13 14 15 16 17 18 19 20 21 22 23" at bounding box center [683, 506] width 27 height 24
type input "27/09/2025, 03:00"
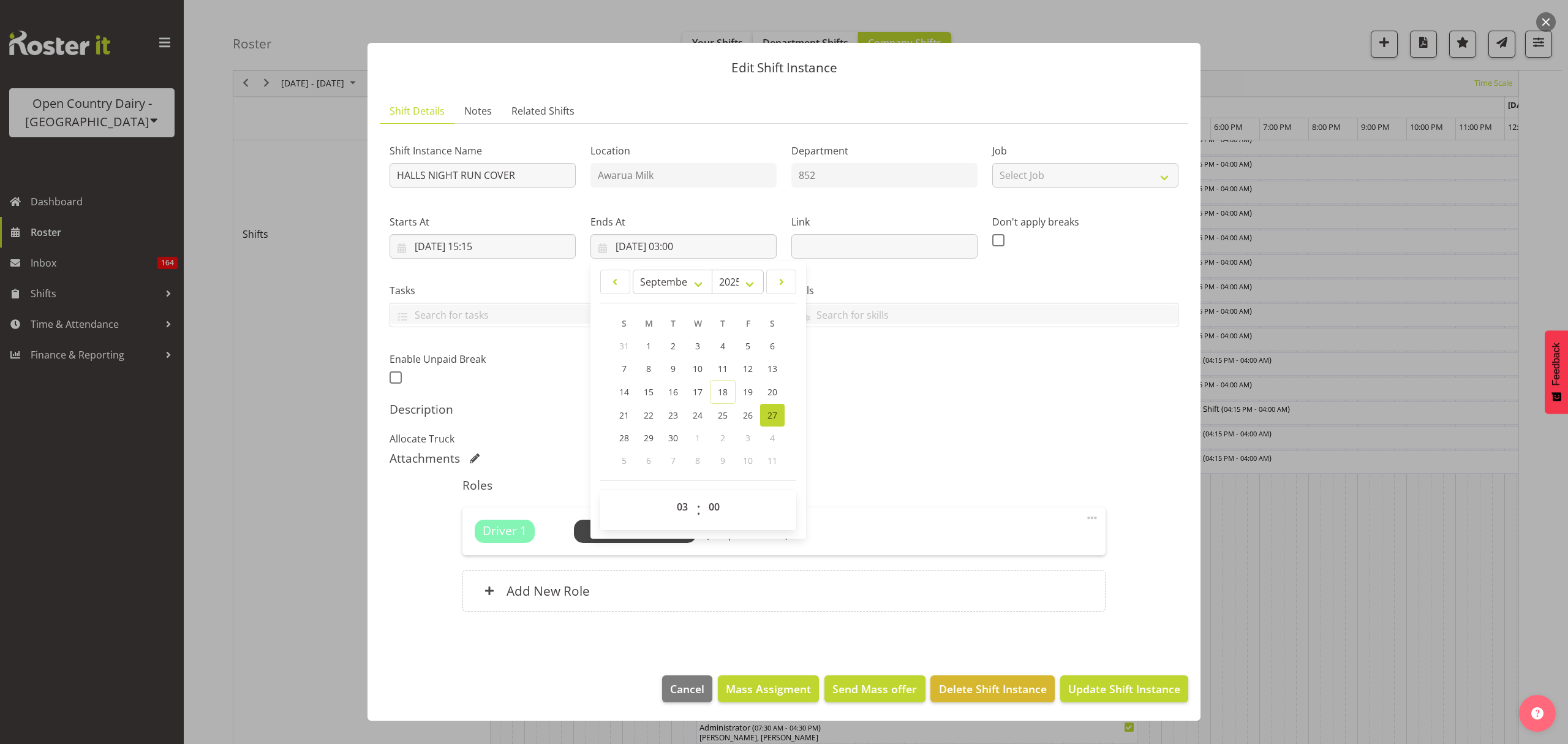
click at [934, 462] on div "Attachments" at bounding box center [784, 458] width 789 height 14
click at [1155, 688] on span "Update Shift Instance" at bounding box center [1124, 688] width 112 height 16
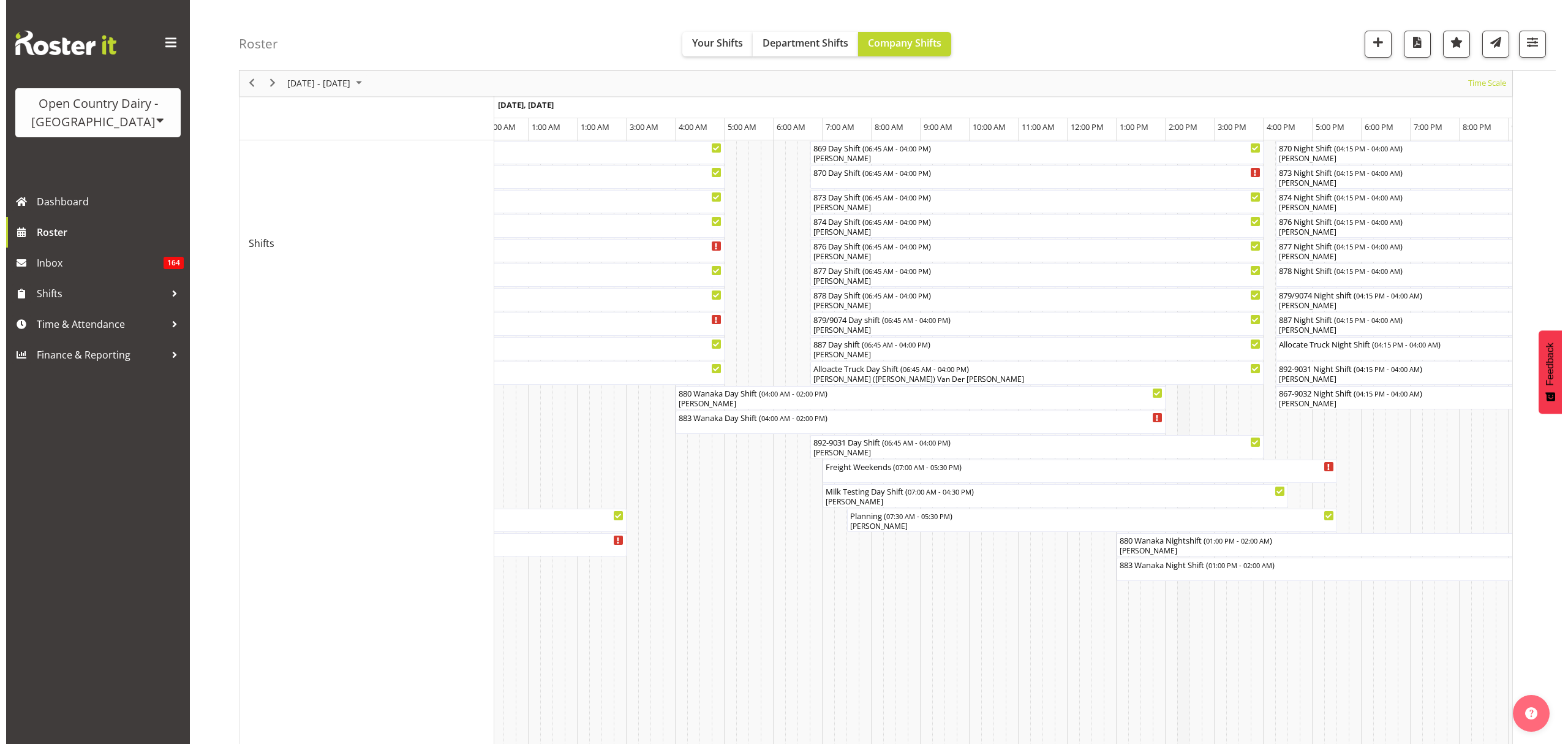
scroll to position [496, 0]
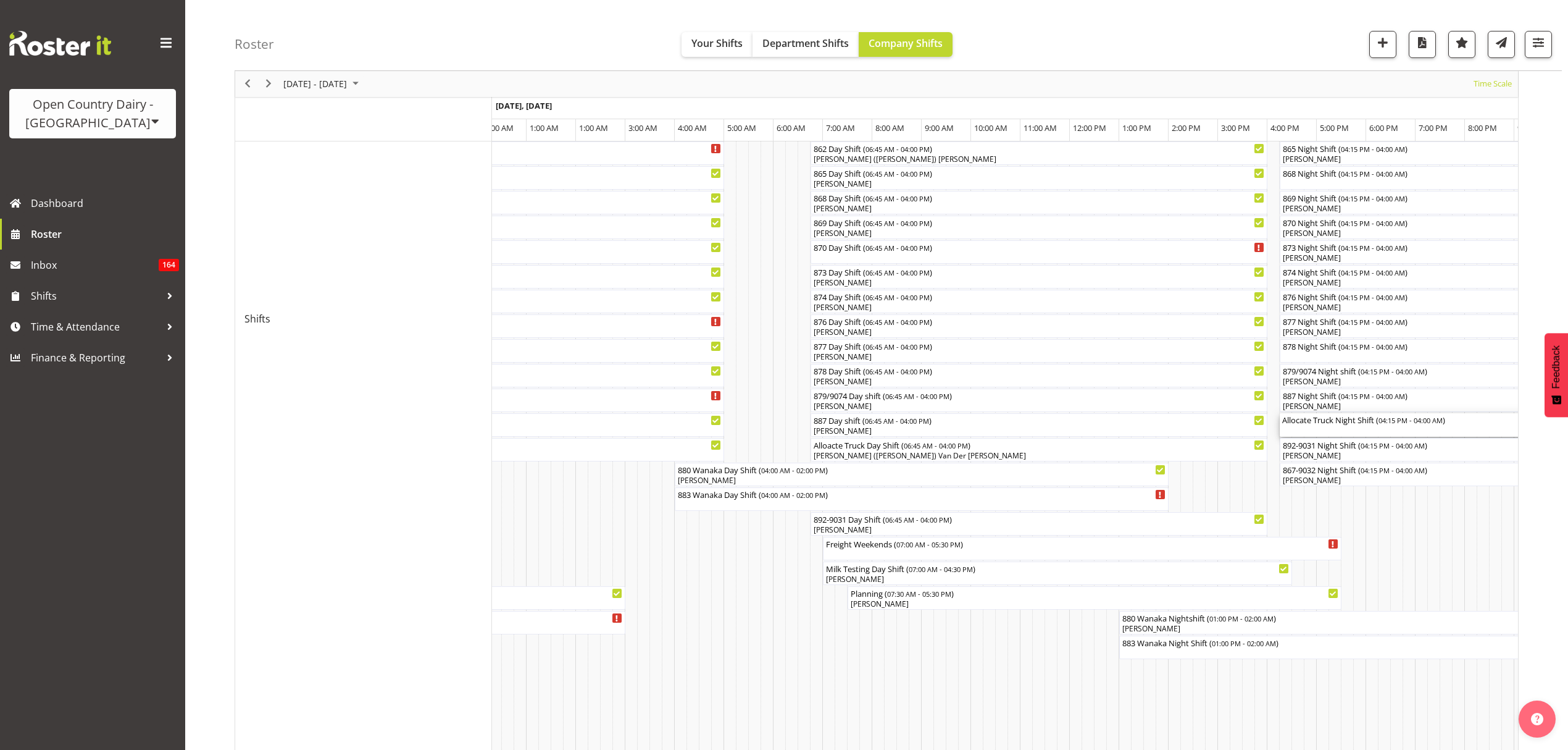
click at [1294, 428] on div "Allocate Truck Night Shift ( 04:15 PM - 04:00 AM )" at bounding box center [1459, 425] width 356 height 24
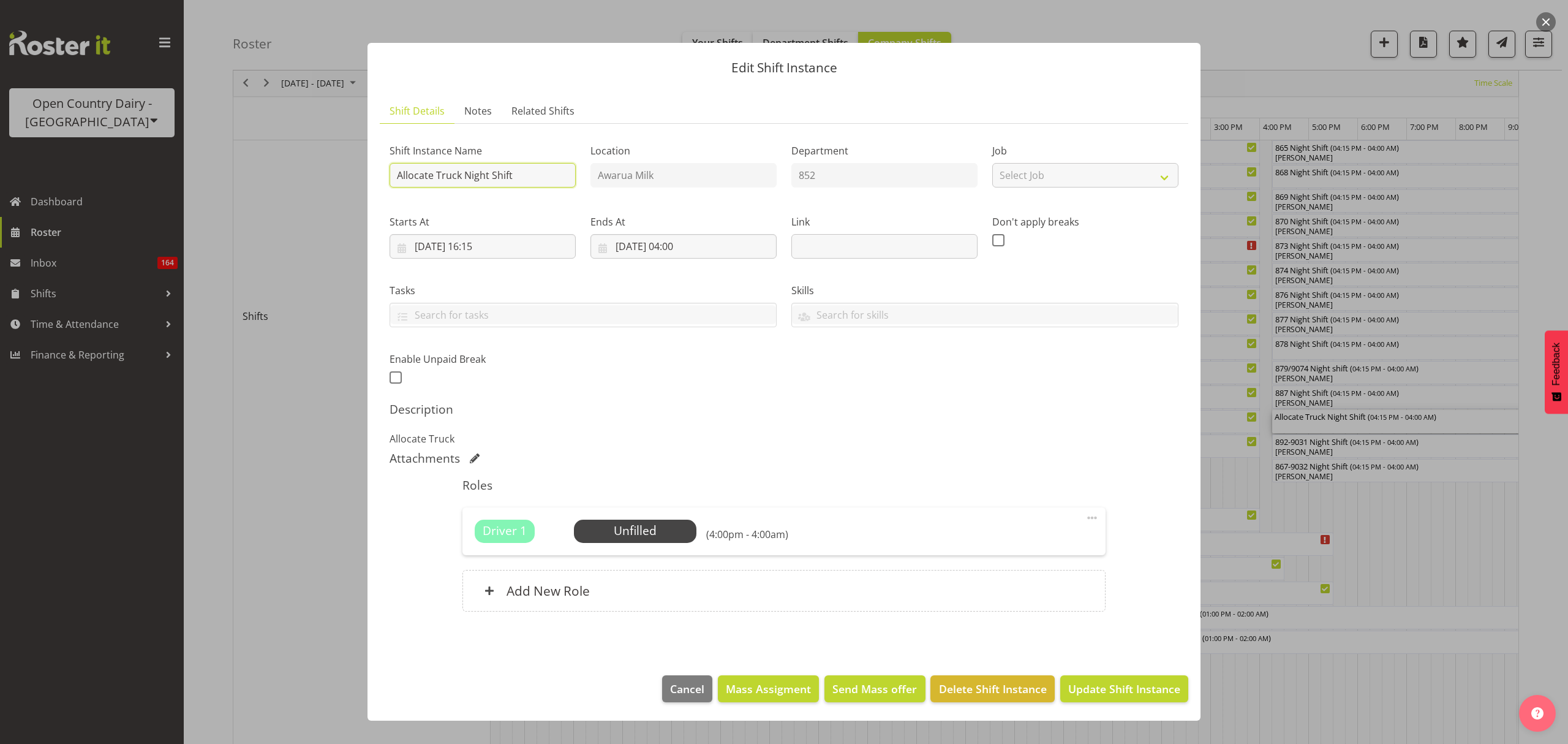
click at [563, 176] on input "Allocate Truck Night Shift" at bounding box center [482, 175] width 186 height 24
type input "HALLS NIGHT RUN COVER"
click at [525, 242] on input "28/09/2025, 16:15" at bounding box center [482, 246] width 186 height 24
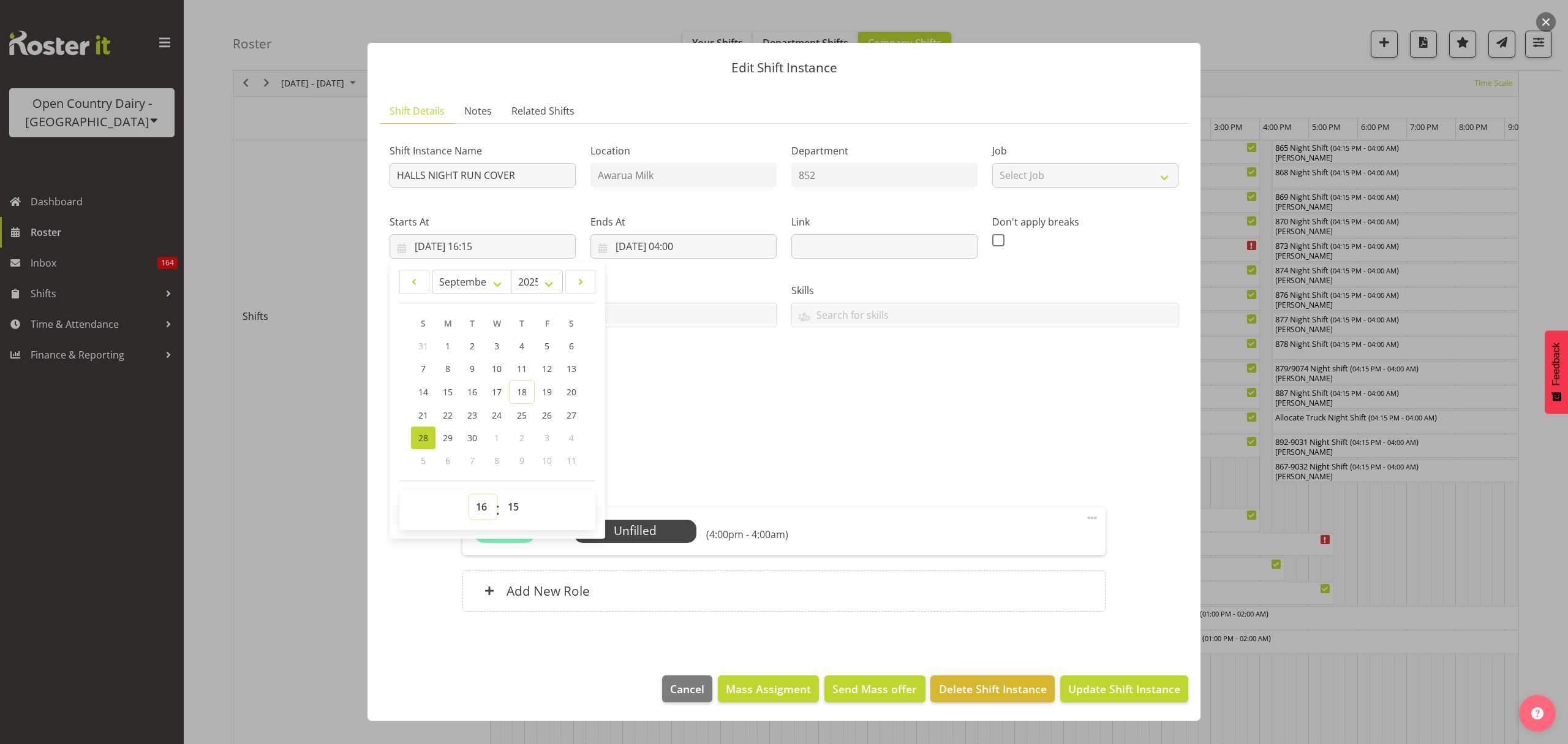
click at [488, 510] on select "00 01 02 03 04 05 06 07 08 09 10 11 12 13 14 15 16 17 18 19 20 21 22 23" at bounding box center [483, 506] width 27 height 24
select select "18"
click at [469, 495] on select "00 01 02 03 04 05 06 07 08 09 10 11 12 13 14 15 16 17 18 19 20 21 22 23" at bounding box center [483, 506] width 27 height 24
type input "28/09/2025, 18:15"
click at [512, 503] on select "00 01 02 03 04 05 06 07 08 09 10 11 12 13 14 15 16 17 18 19 20 21 22 23 24 25 2…" at bounding box center [514, 506] width 27 height 24
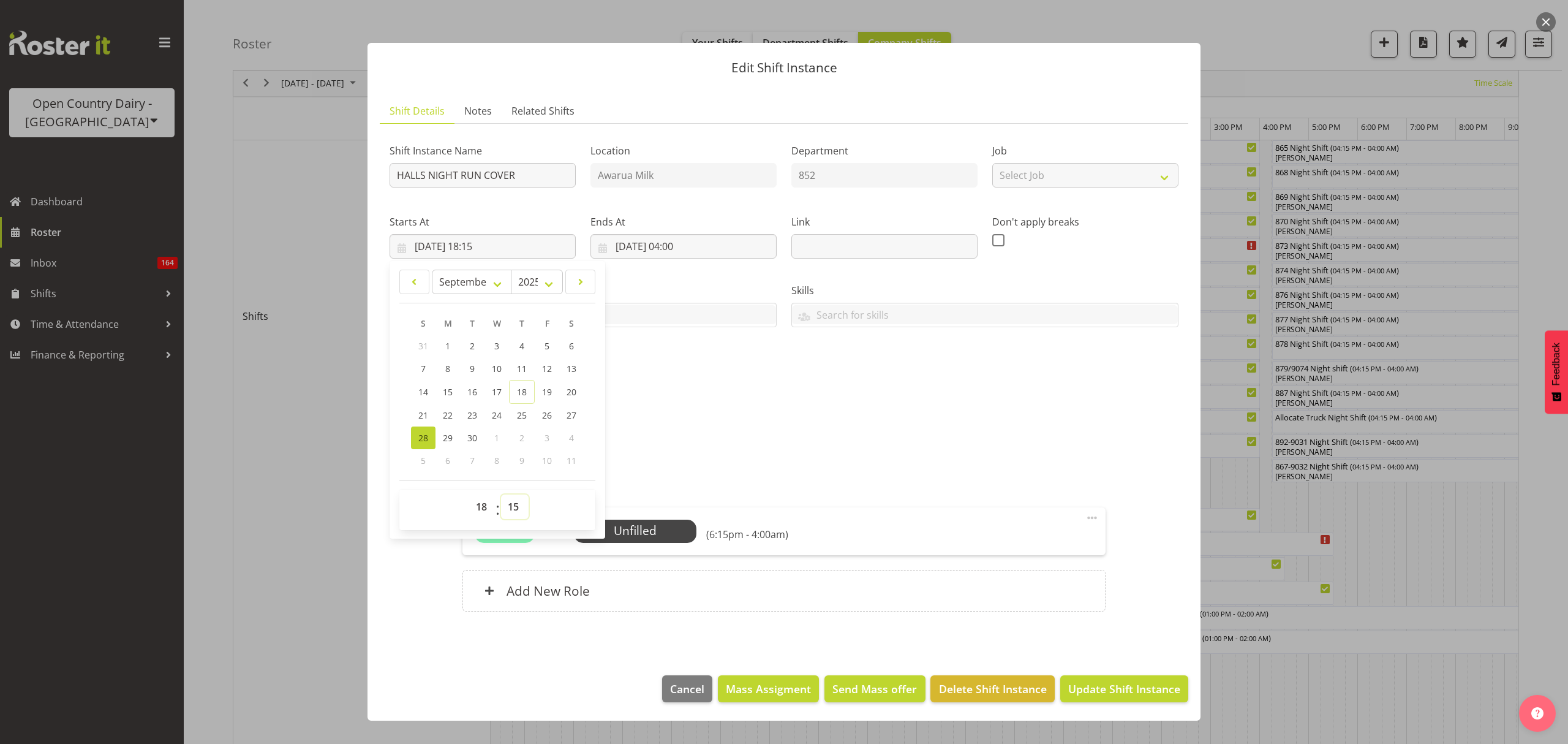
select select "0"
click at [501, 495] on select "00 01 02 03 04 05 06 07 08 09 10 11 12 13 14 15 16 17 18 19 20 21 22 23 24 25 2…" at bounding box center [514, 506] width 27 height 24
type input "28/09/2025, 18:00"
click at [682, 378] on div "Shift Instance Name HALLS NIGHT RUN COVER Location Awarua Milk Department 852 J…" at bounding box center [784, 260] width 803 height 268
click at [647, 242] on input "29/09/2025, 04:00" at bounding box center [683, 246] width 186 height 24
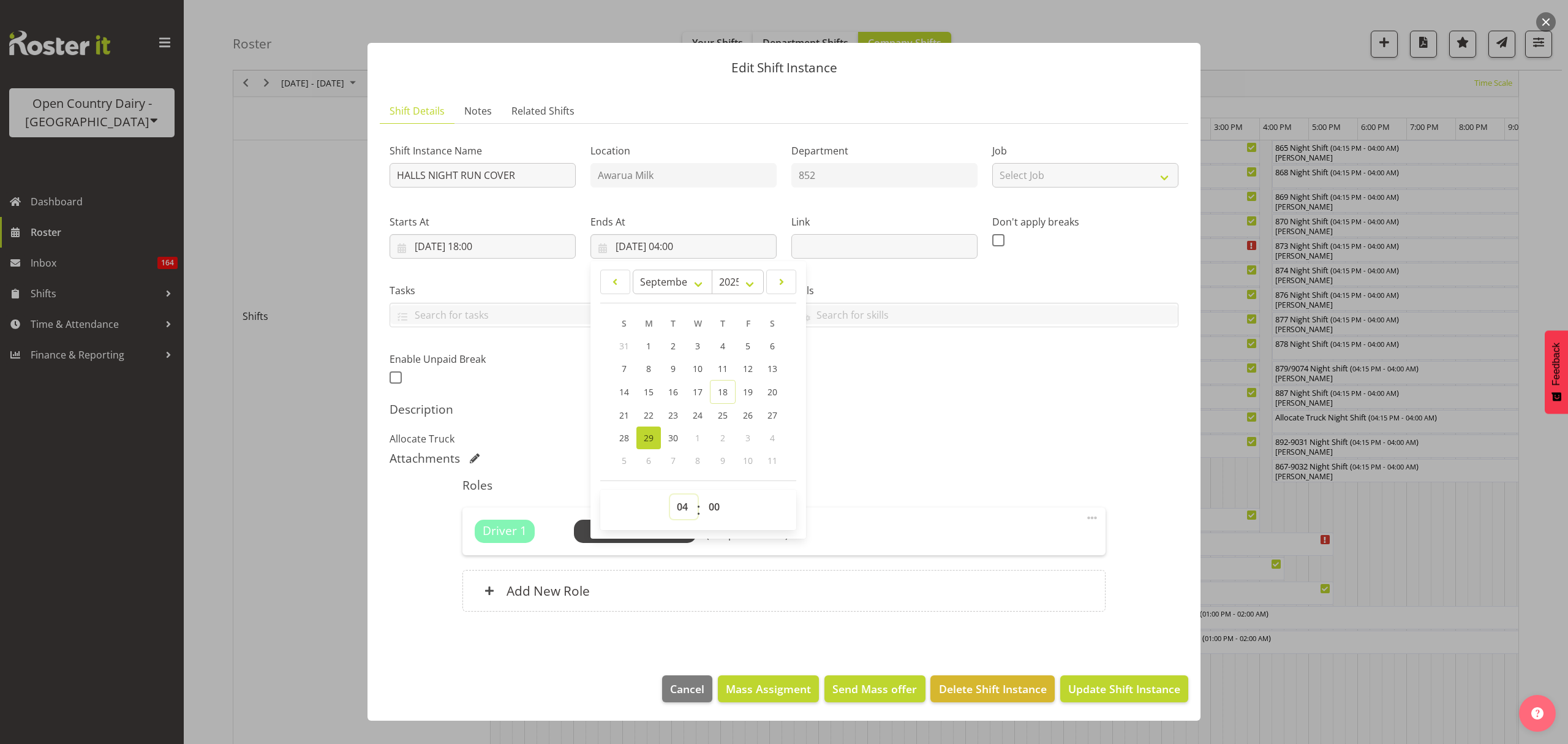
drag, startPoint x: 679, startPoint y: 505, endPoint x: 681, endPoint y: 498, distance: 7.3
click at [679, 505] on select "00 01 02 03 04 05 06 07 08 09 10 11 12 13 14 15 16 17 18 19 20 21 22 23" at bounding box center [683, 506] width 27 height 24
select select "2"
click at [670, 495] on select "00 01 02 03 04 05 06 07 08 09 10 11 12 13 14 15 16 17 18 19 20 21 22 23" at bounding box center [683, 506] width 27 height 24
type input "29/09/2025, 02:00"
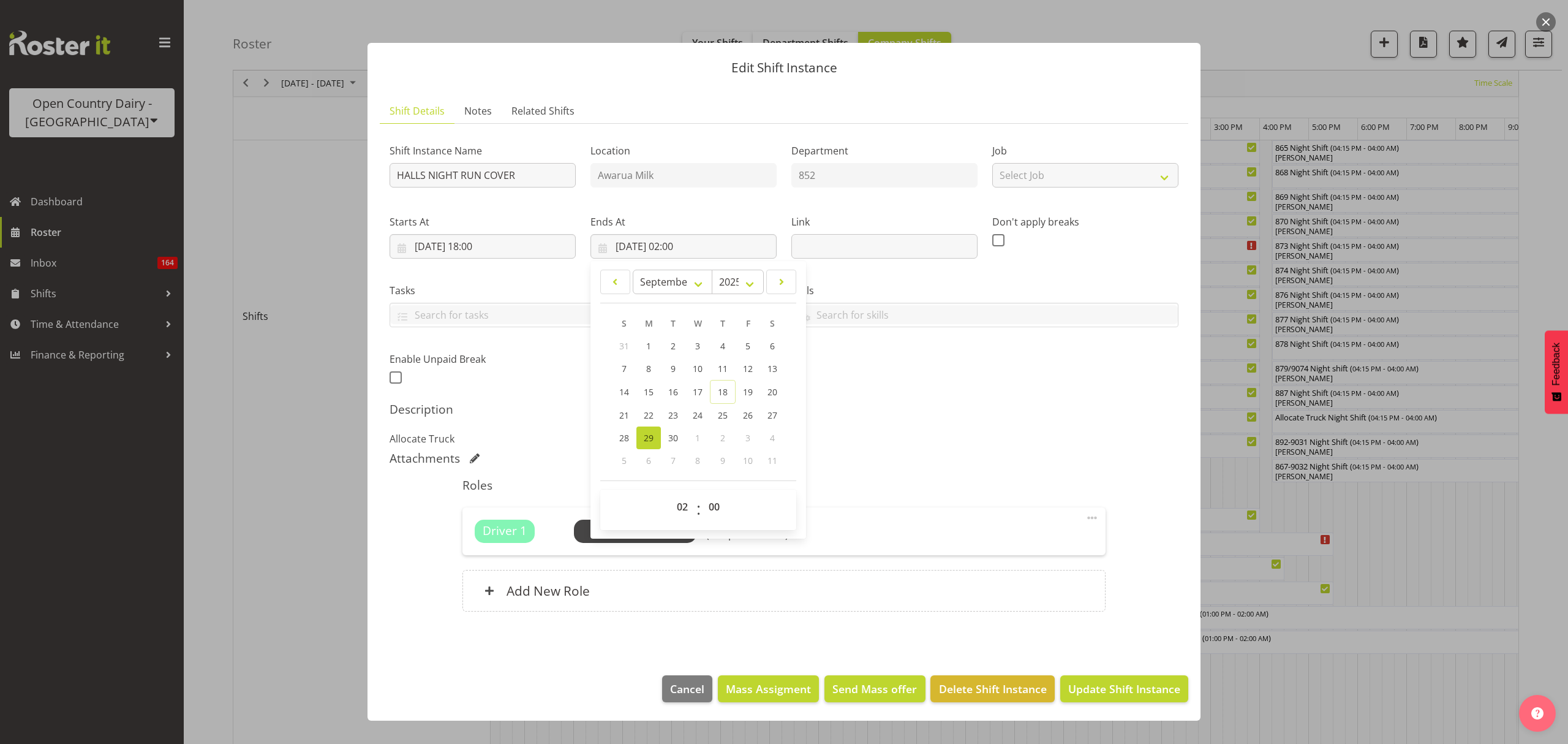
click at [867, 476] on div "Roles Driver 1 Unfilled Select Employee (6:00pm - 2:00am) Edit Cover Role Delet…" at bounding box center [783, 548] width 657 height 155
click at [1147, 695] on span "Update Shift Instance" at bounding box center [1124, 688] width 112 height 16
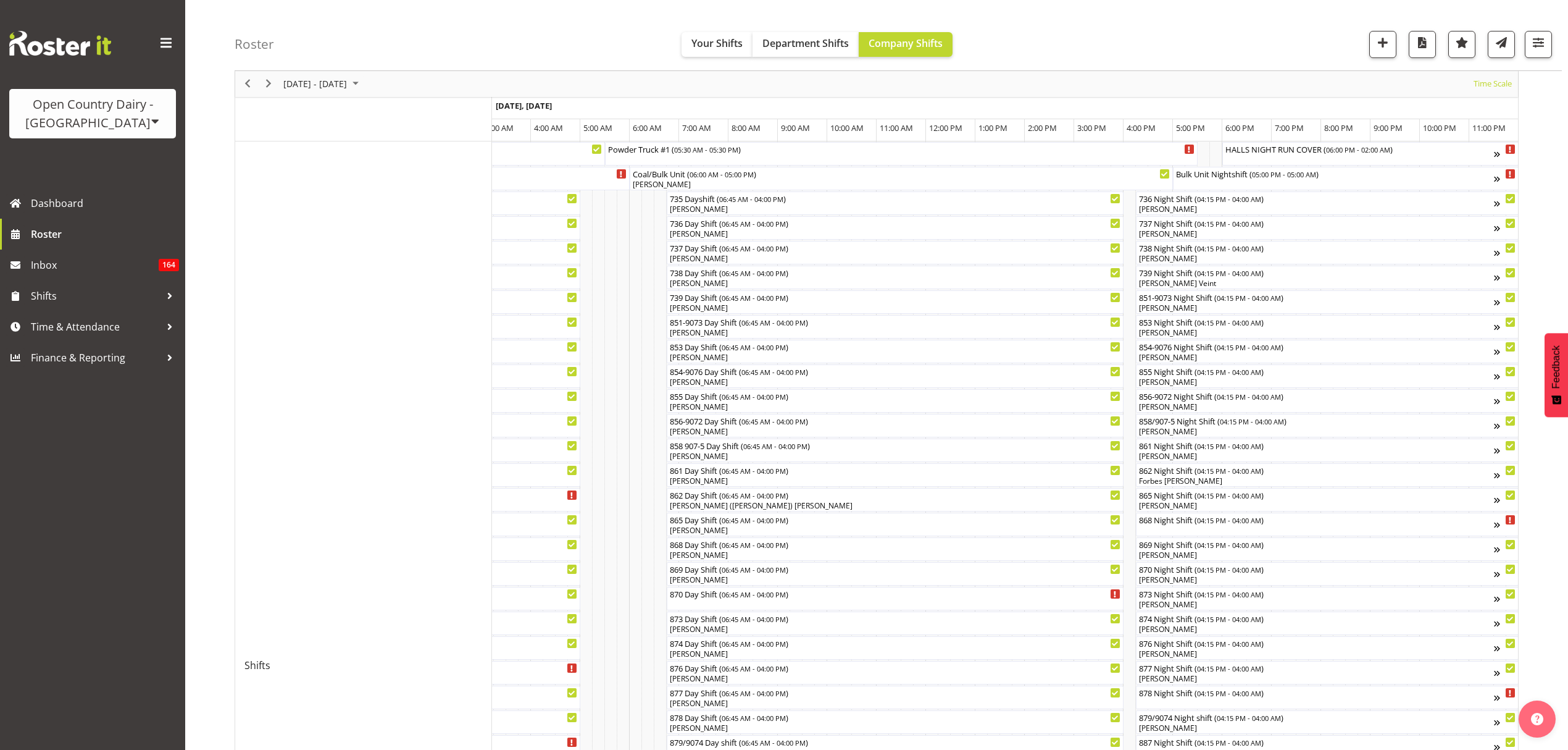
scroll to position [0, 0]
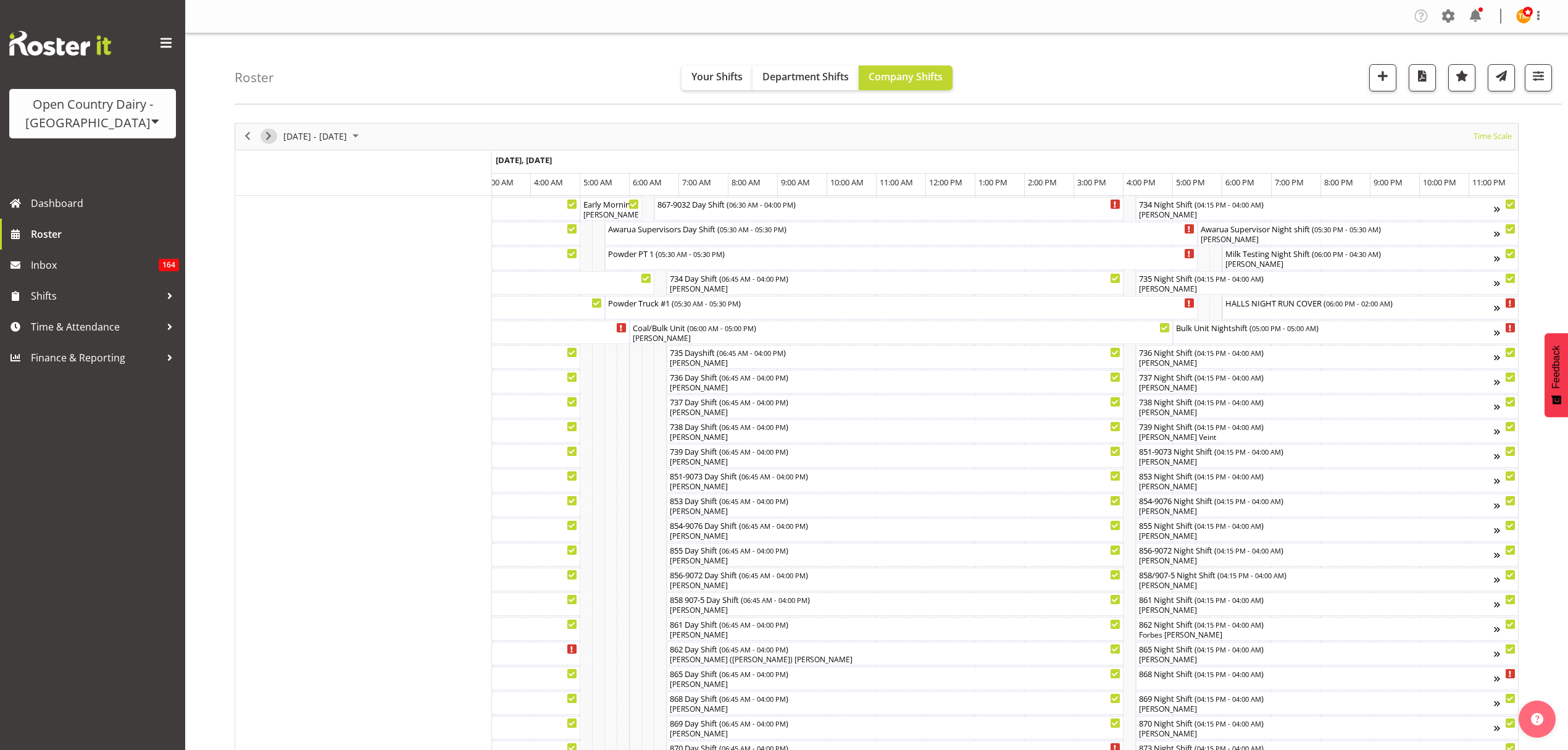
click at [267, 135] on span "Next" at bounding box center [268, 136] width 15 height 15
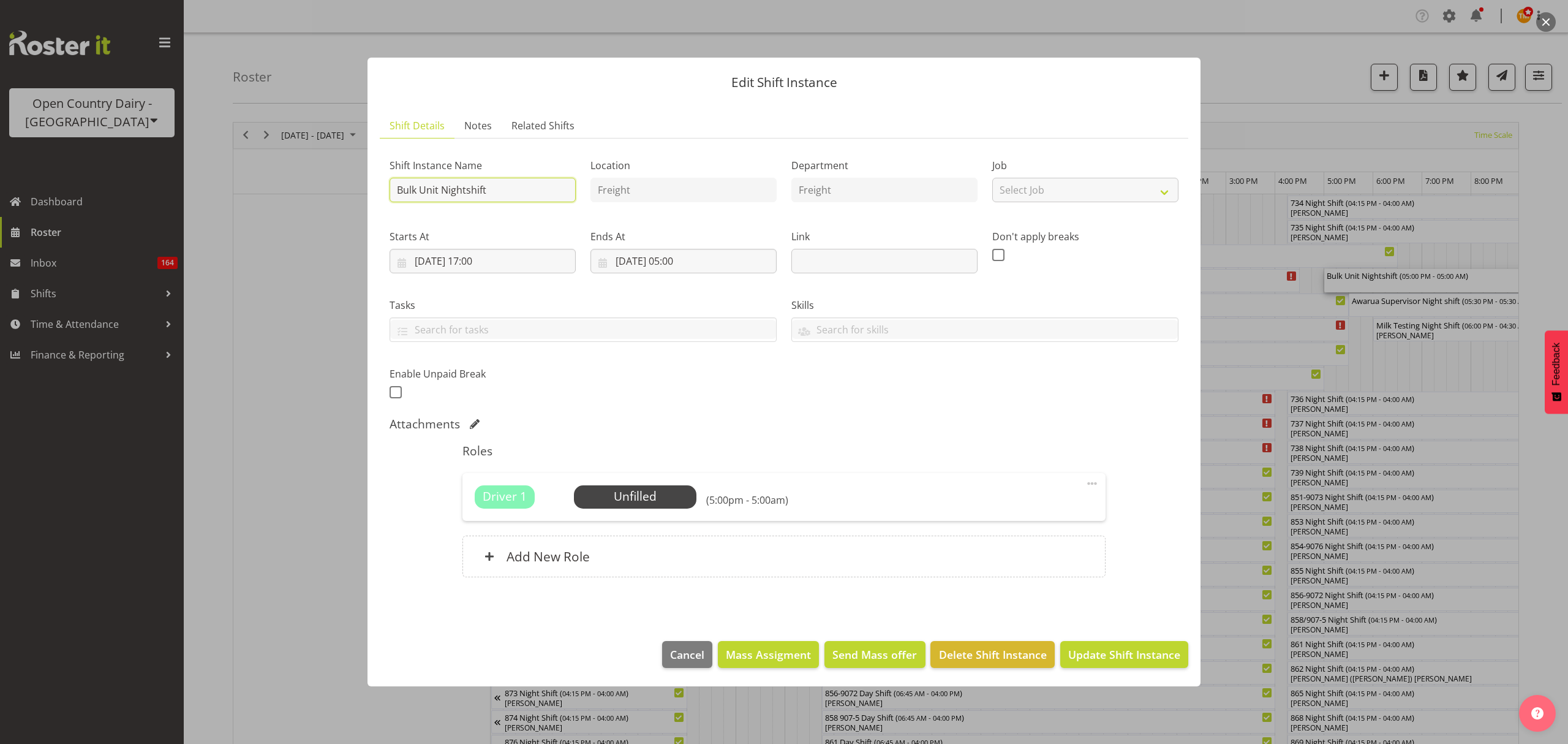
click at [493, 192] on input "Bulk Unit Nightshift" at bounding box center [482, 190] width 186 height 24
click at [493, 191] on input "Bulk Unit Nightshift" at bounding box center [482, 190] width 186 height 24
click at [498, 196] on input "Bulk Unit Nightshift" at bounding box center [482, 190] width 186 height 24
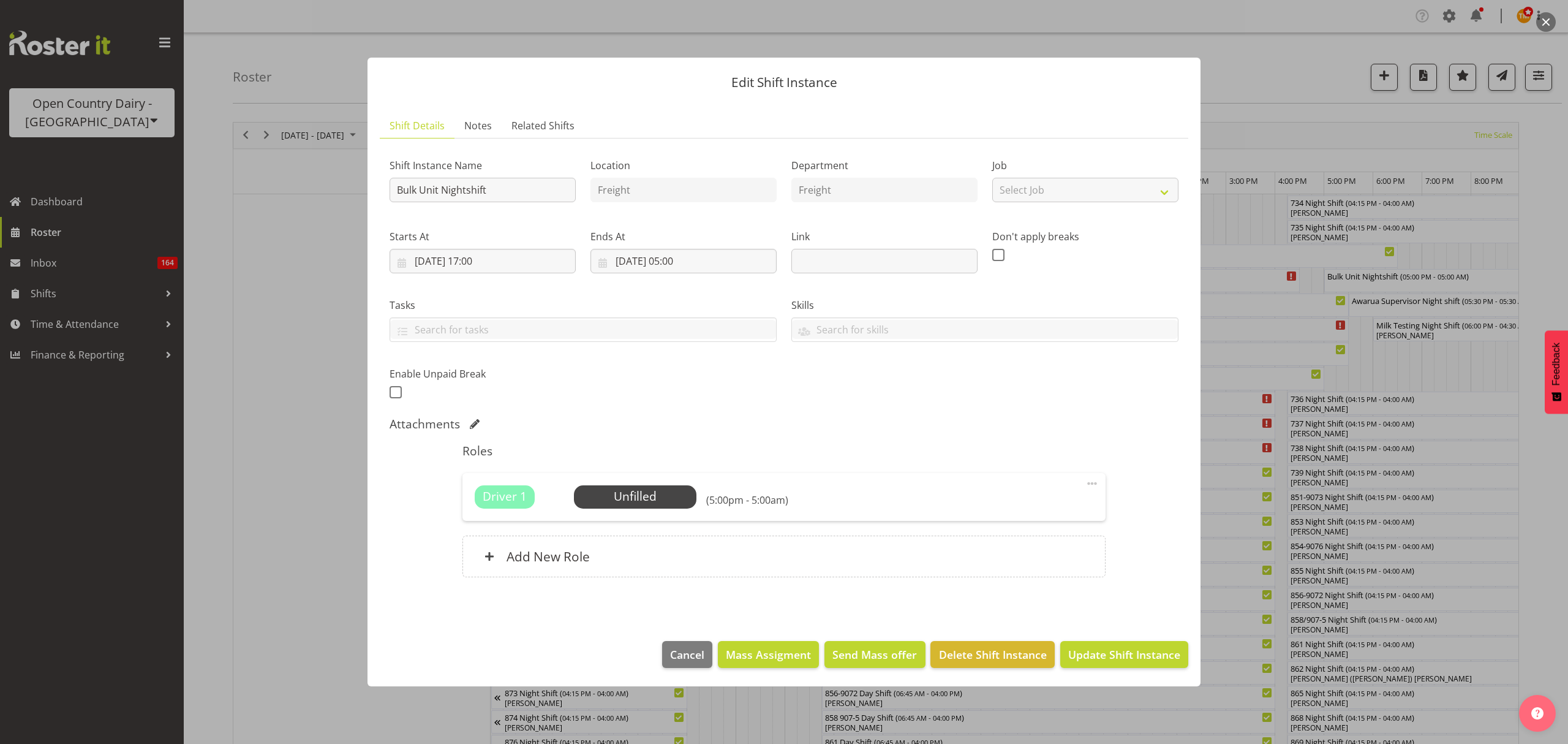
click at [495, 162] on label "Shift Instance Name" at bounding box center [482, 165] width 186 height 14
